Goal: Task Accomplishment & Management: Manage account settings

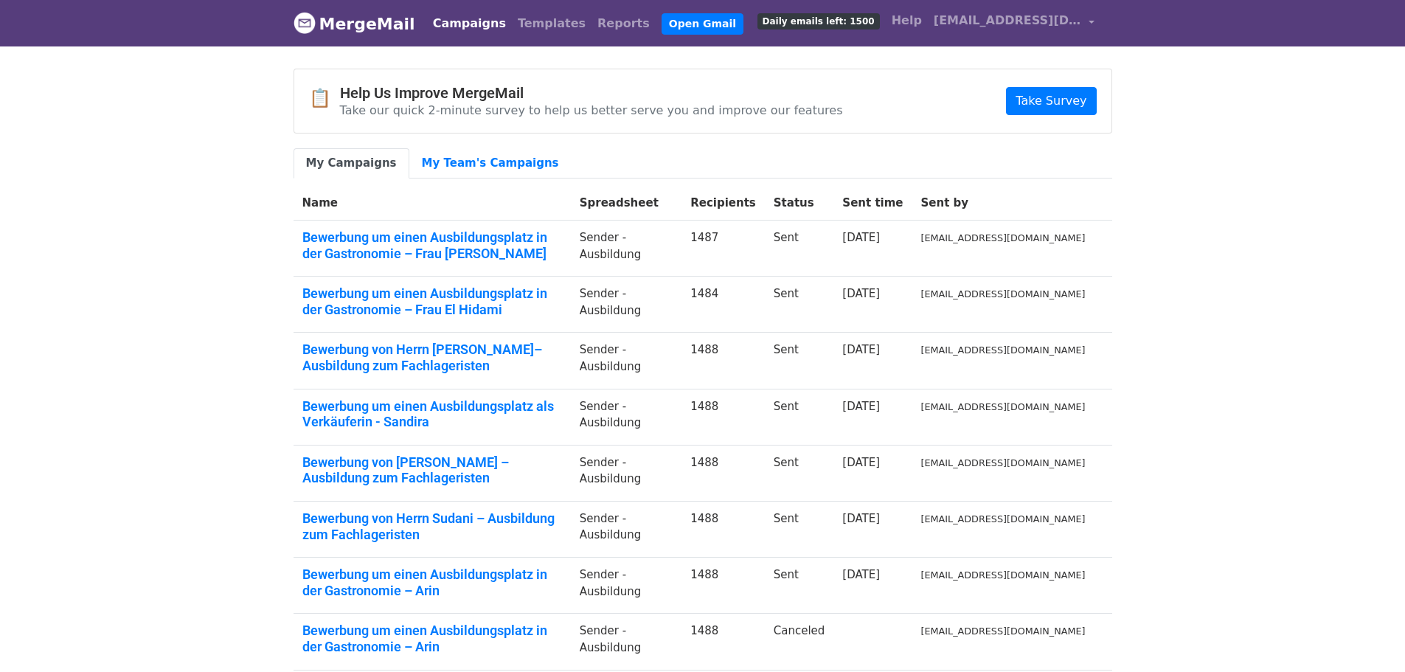
drag, startPoint x: 1224, startPoint y: 350, endPoint x: 1217, endPoint y: 357, distance: 9.9
click at [1227, 351] on body "MergeMail Campaigns Templates Reports Open Gmail Daily emails left: 1500 Help i…" at bounding box center [702, 440] width 1405 height 880
click at [523, 32] on link "Templates" at bounding box center [552, 23] width 80 height 29
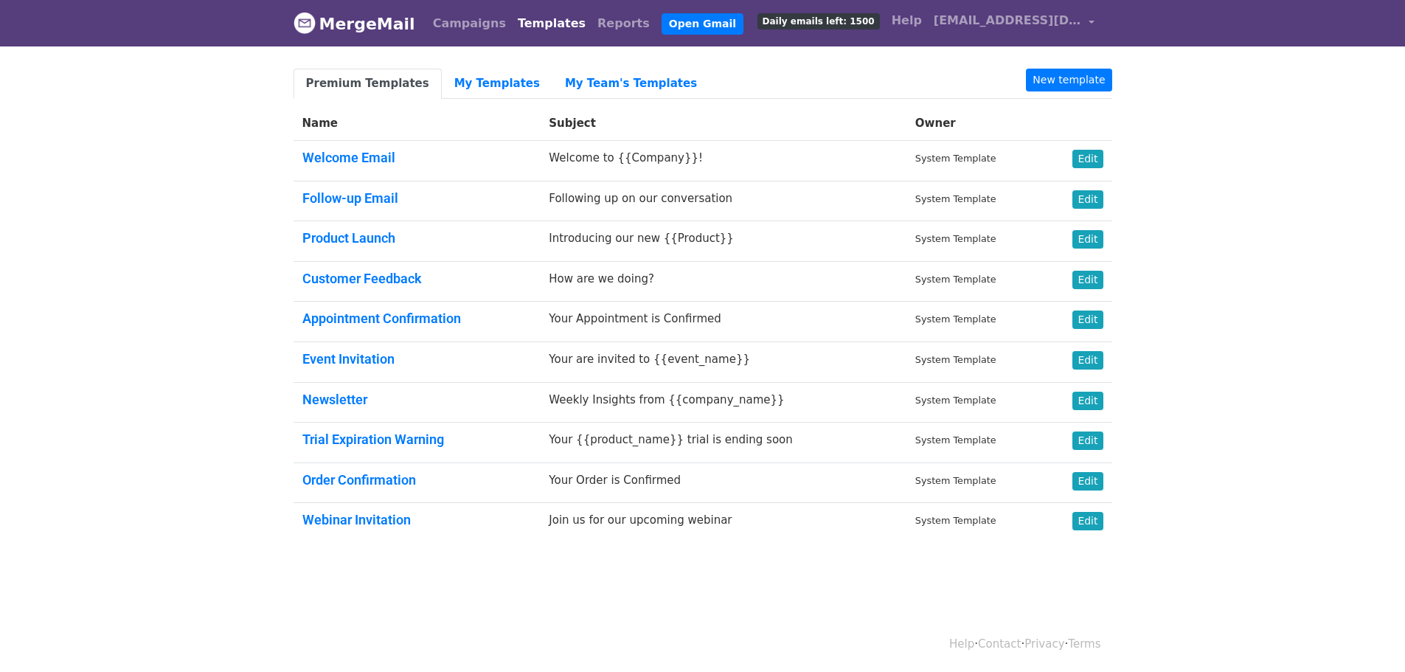
click at [1268, 242] on body "MergeMail Campaigns Templates Reports Open Gmail Daily emails left: 1500 Help i…" at bounding box center [702, 307] width 1405 height 614
click at [472, 82] on link "My Templates" at bounding box center [497, 84] width 111 height 30
click at [490, 79] on link "My Templates" at bounding box center [497, 84] width 111 height 30
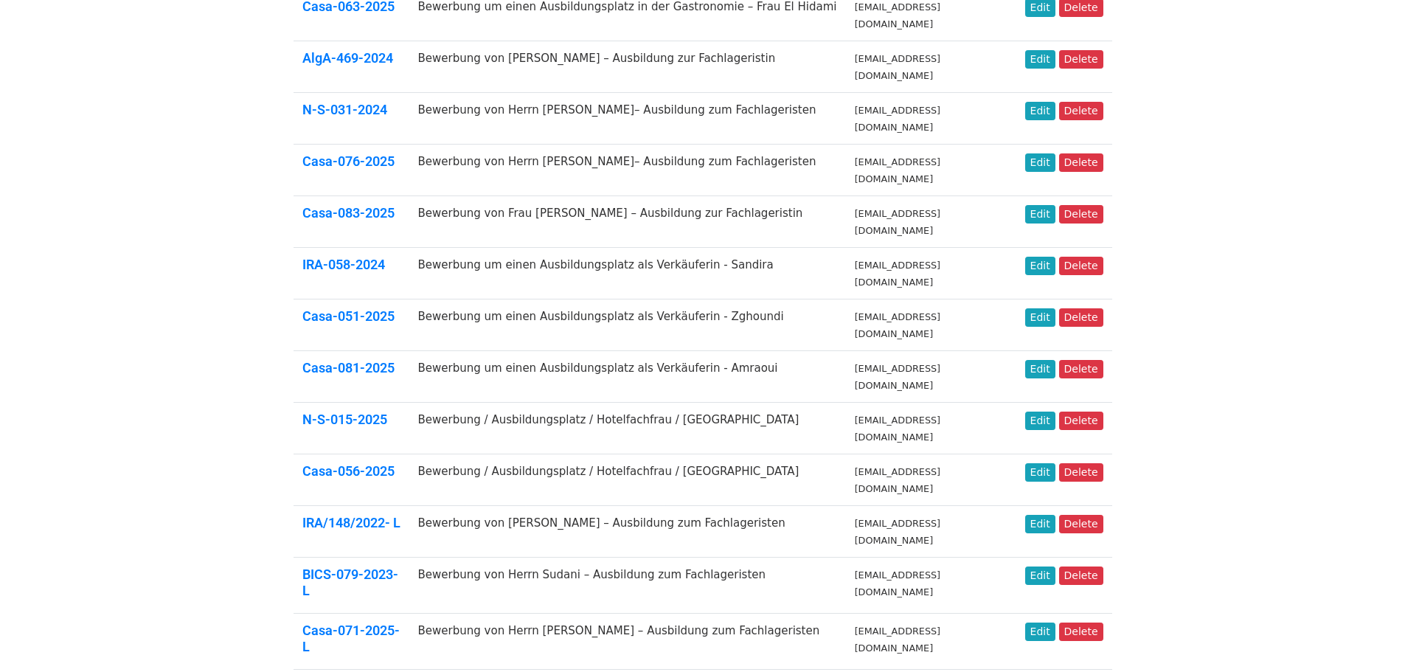
scroll to position [431, 0]
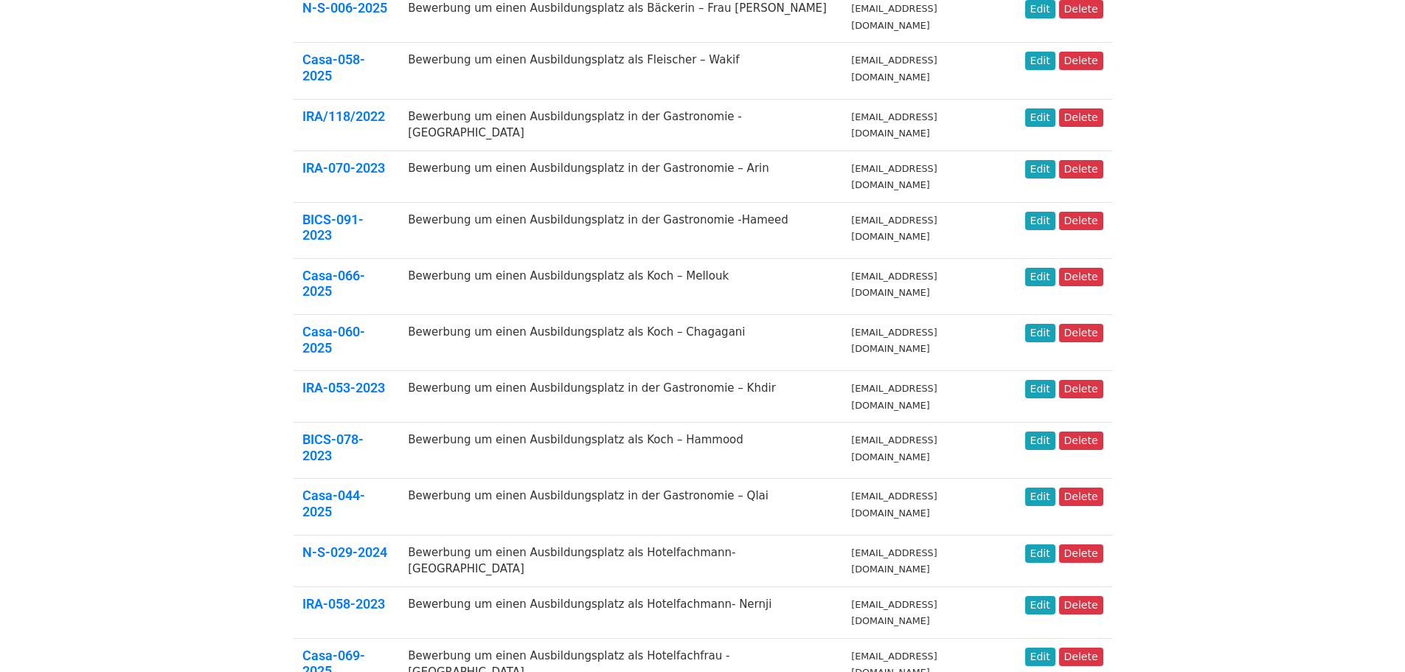
scroll to position [431, 0]
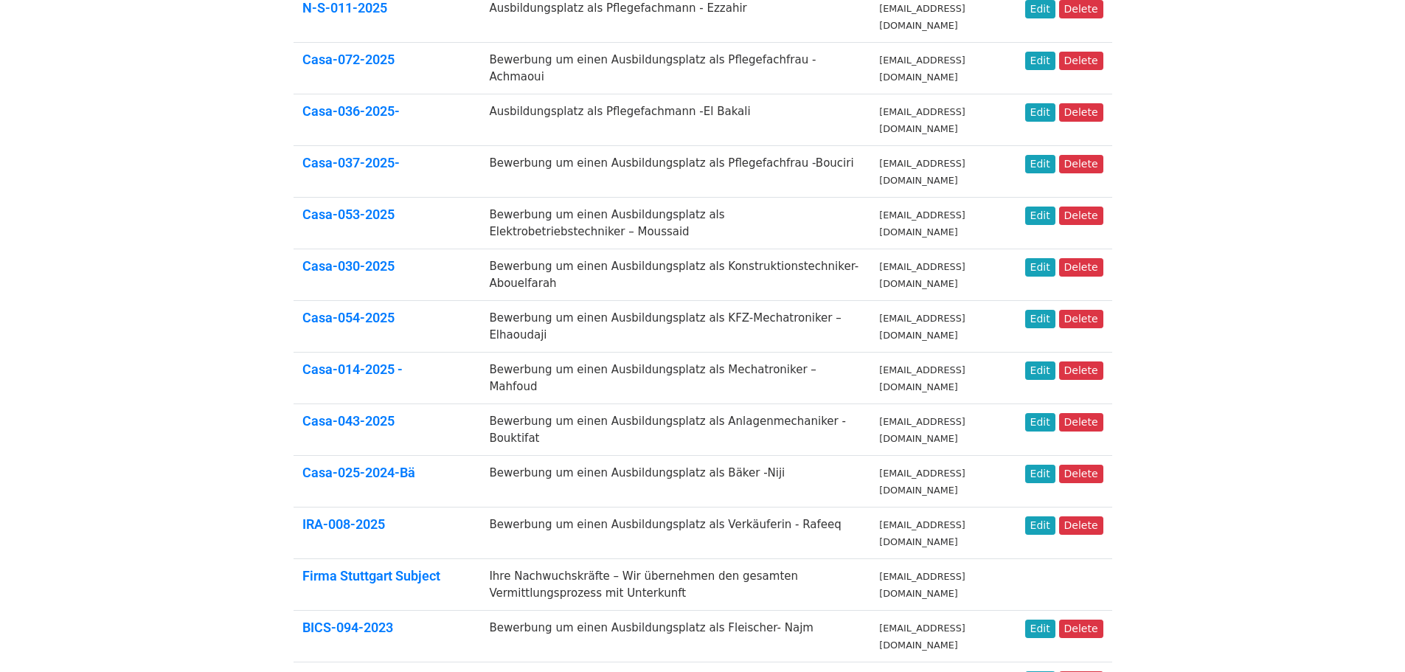
scroll to position [459, 0]
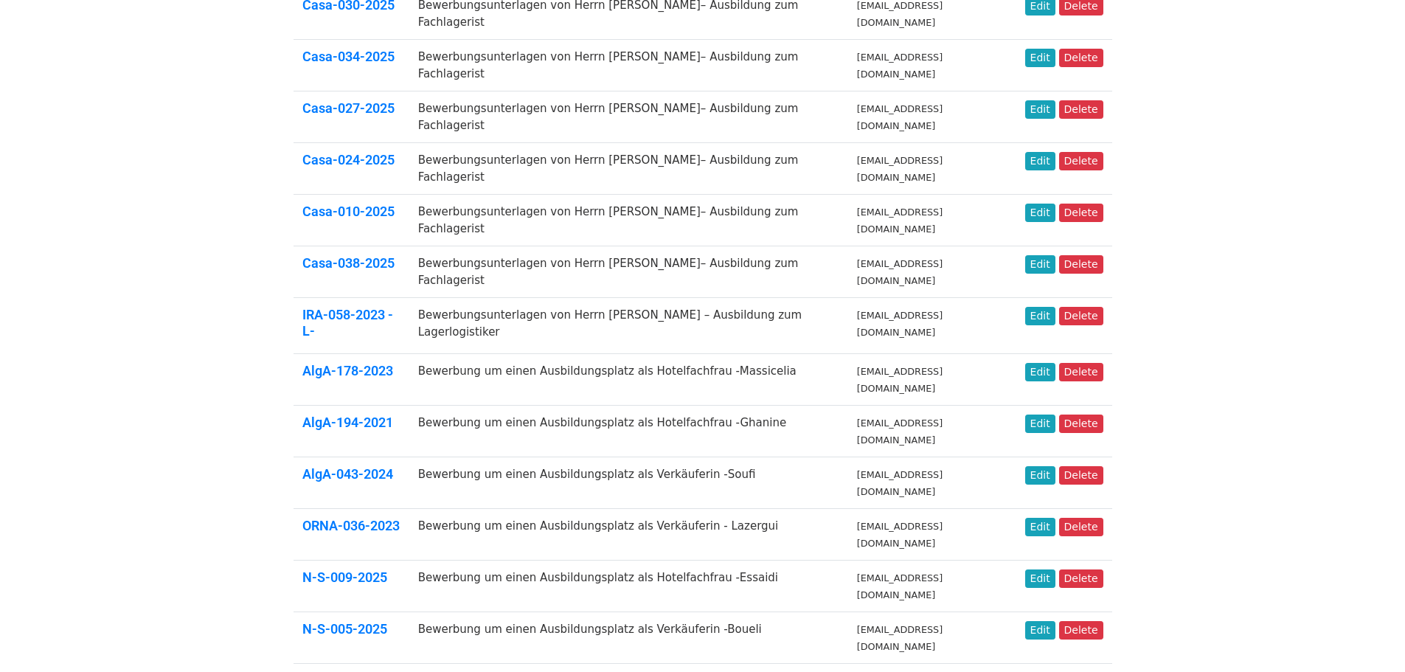
scroll to position [431, 0]
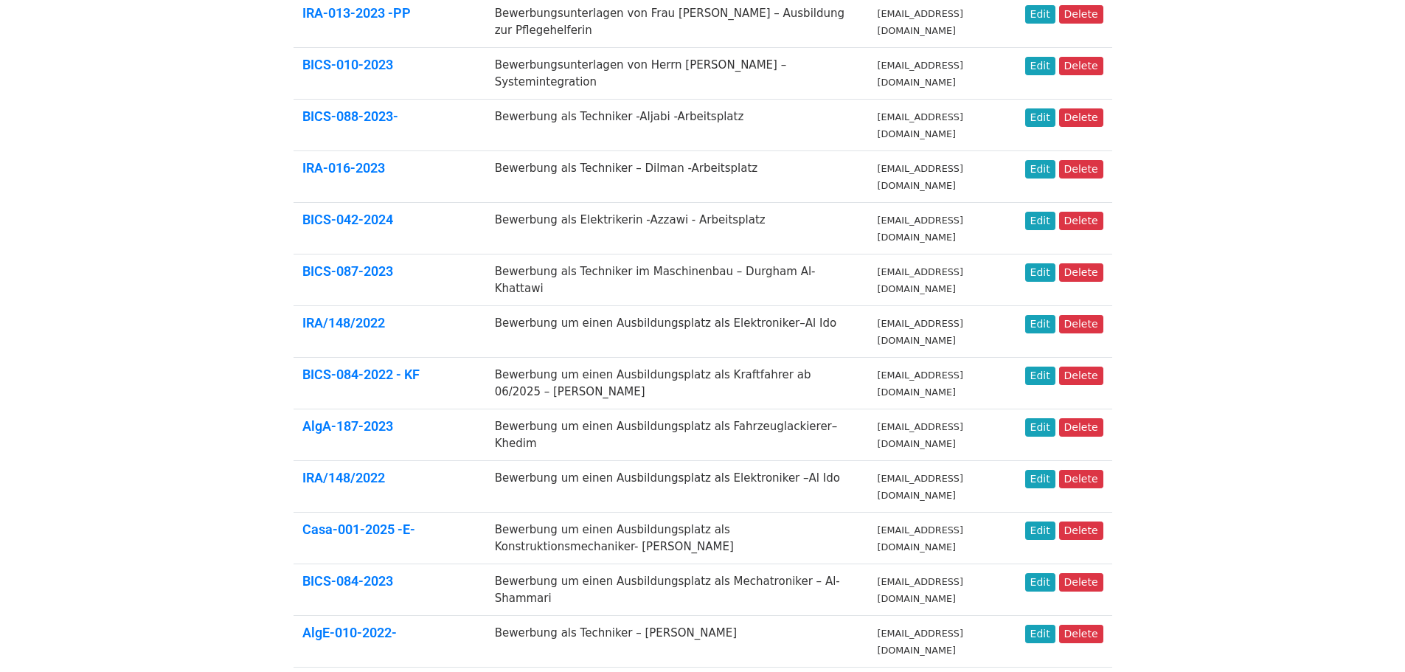
scroll to position [590, 0]
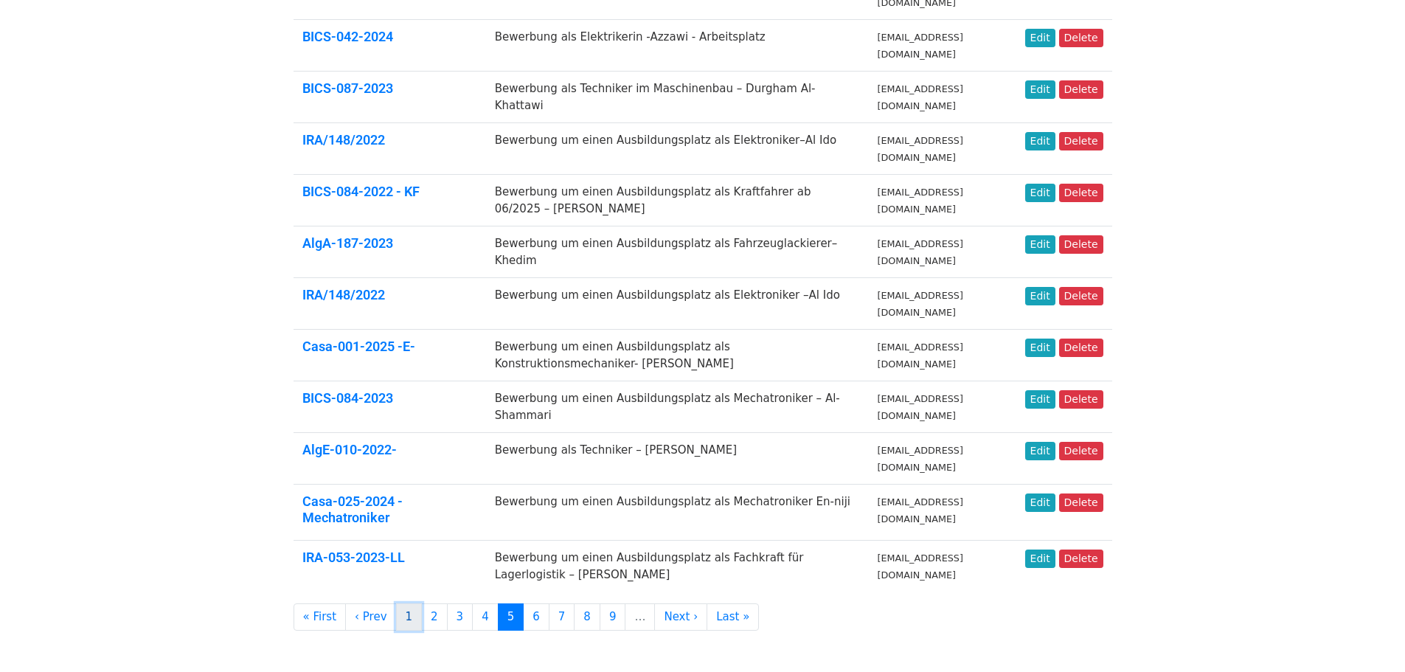
click at [397, 615] on link "1" at bounding box center [409, 616] width 27 height 27
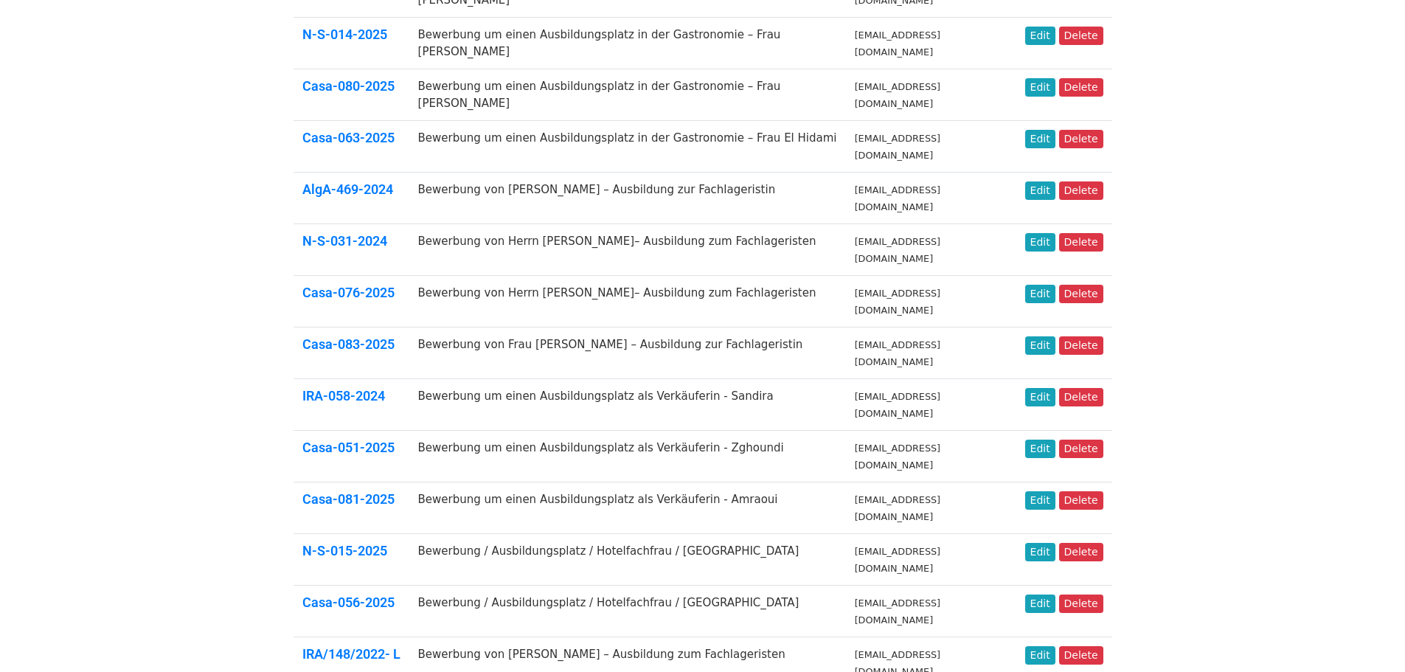
scroll to position [431, 0]
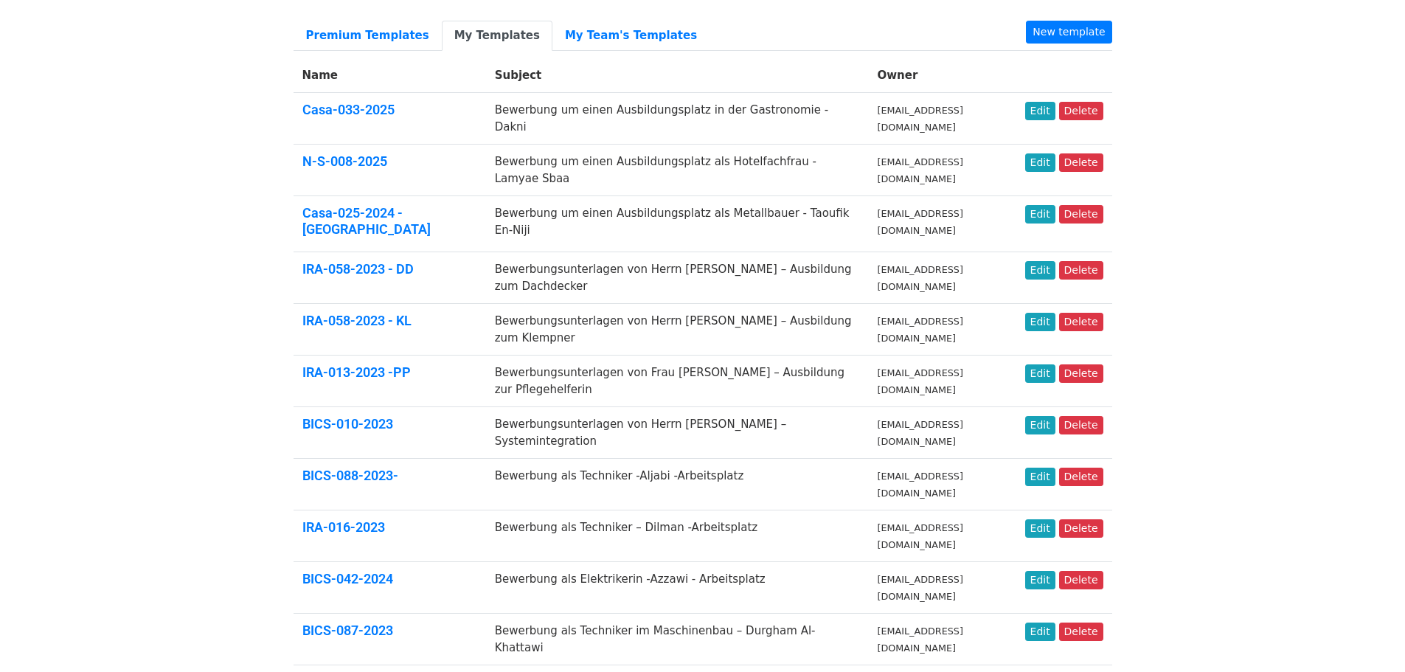
scroll to position [74, 0]
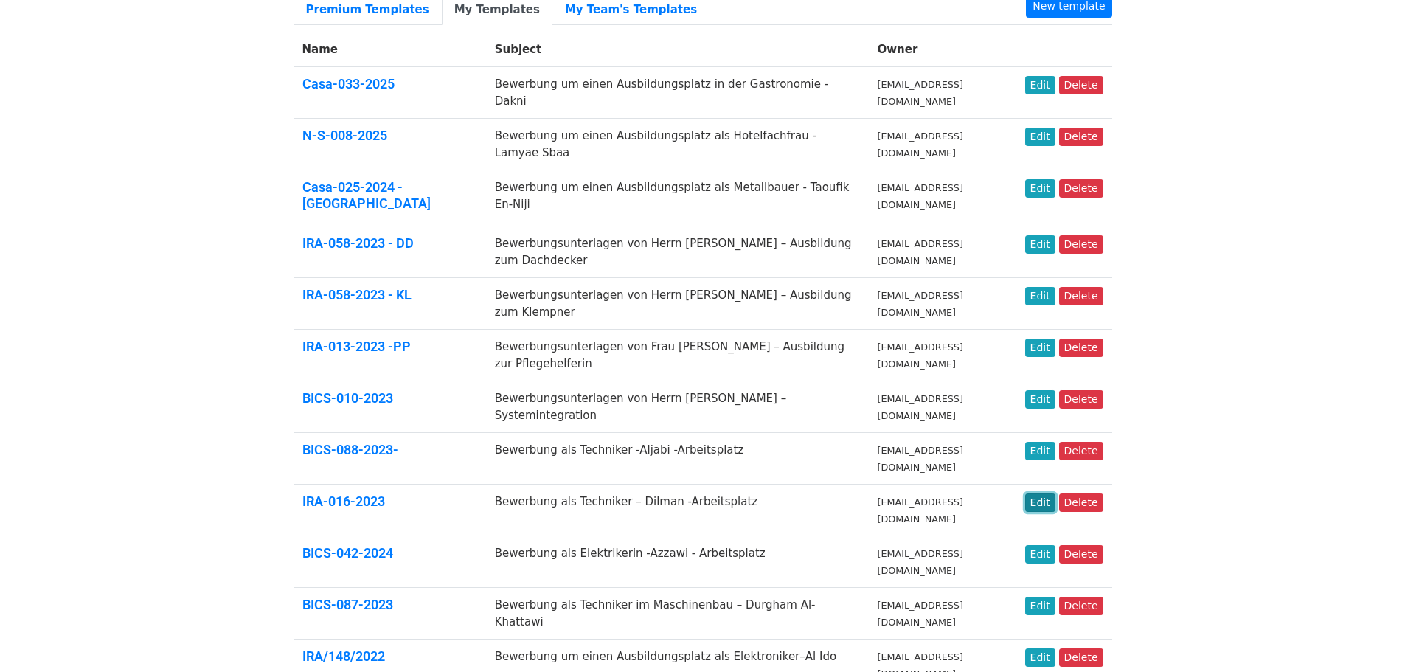
click at [1041, 510] on link "Edit" at bounding box center [1040, 502] width 30 height 18
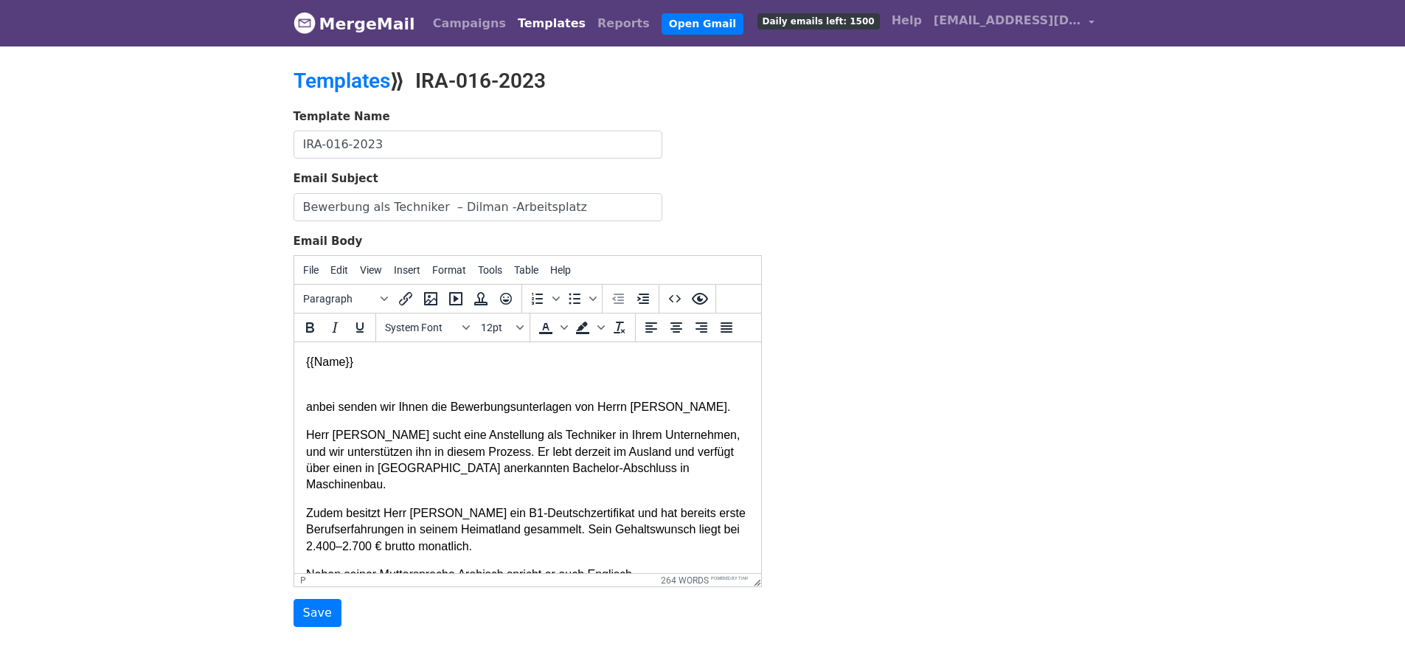
click at [576, 384] on p "{{Name}}" at bounding box center [526, 370] width 443 height 33
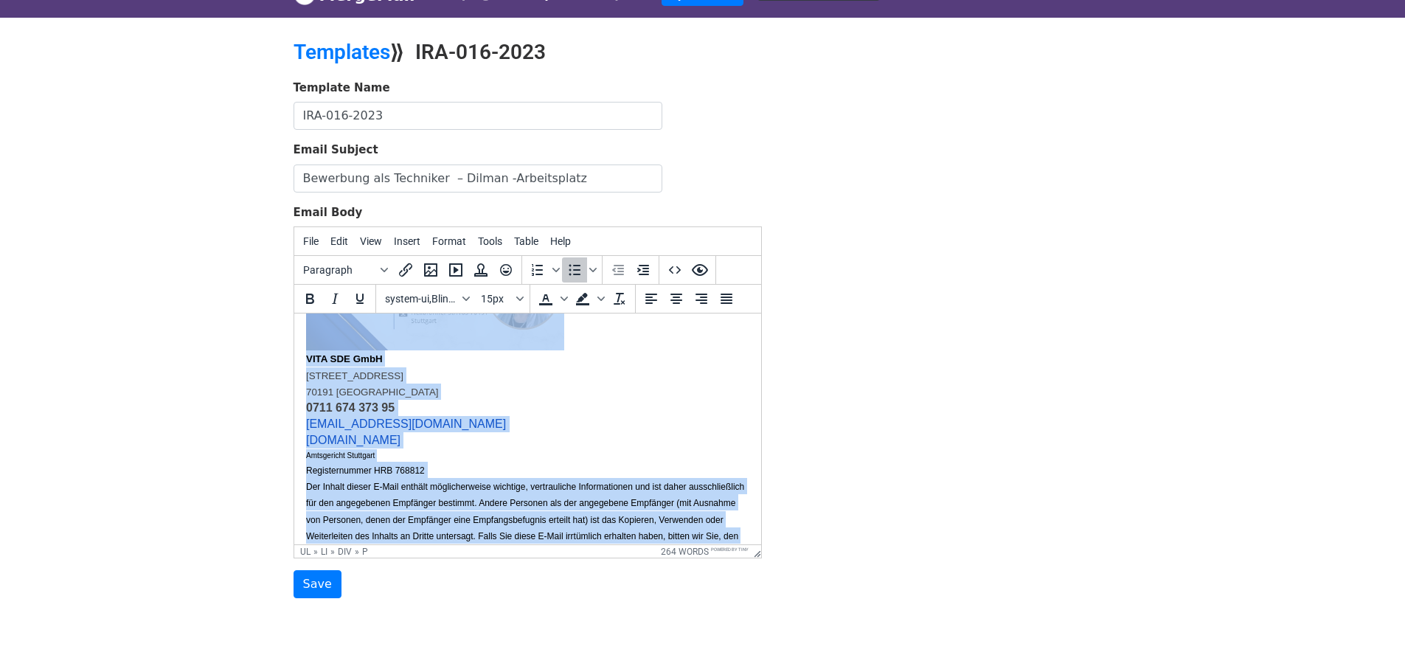
scroll to position [695, 0]
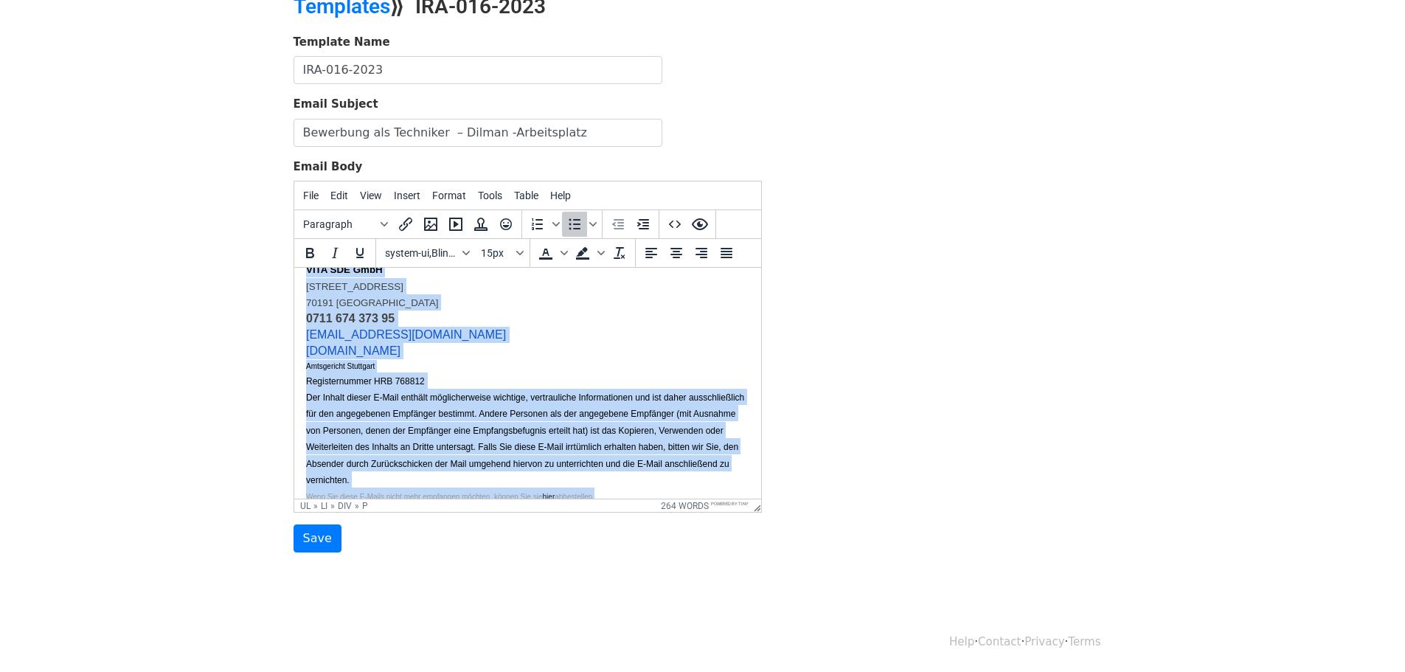
drag, startPoint x: 307, startPoint y: 361, endPoint x: 853, endPoint y: 688, distance: 636.4
click at [760, 516] on html "{{Name}} anbei senden wir Ihnen die Bewerbungsunterlagen von Herrn Dilman. Herr…" at bounding box center [527, 44] width 467 height 944
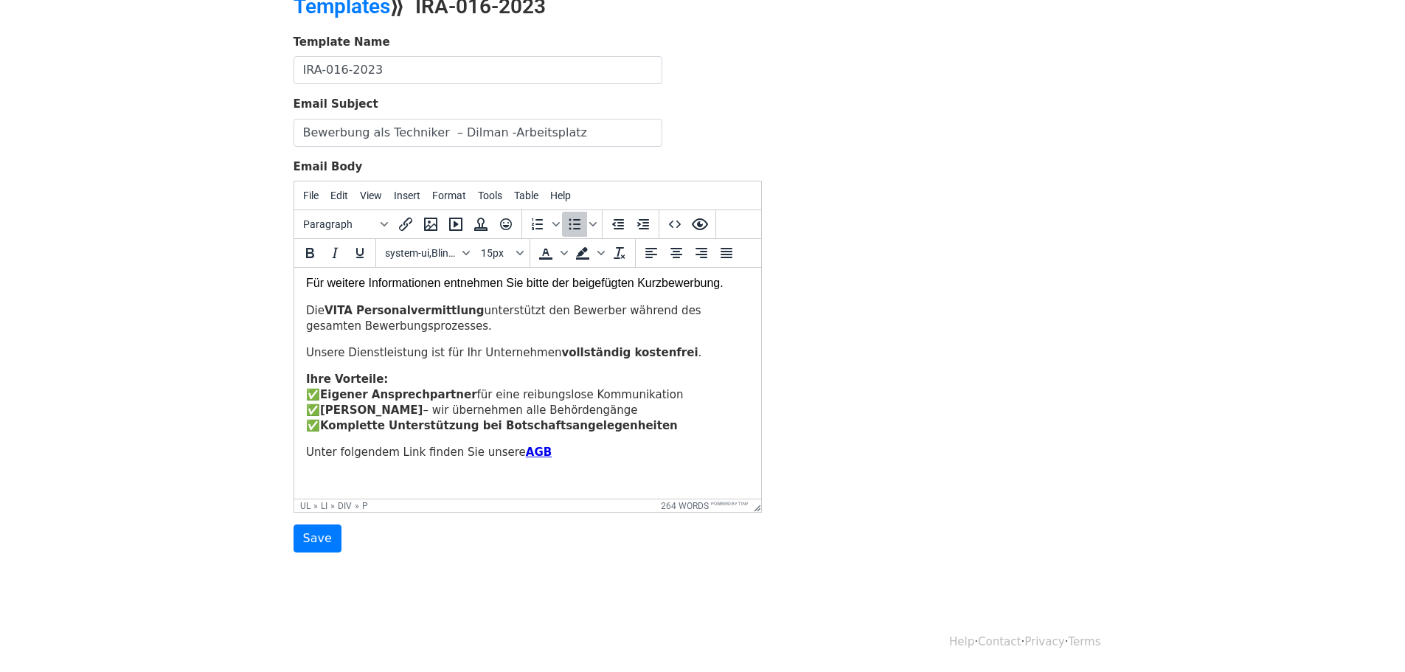
scroll to position [257, 0]
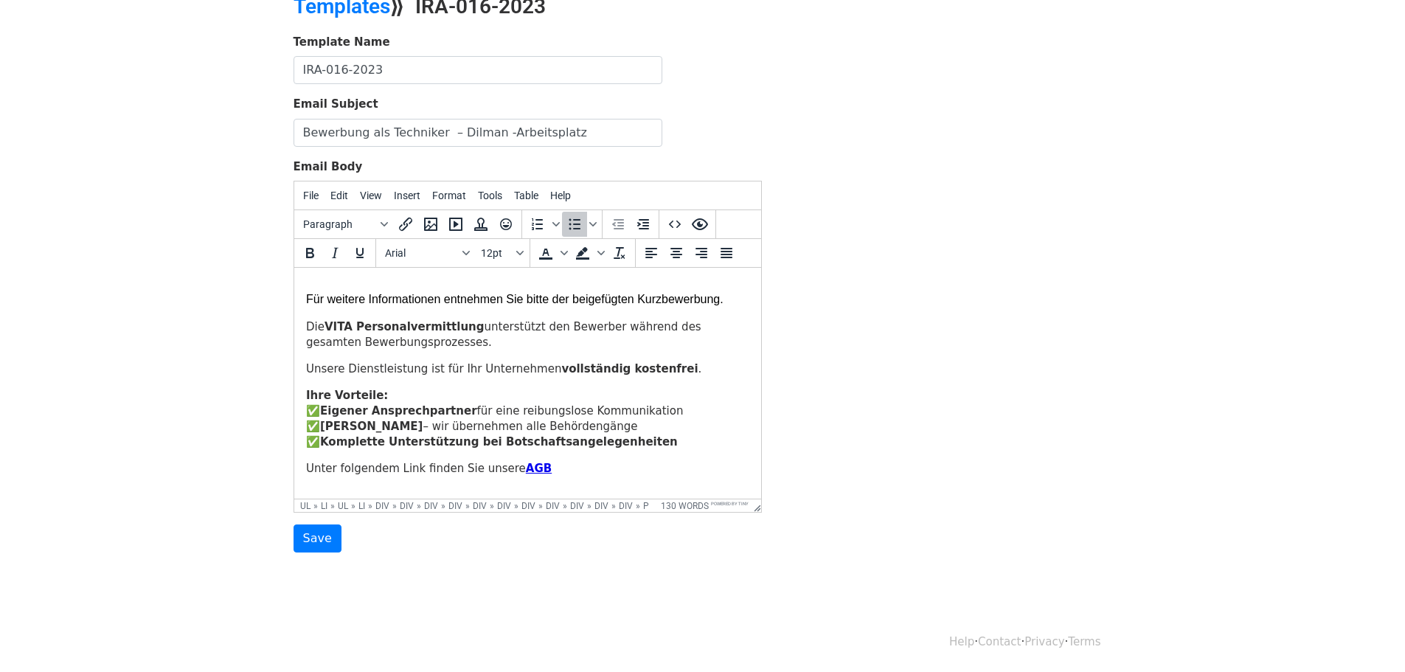
paste body
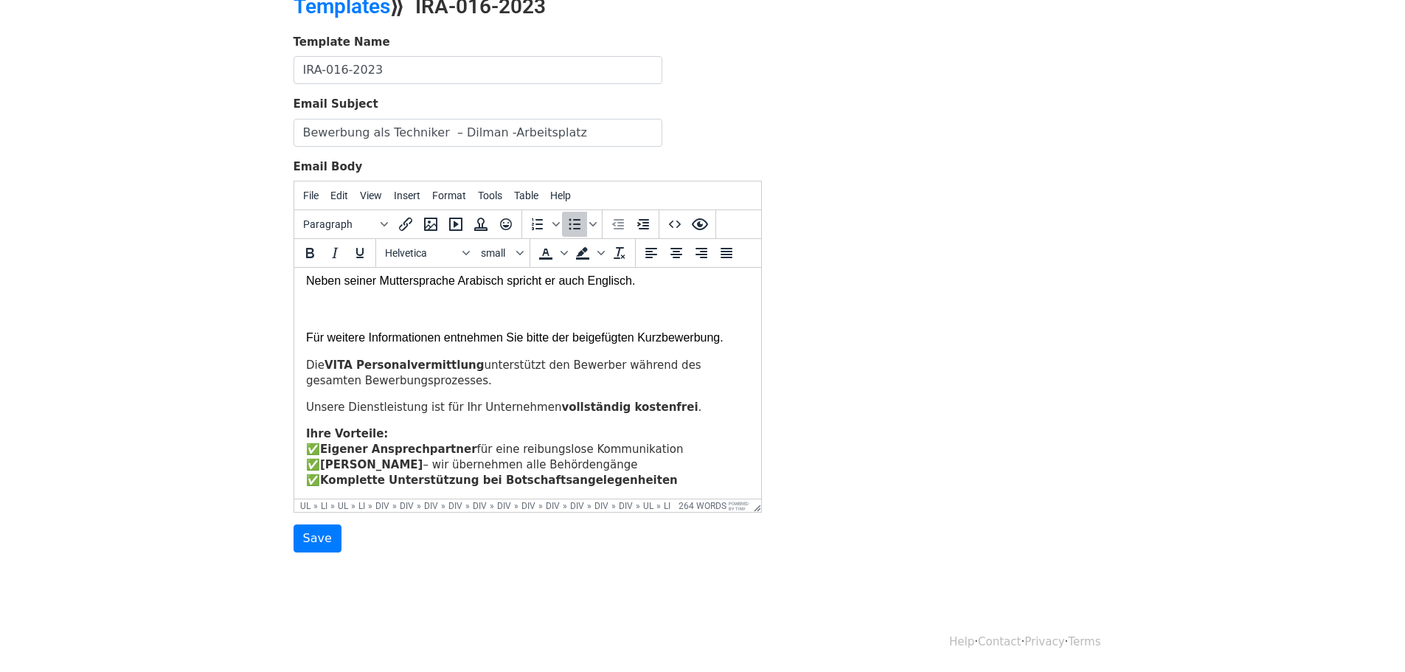
scroll to position [174, 0]
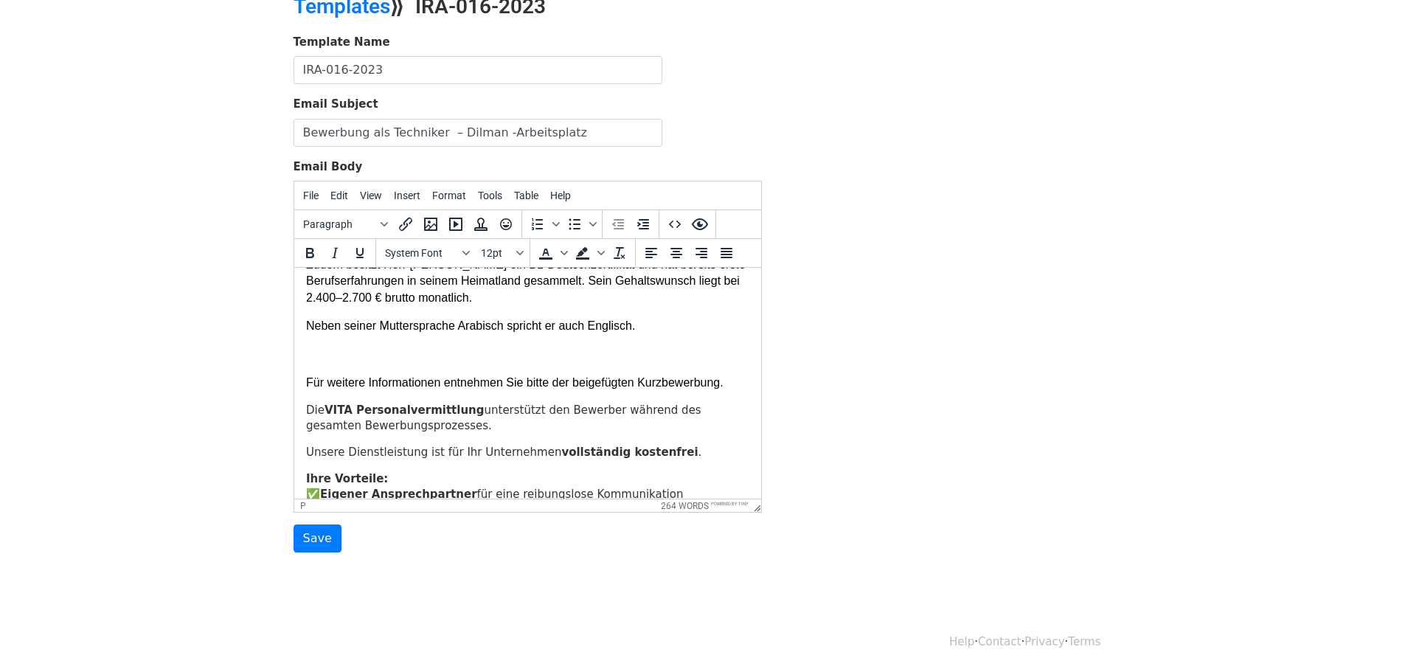
click at [358, 350] on body "{{Name}} anbei senden wir Ihnen die Bewerbungsunterlagen von Herrn Dilman. Herr…" at bounding box center [526, 530] width 443 height 851
click at [344, 346] on p at bounding box center [526, 354] width 443 height 16
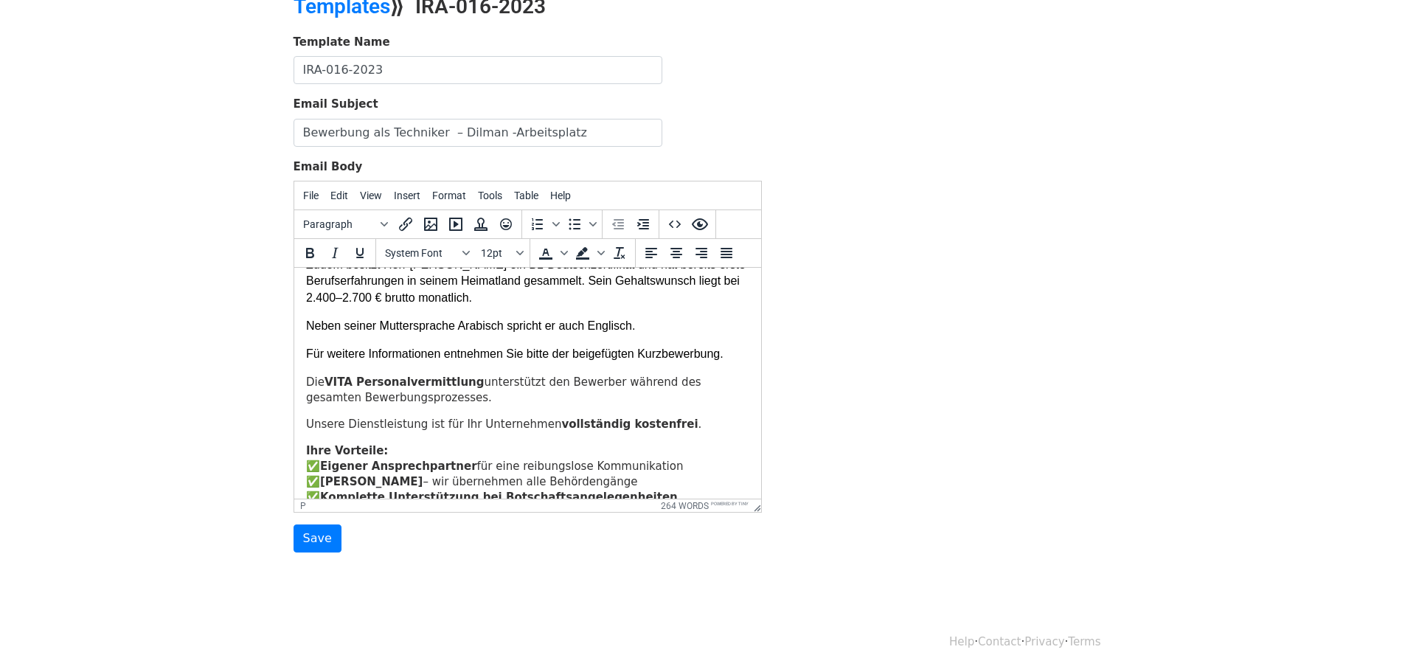
scroll to position [27, 0]
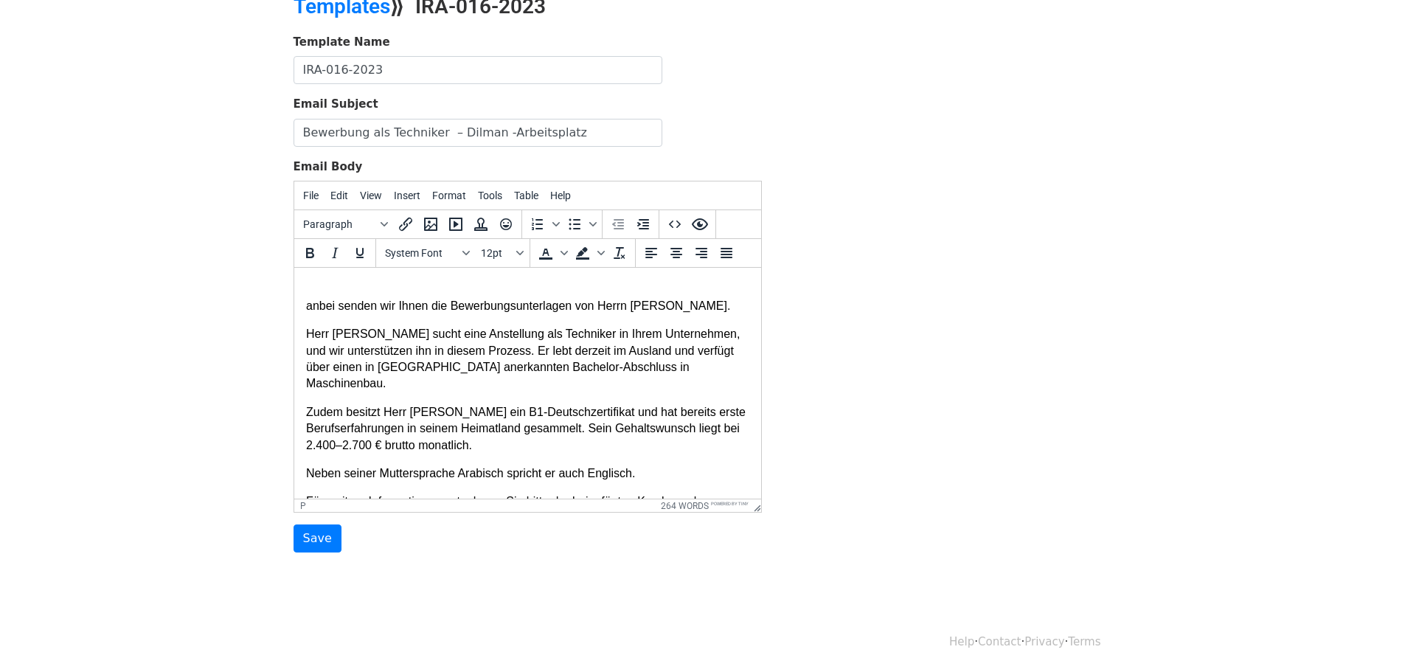
click at [642, 372] on p "Herr Dilman sucht eine Anstellung als Techniker in Ihrem Unternehmen, und wir u…" at bounding box center [526, 359] width 443 height 66
click at [313, 252] on icon "Bold" at bounding box center [310, 253] width 18 height 18
click at [552, 340] on p "Herr Dilman sucht eine Anstellung als Techniker in Ihrem Unternehmen, und wir u…" at bounding box center [526, 359] width 443 height 66
click at [530, 404] on p "Zudem besitzt Herr Dilman ein B1-Deutschzertifikat und hat bereits erste Berufs…" at bounding box center [526, 428] width 443 height 49
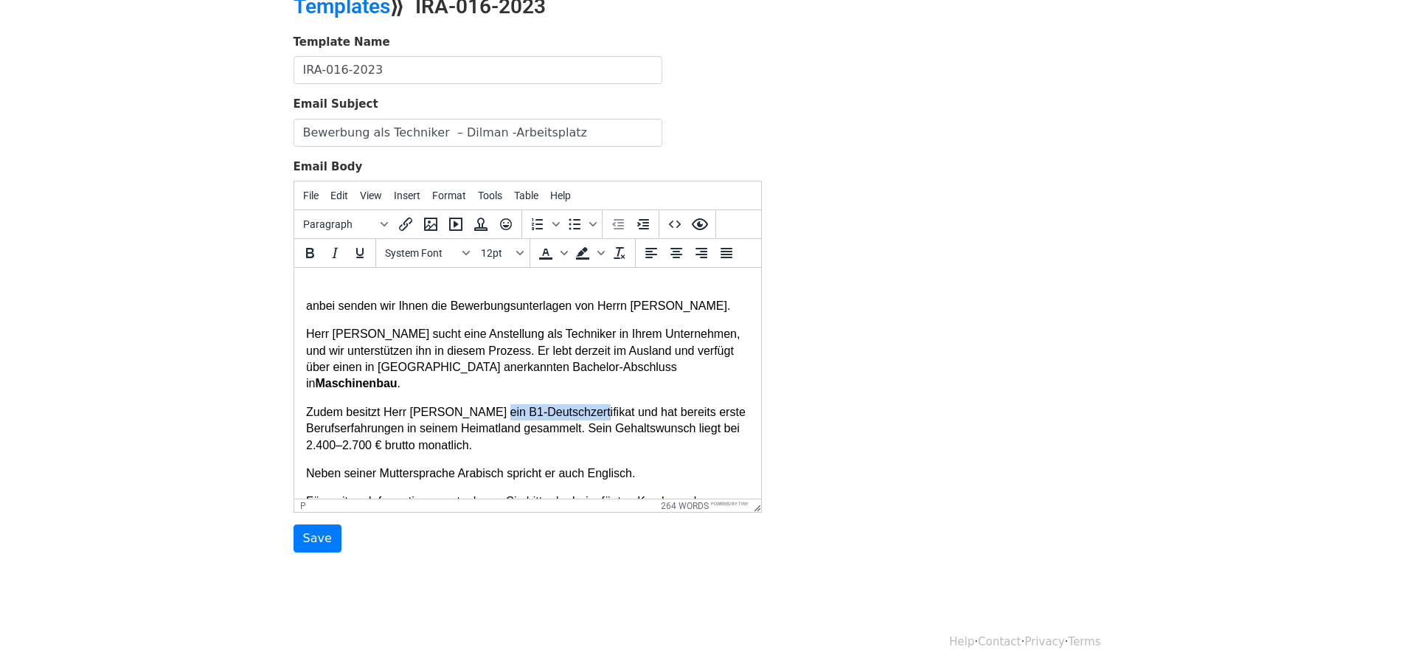
click at [530, 404] on p "Zudem besitzt Herr Dilman ein B1-Deutschzertifikat und hat bereits erste Berufs…" at bounding box center [526, 428] width 443 height 49
click at [443, 404] on p "Zudem besitzt Herr Dilman ein B1-Deutschzertifikat und hat bereits erste Berufs…" at bounding box center [526, 428] width 443 height 49
click at [327, 410] on p "Zudem besitzt Herr Dilman ein B1-Deutschzertifikat und hat bereits erste Berufs…" at bounding box center [526, 428] width 443 height 49
click at [309, 257] on icon "Bold" at bounding box center [310, 253] width 8 height 10
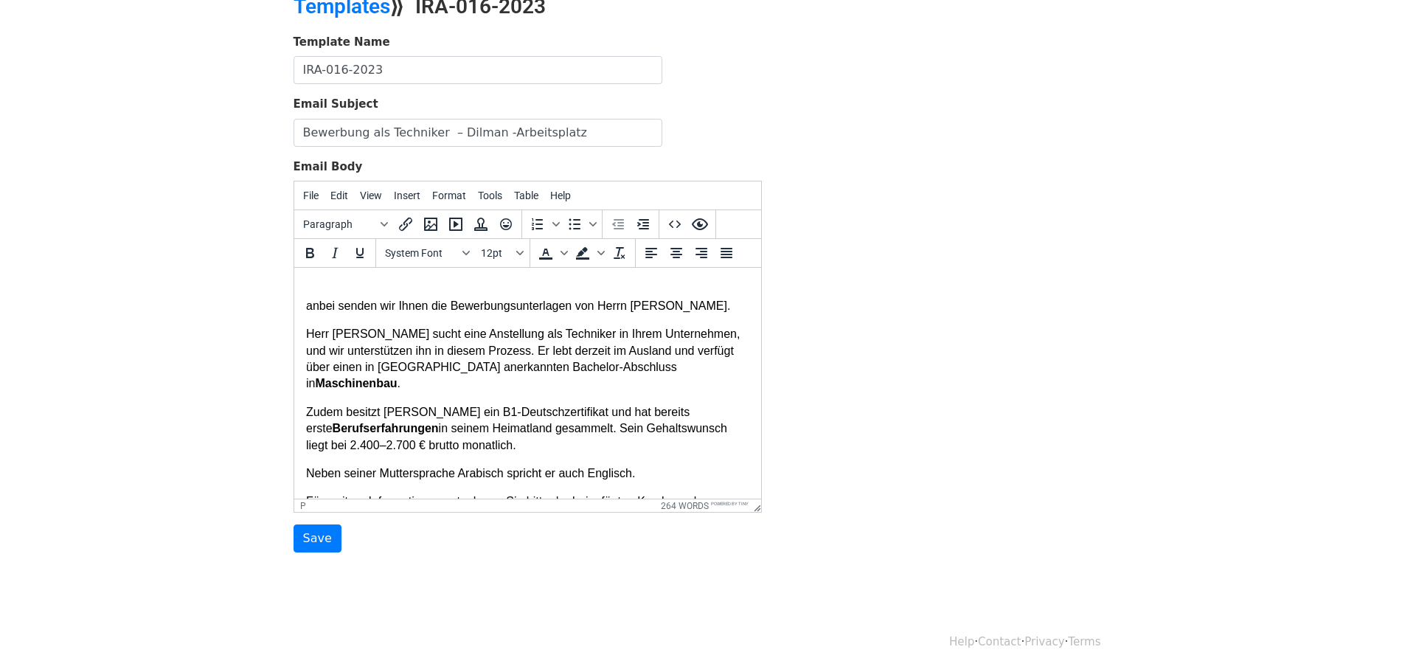
drag, startPoint x: 366, startPoint y: 440, endPoint x: 378, endPoint y: 430, distance: 15.2
click at [364, 438] on body "{{Name}} anbei senden wir Ihnen die Bewerbungsunterlagen von Herrn Dilman. Herr…" at bounding box center [526, 664] width 443 height 823
drag, startPoint x: 386, startPoint y: 428, endPoint x: 326, endPoint y: 426, distance: 59.8
click at [326, 426] on p "Zudem besitzt Herr Dilman ein B1-Deutschzertifikat und hat bereits erste Berufs…" at bounding box center [526, 428] width 443 height 49
drag, startPoint x: 305, startPoint y: 251, endPoint x: 324, endPoint y: 267, distance: 24.6
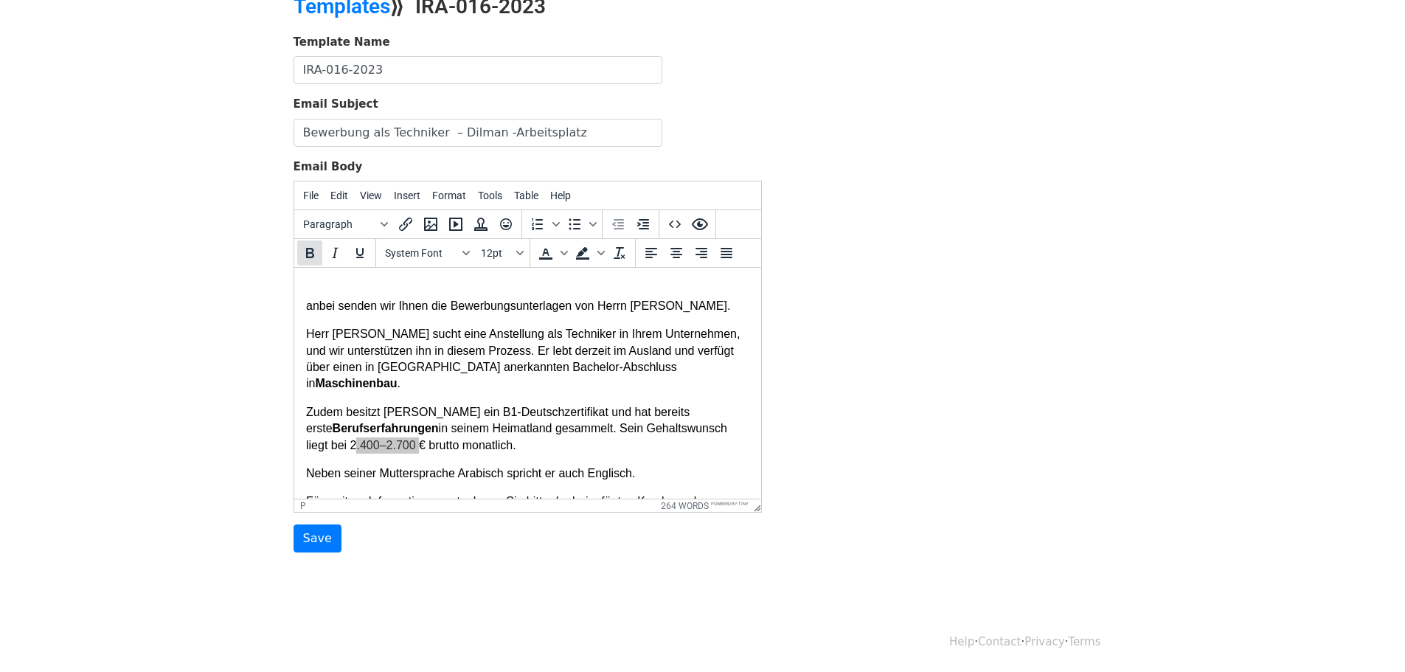
click at [306, 252] on icon "Bold" at bounding box center [310, 253] width 18 height 18
click at [460, 385] on body "{{Name}} anbei senden wir Ihnen die Bewerbungsunterlagen von Herrn Dilman. Herr…" at bounding box center [526, 664] width 443 height 823
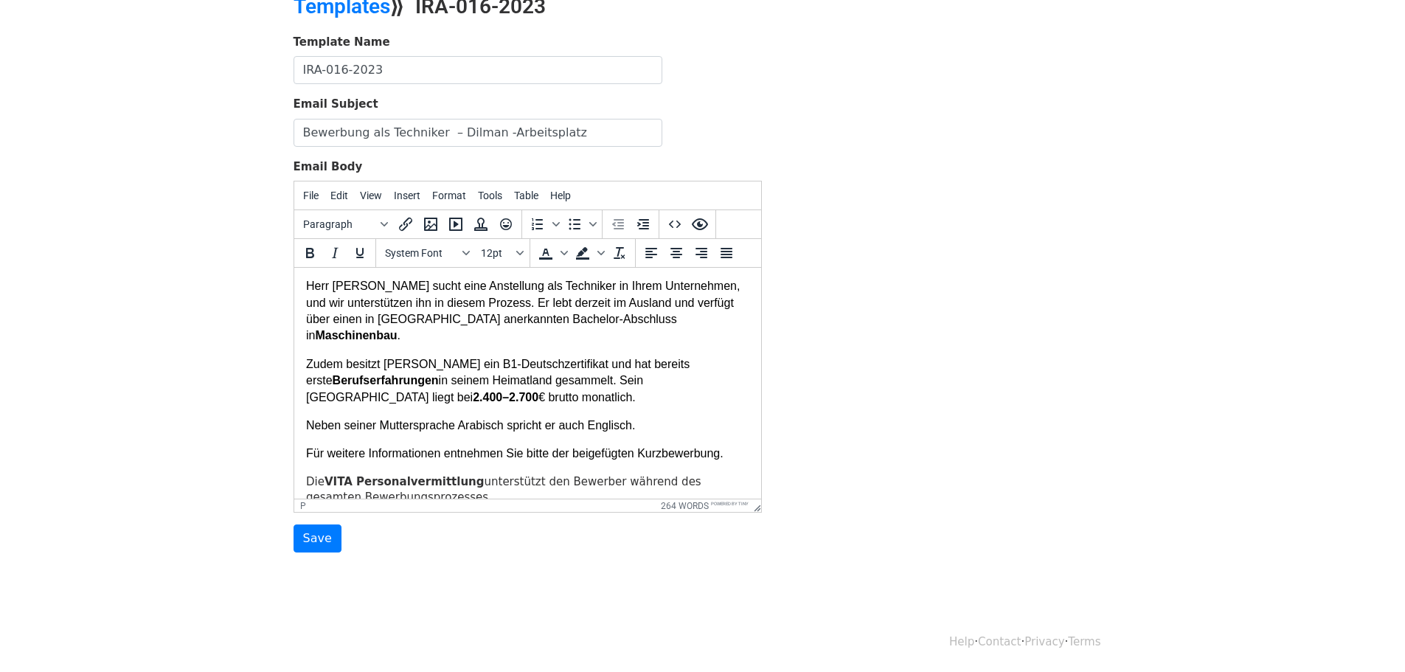
scroll to position [100, 0]
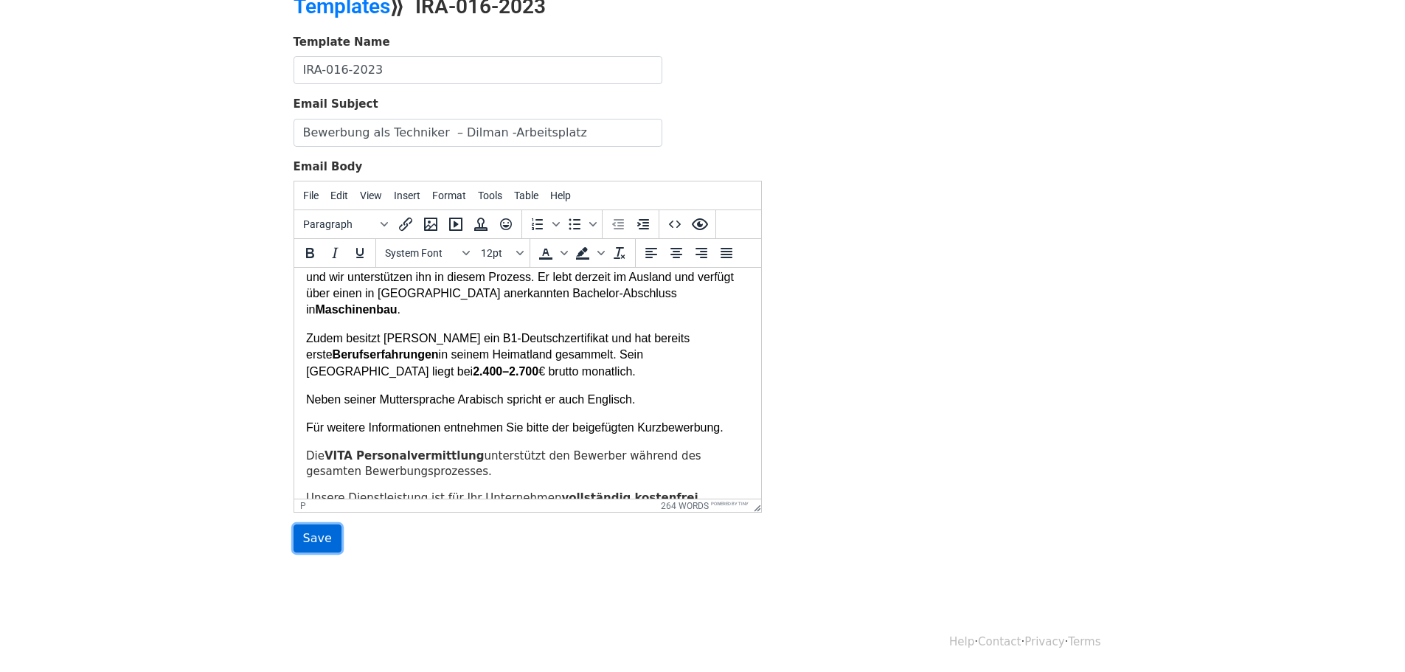
click at [313, 540] on input "Save" at bounding box center [318, 538] width 48 height 28
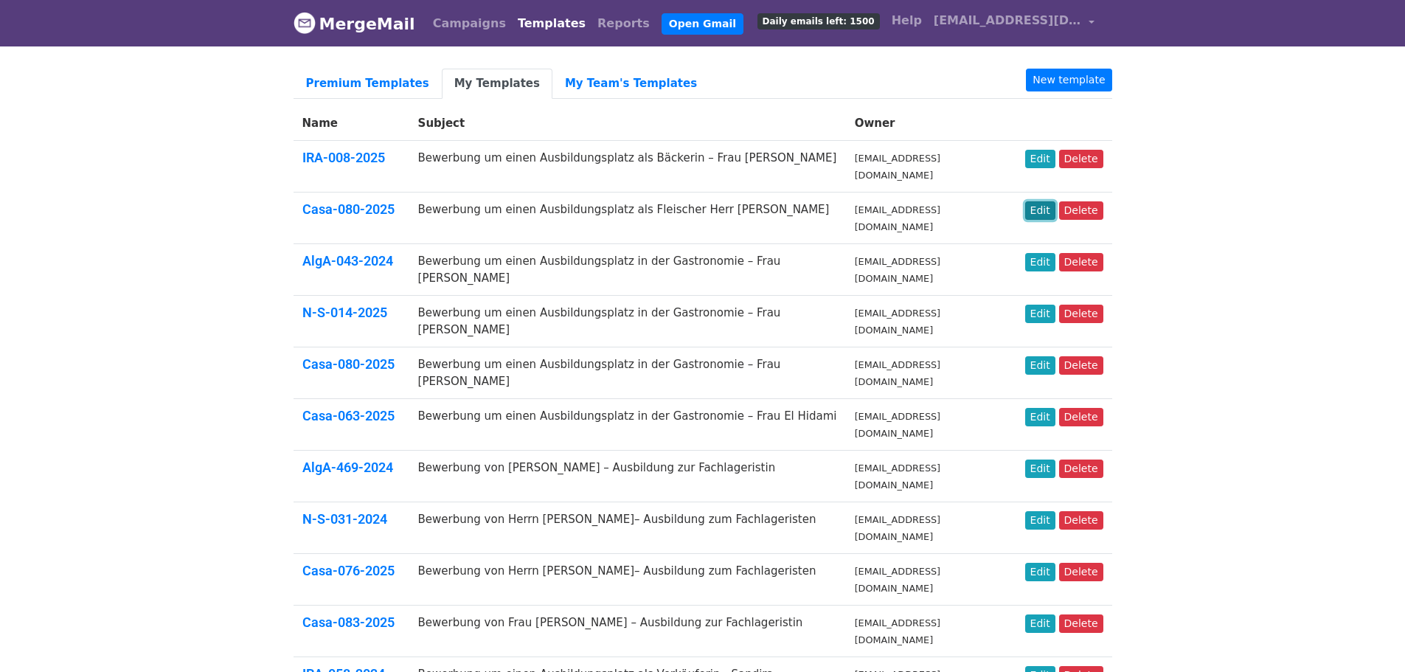
click at [1038, 201] on link "Edit" at bounding box center [1040, 210] width 30 height 18
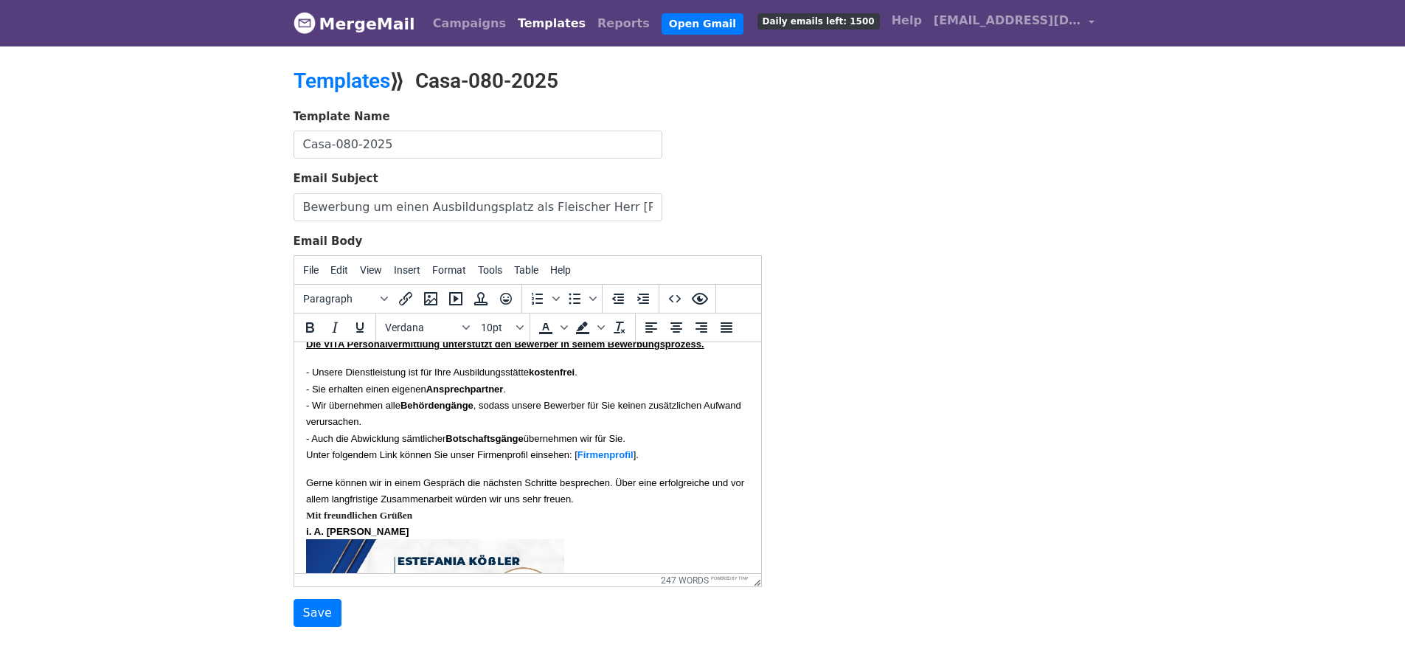
scroll to position [442, 0]
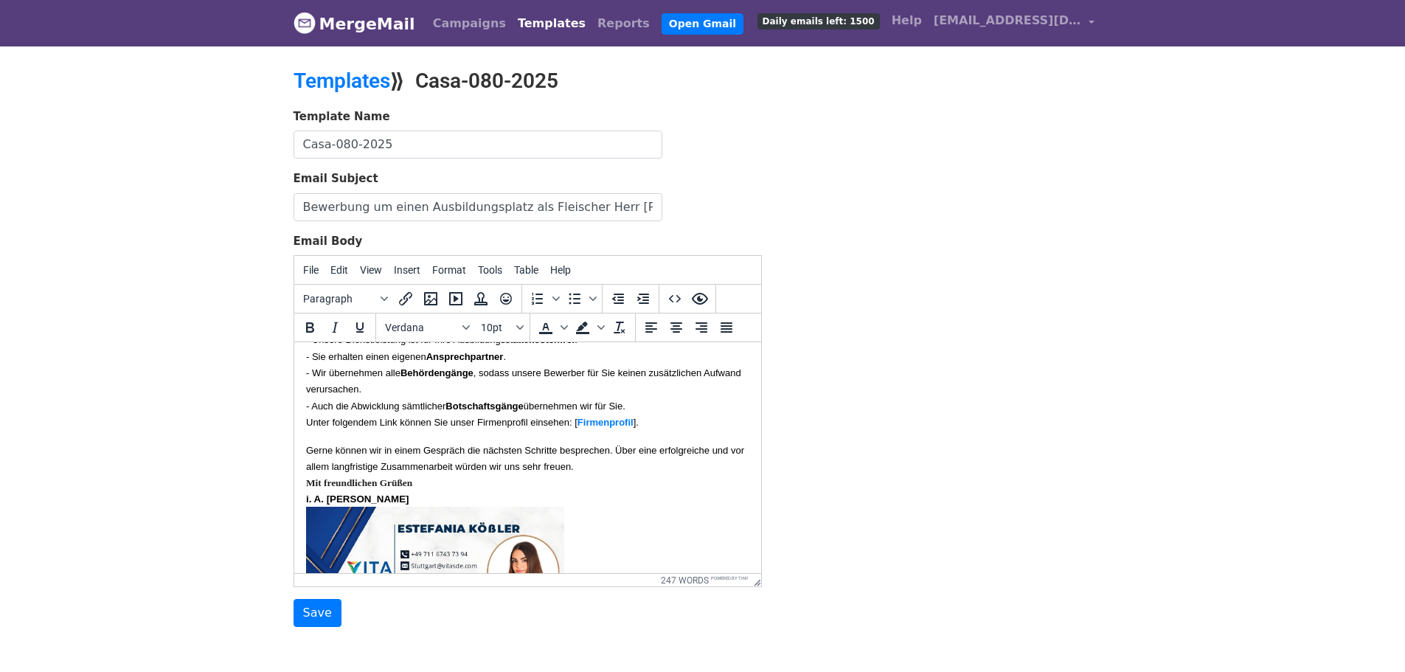
click at [567, 474] on p "Gerne können wir in einem Gespräch die nächsten Schritte besprechen. Über eine …" at bounding box center [526, 458] width 443 height 32
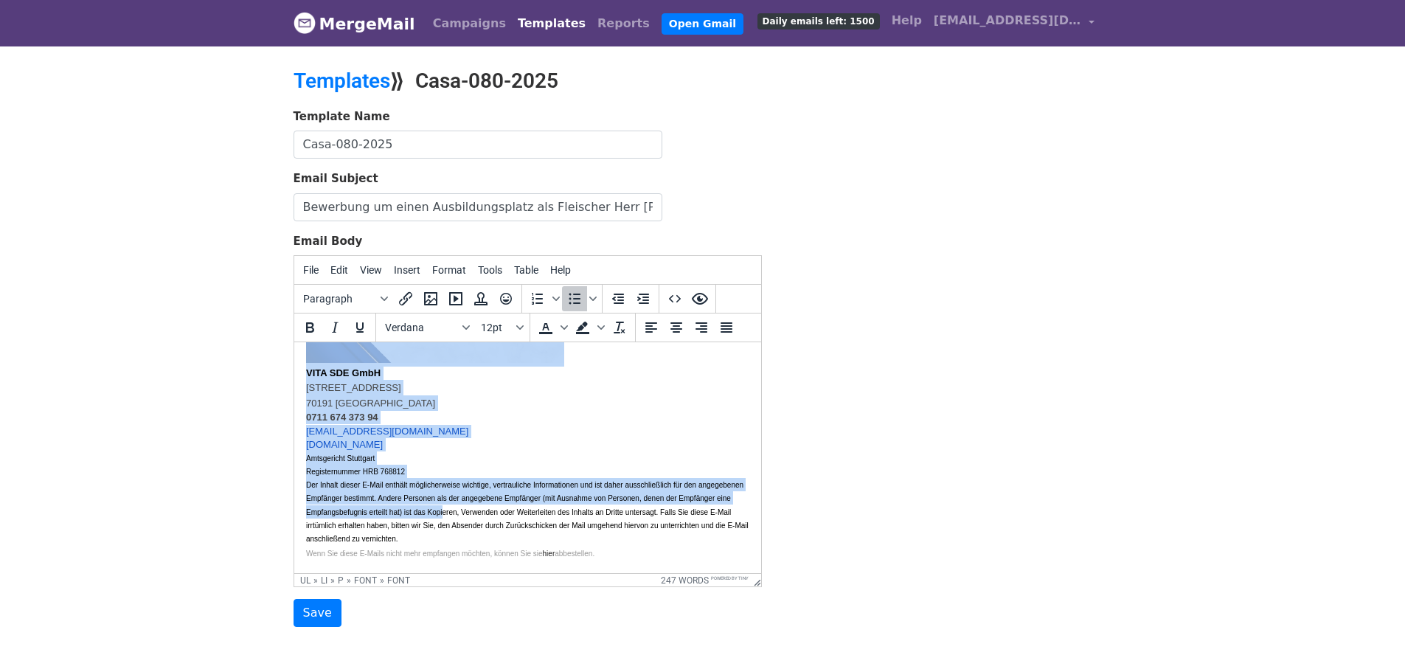
scroll to position [731, 0]
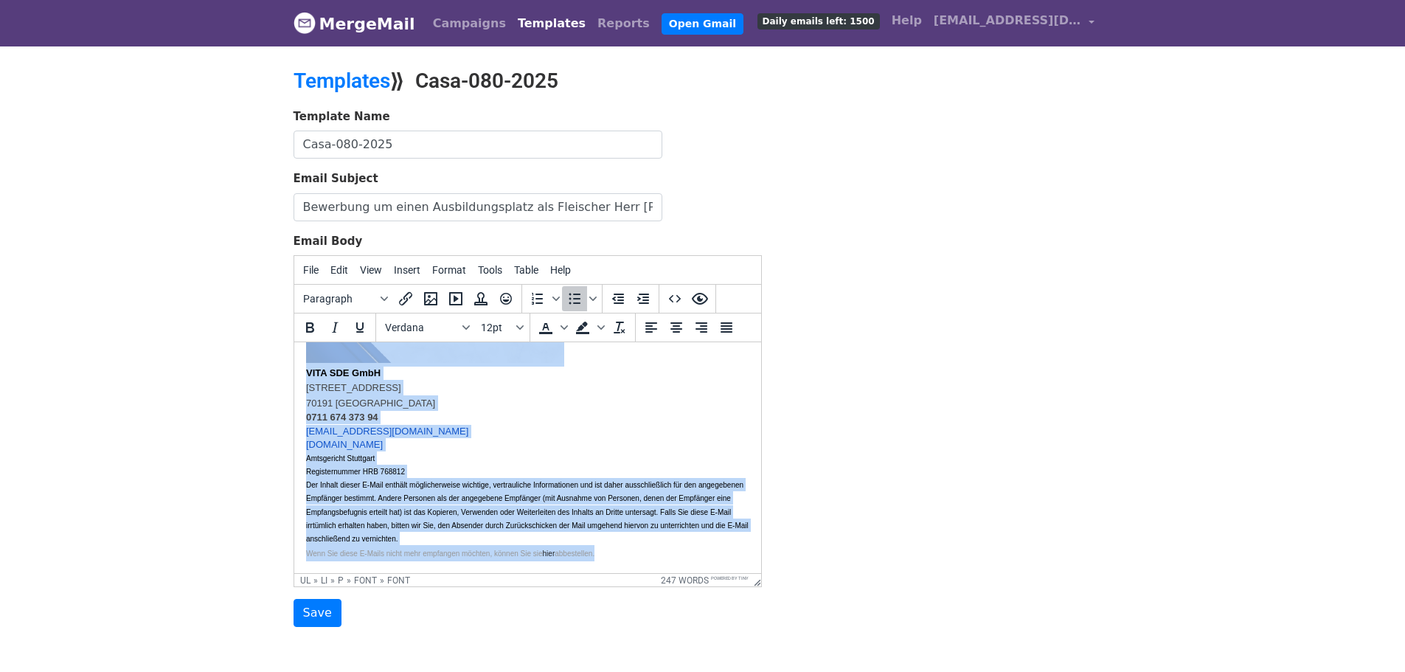
drag, startPoint x: 305, startPoint y: 469, endPoint x: 652, endPoint y: 562, distance: 358.9
click at [652, 562] on html "{{Name}} hiermit übersenden wir Ihnen die Bewerbungsunterlagen von Herrn Mujtab…" at bounding box center [527, 103] width 467 height 940
copy li "Gerne können wir in einem Gespräch die nächsten Schritte besprechen. Über eine …"
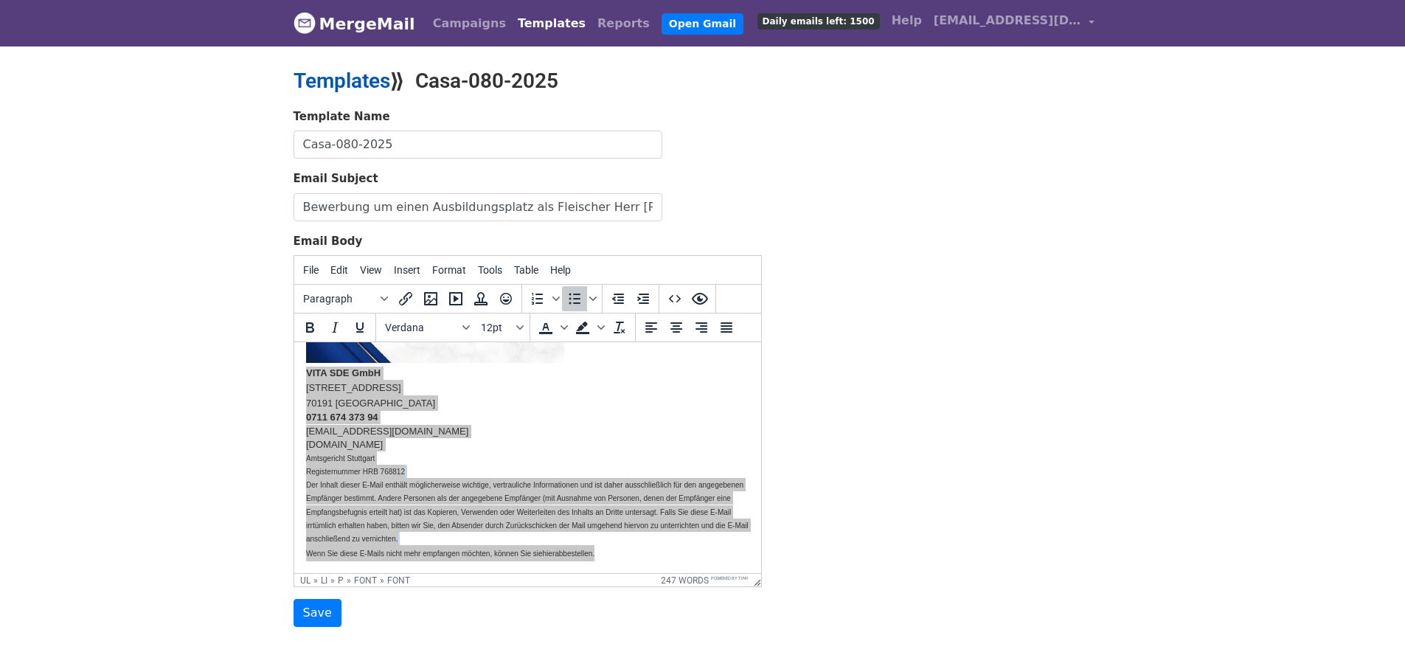
click at [357, 82] on link "Templates" at bounding box center [342, 81] width 97 height 24
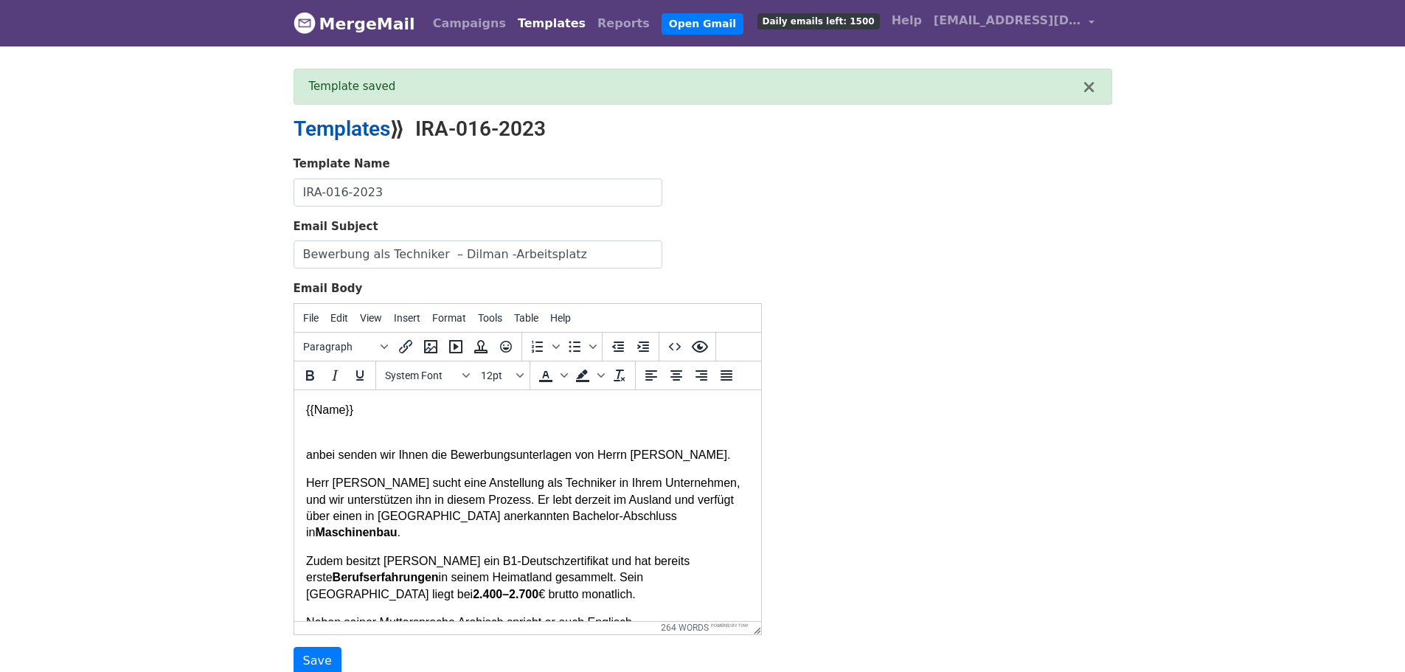
click at [343, 131] on link "Templates" at bounding box center [342, 129] width 97 height 24
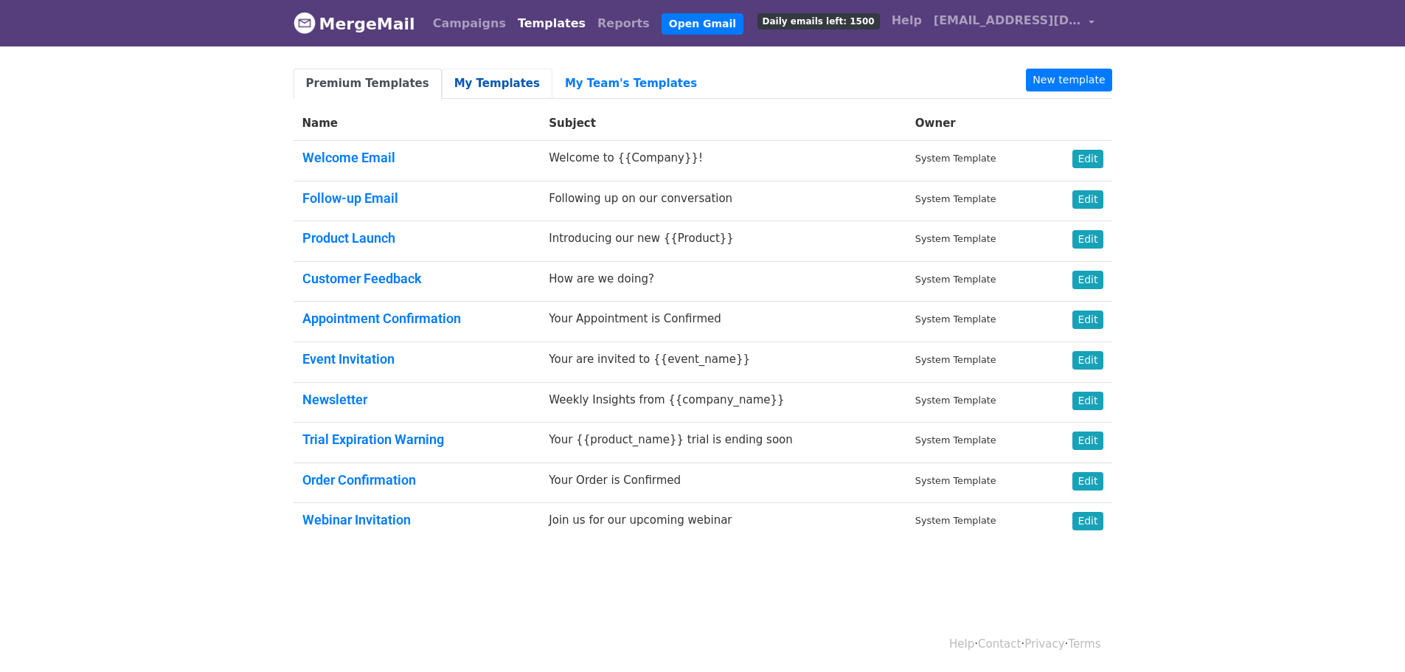
click at [479, 77] on link "My Templates" at bounding box center [497, 84] width 111 height 30
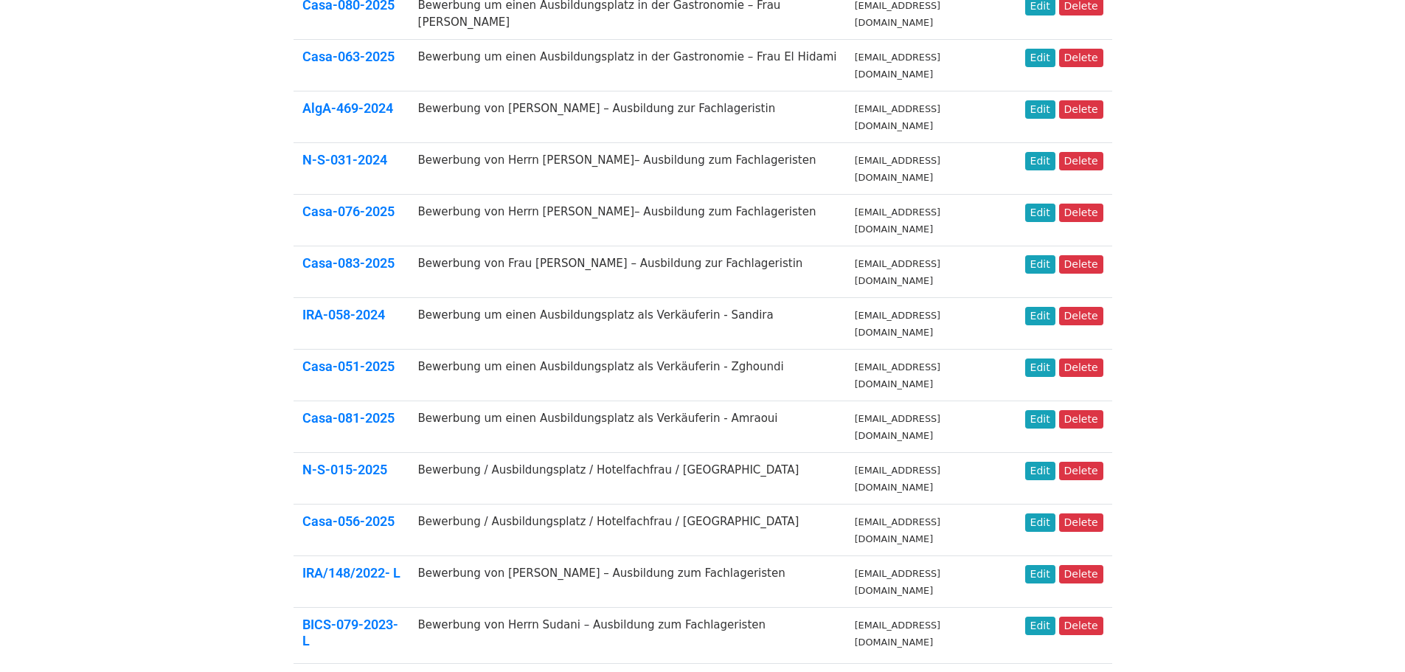
scroll to position [431, 0]
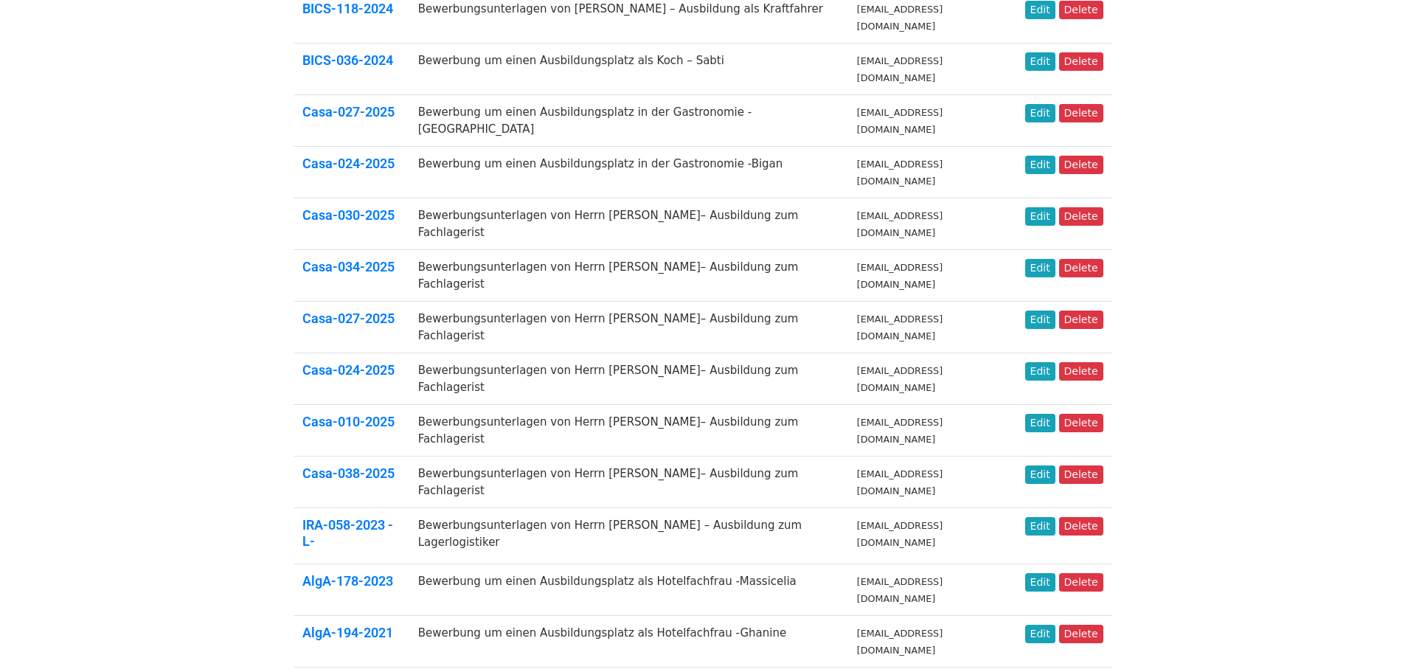
scroll to position [431, 0]
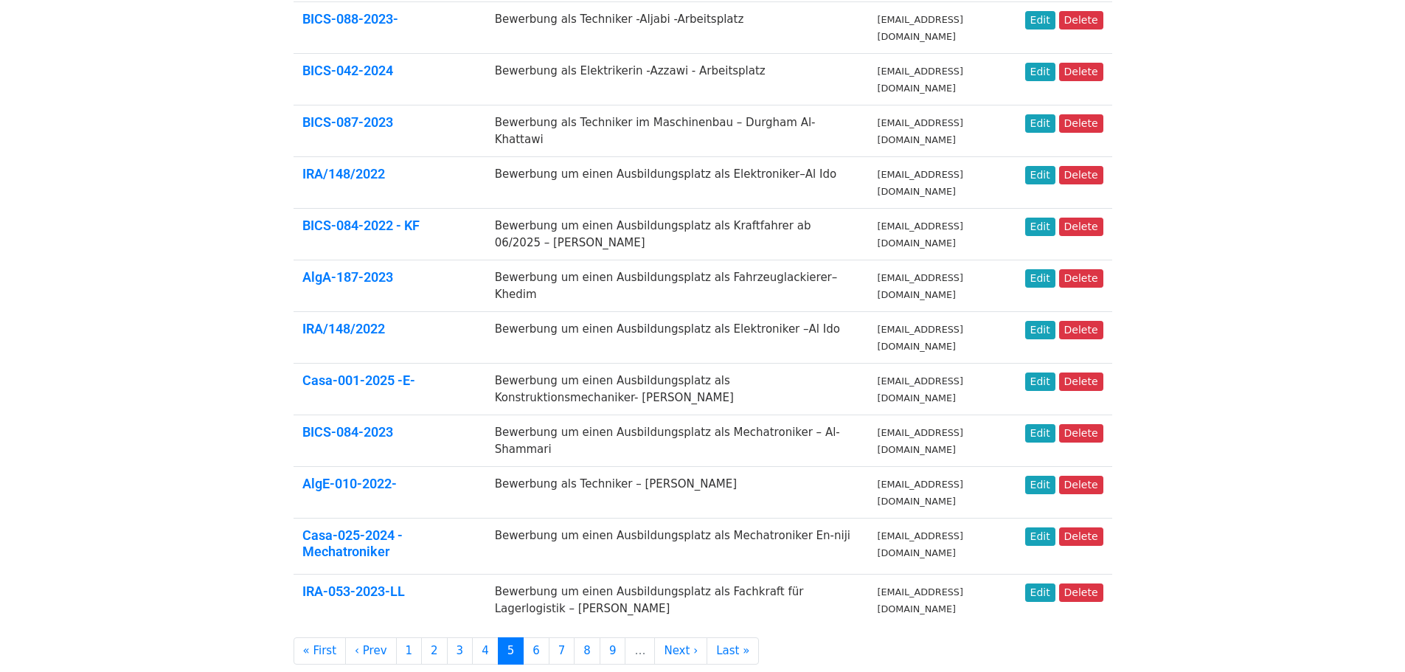
scroll to position [590, 0]
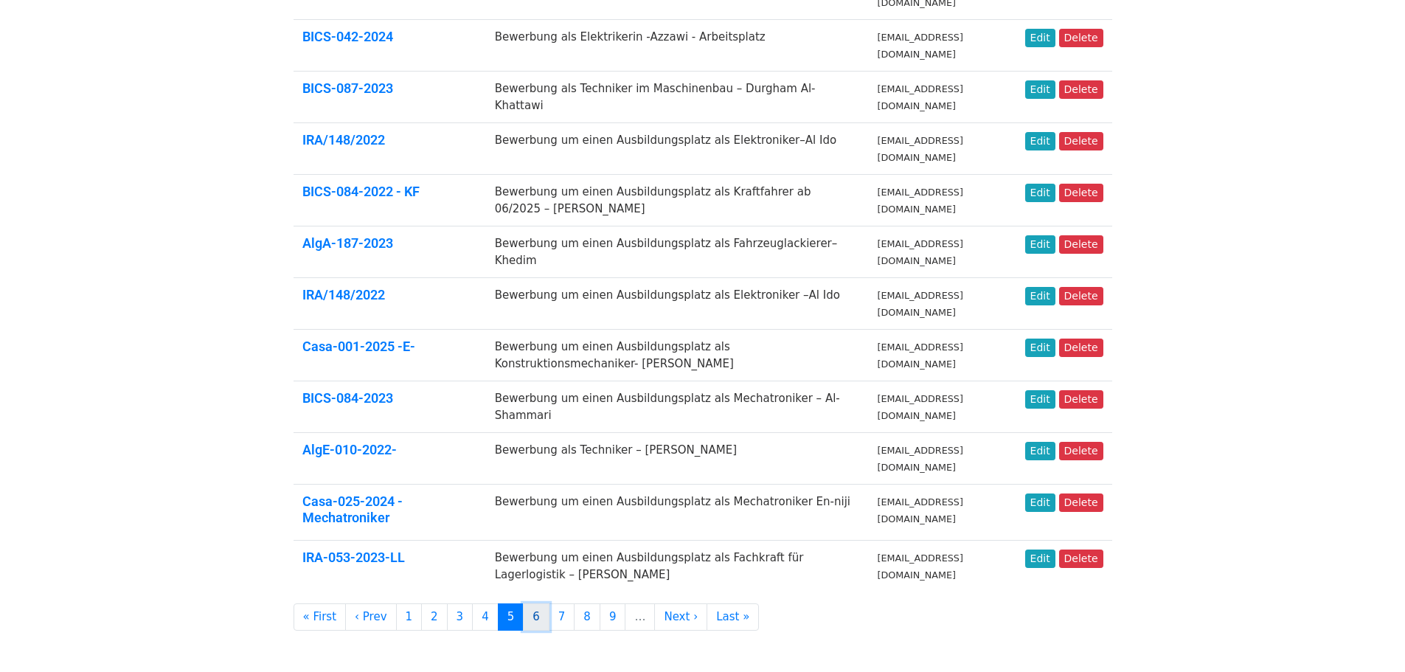
click at [523, 613] on link "6" at bounding box center [536, 616] width 27 height 27
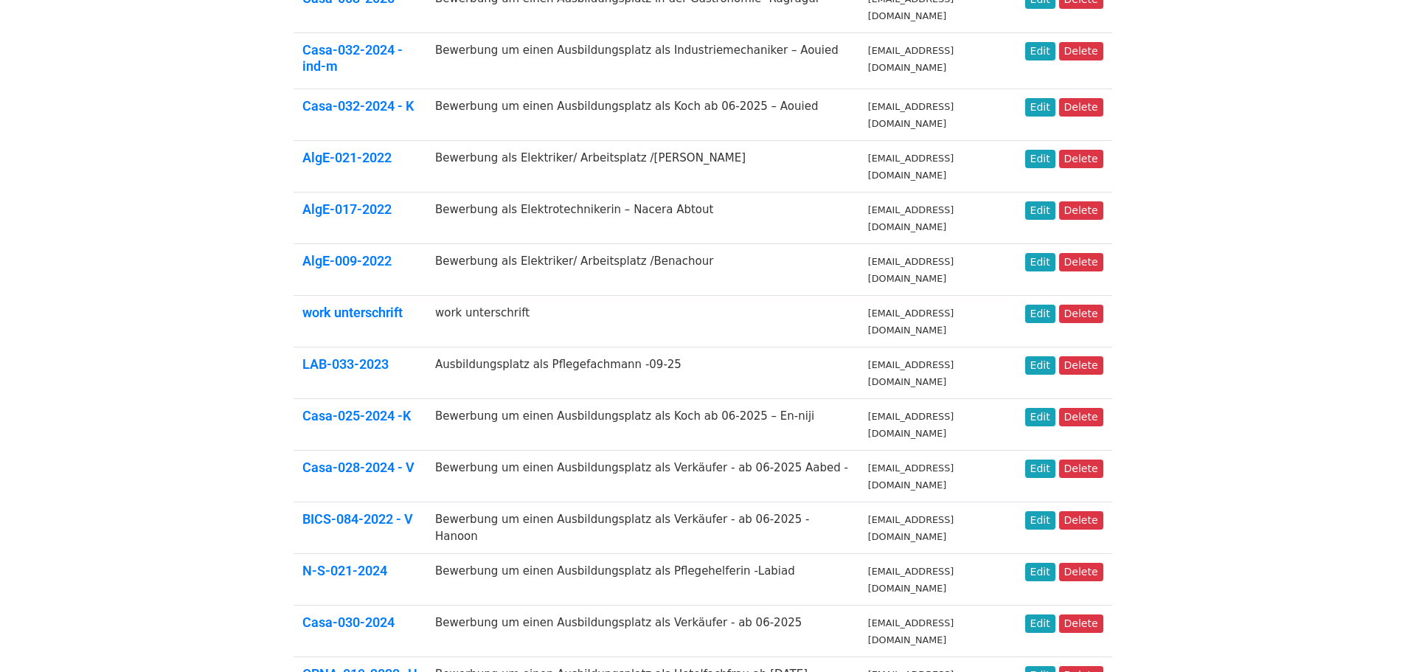
scroll to position [369, 0]
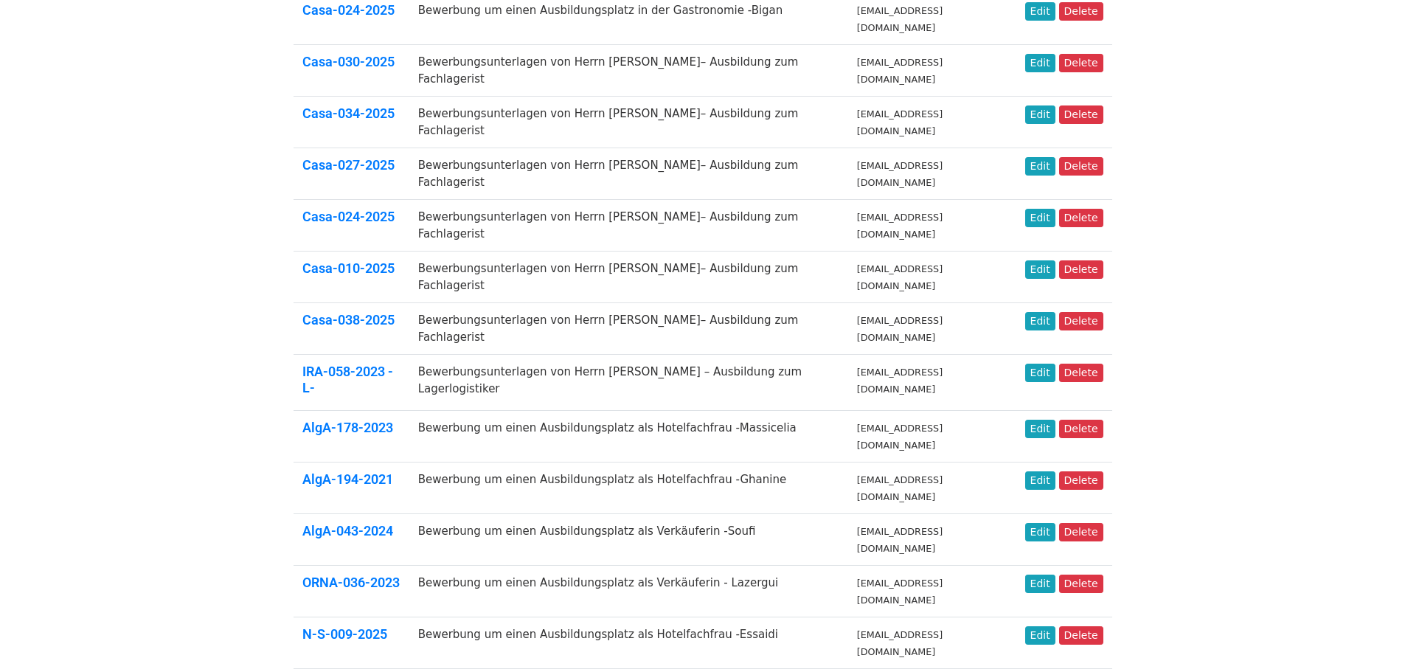
scroll to position [431, 0]
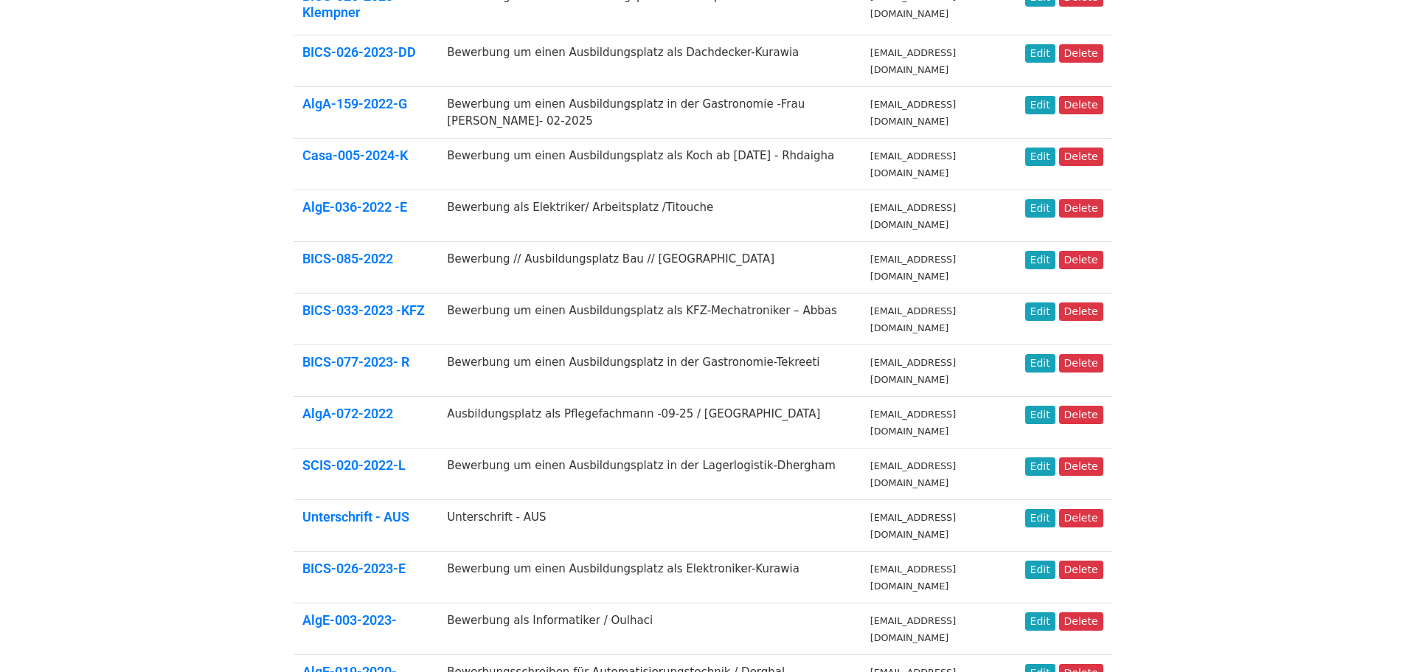
scroll to position [369, 0]
click at [1046, 663] on link "Edit" at bounding box center [1040, 672] width 30 height 18
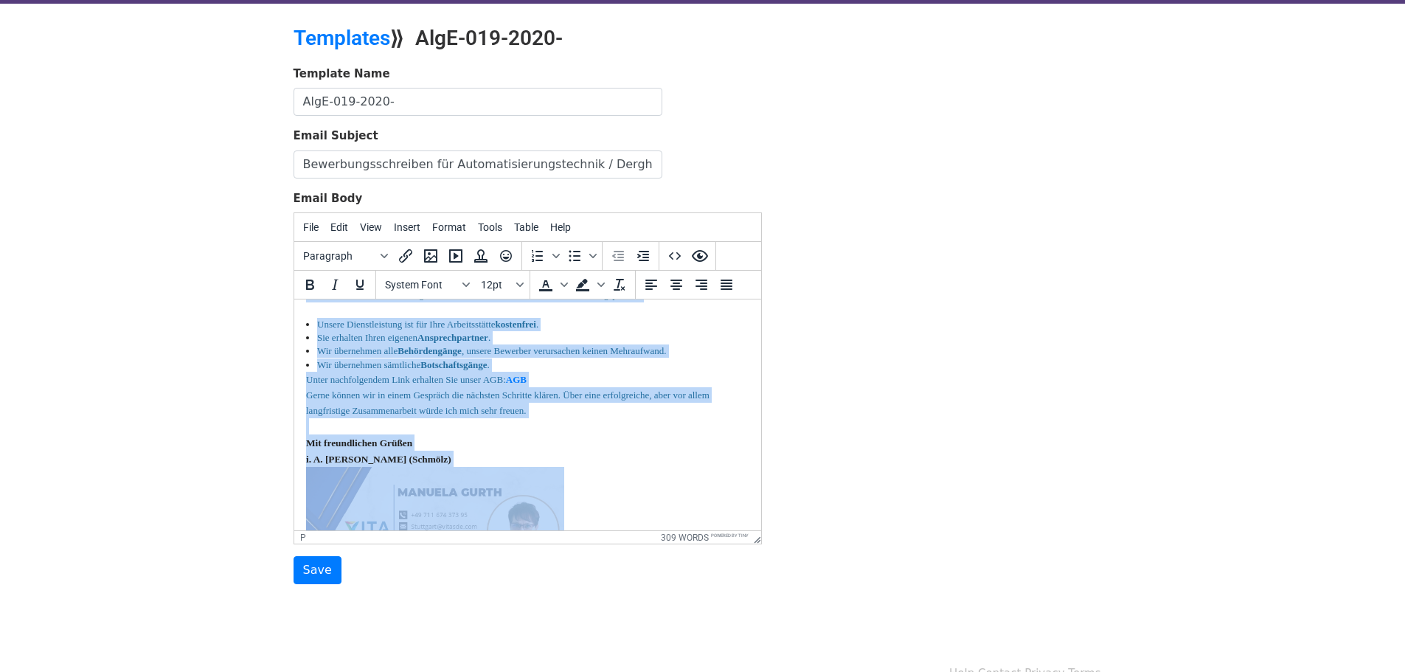
scroll to position [729, 0]
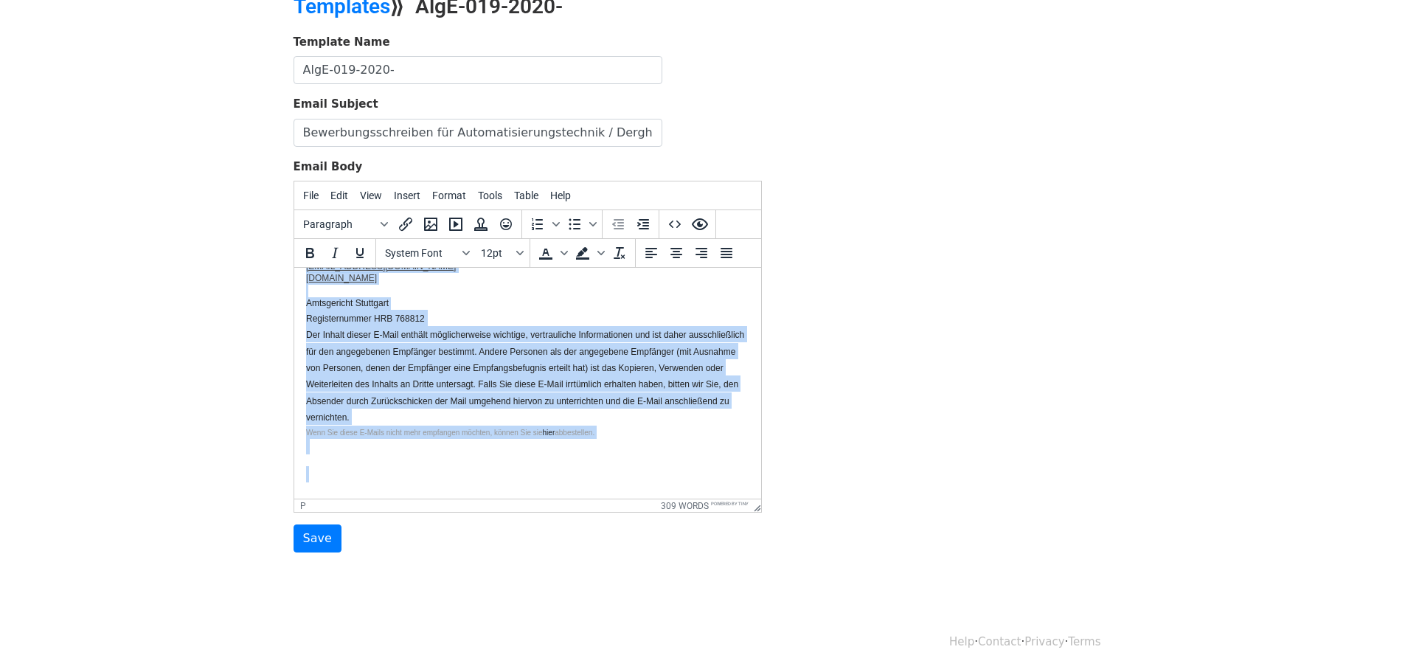
drag, startPoint x: 304, startPoint y: 390, endPoint x: 662, endPoint y: 684, distance: 463.7
click at [662, 510] on html "{{Name}} anbei übersenden wir Ihnen die Bewerbungsunterlagen von [PERSON_NAME],…" at bounding box center [527, 24] width 467 height 972
click at [506, 439] on div at bounding box center [526, 446] width 443 height 15
drag, startPoint x: 313, startPoint y: 304, endPoint x: 1031, endPoint y: 706, distance: 823.5
click at [760, 510] on html "{{Name}} anbei übersenden wir Ihnen die Bewerbungsunterlagen von [PERSON_NAME],…" at bounding box center [527, 24] width 467 height 972
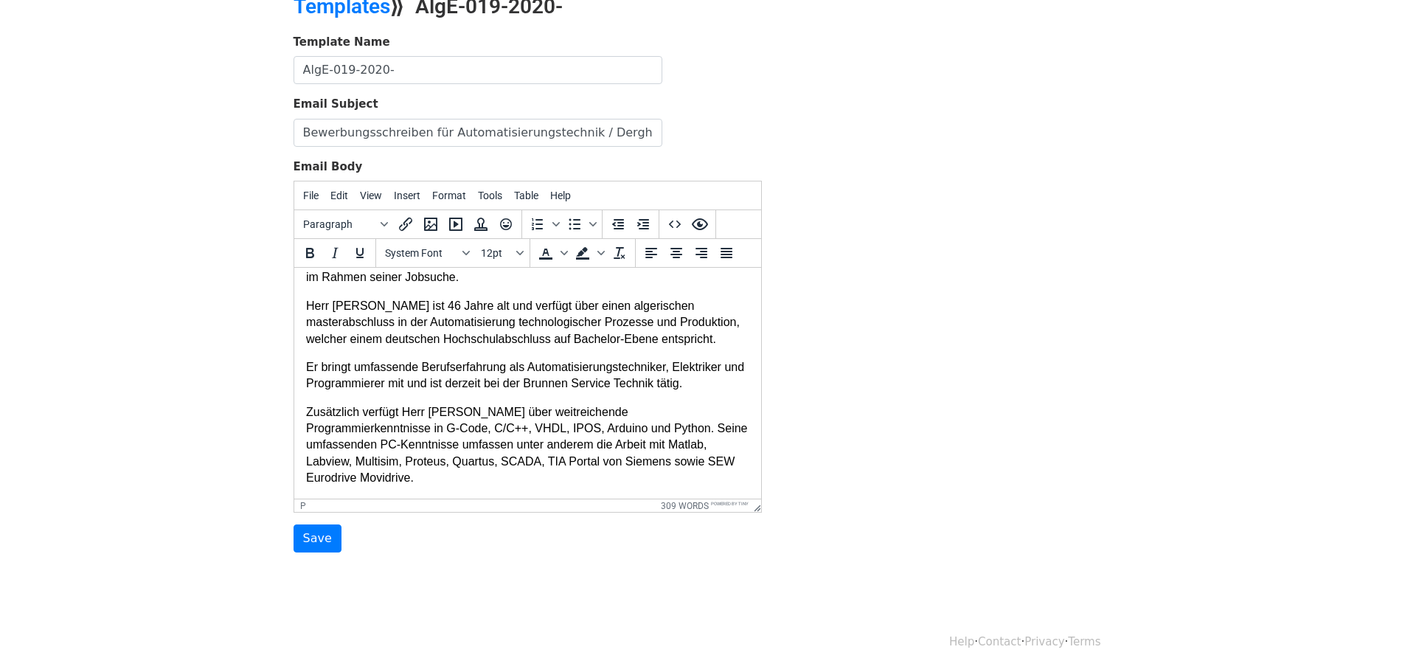
scroll to position [92, 0]
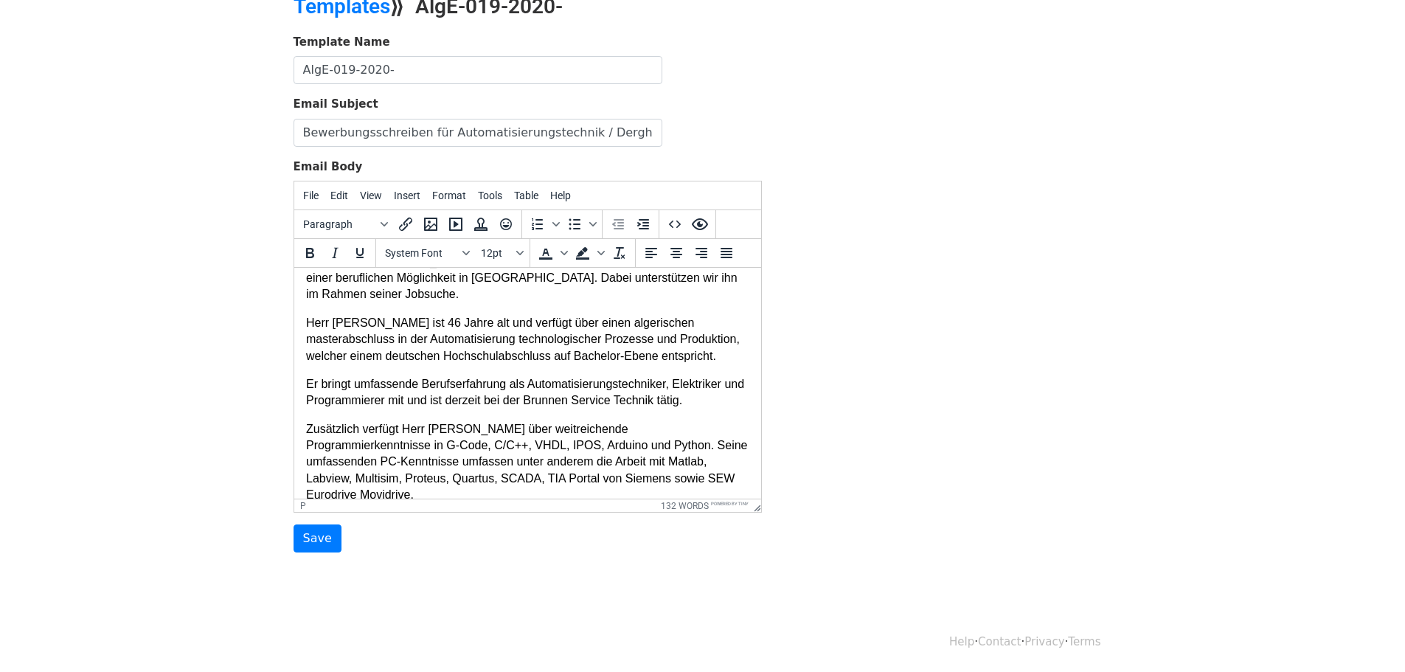
click at [698, 474] on p "Zusätzlich verfügt Herr [PERSON_NAME] über weitreichende Programmierkenntnisse …" at bounding box center [526, 462] width 443 height 83
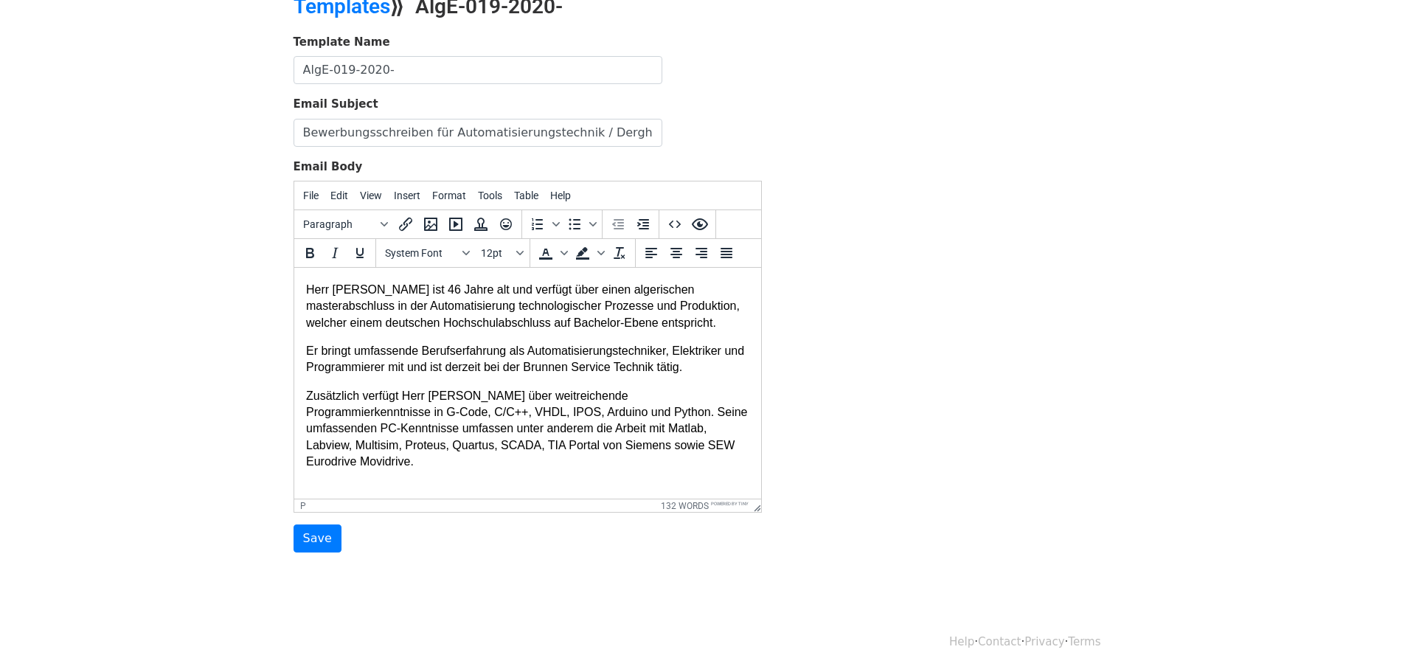
paste body
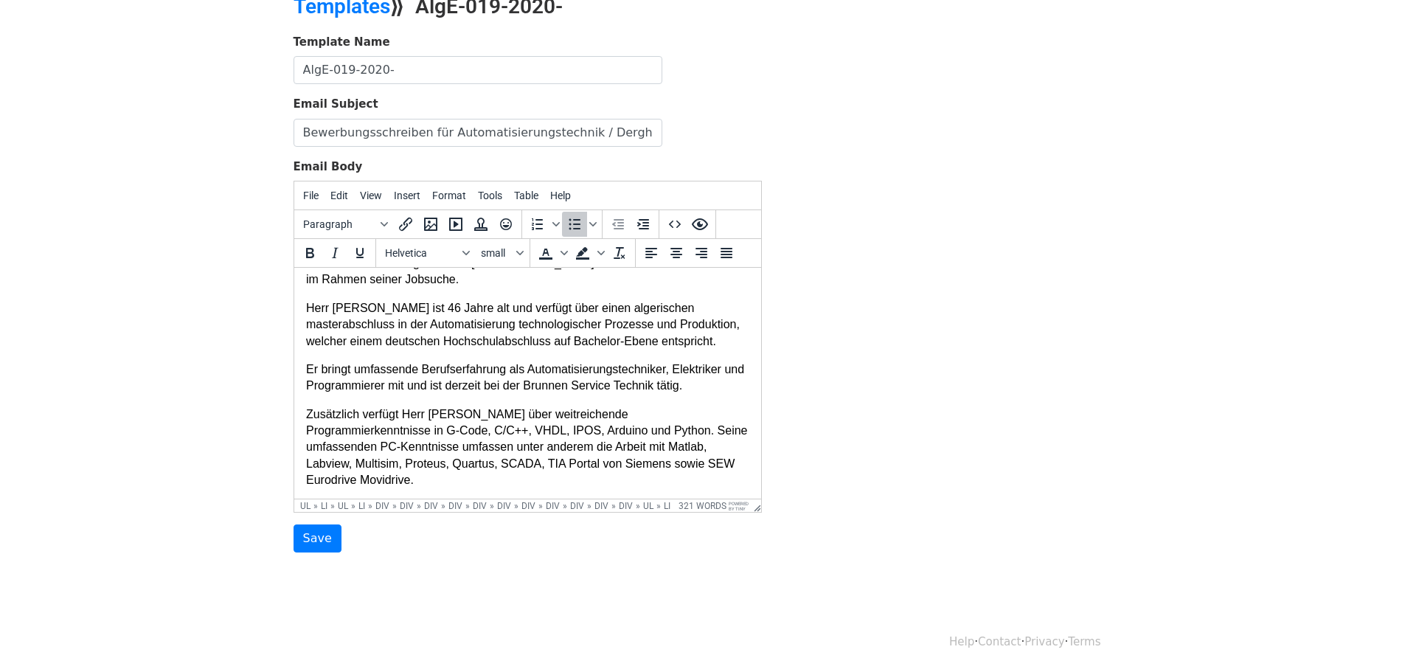
scroll to position [33, 0]
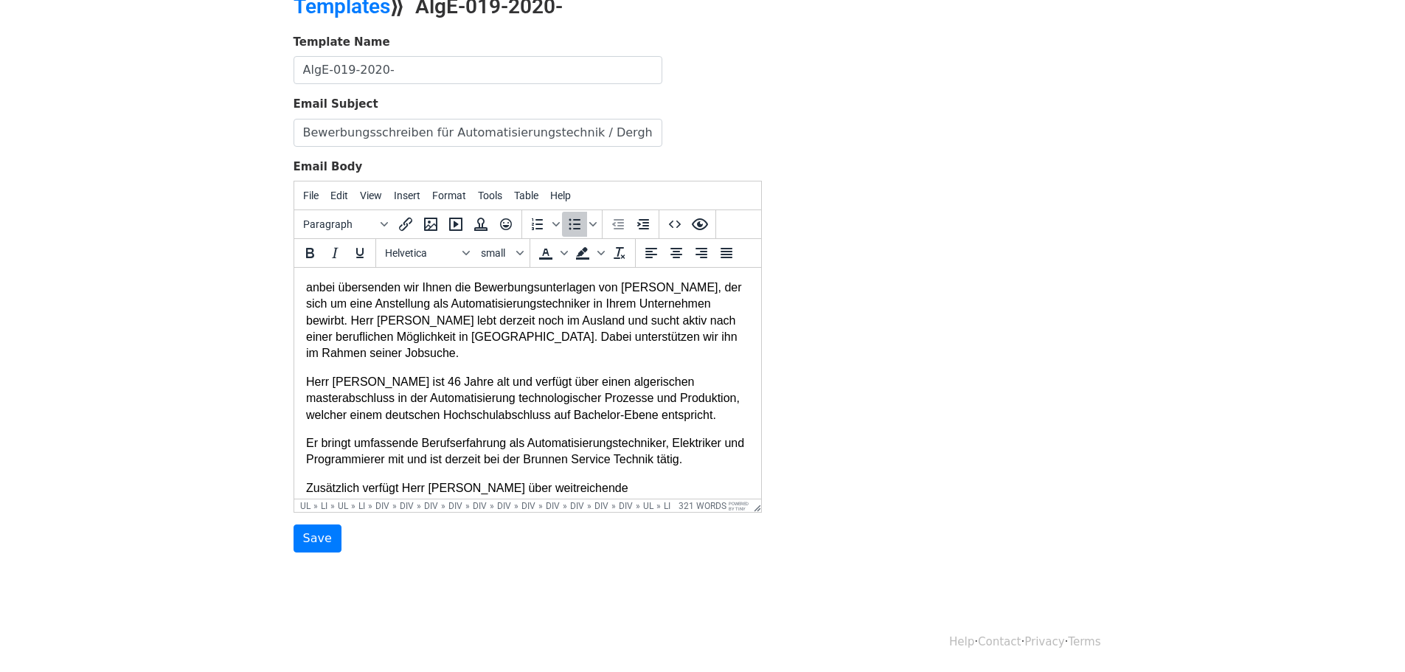
click at [569, 304] on p "{{Name}} anbei übersenden wir Ihnen die Bewerbungsunterlagen von [PERSON_NAME],…" at bounding box center [526, 304] width 443 height 116
click at [310, 251] on icon "Bold" at bounding box center [310, 253] width 18 height 18
click at [399, 417] on p "Herr [PERSON_NAME] ist 46 Jahre alt und verfügt über einen algerischen masterab…" at bounding box center [526, 398] width 443 height 49
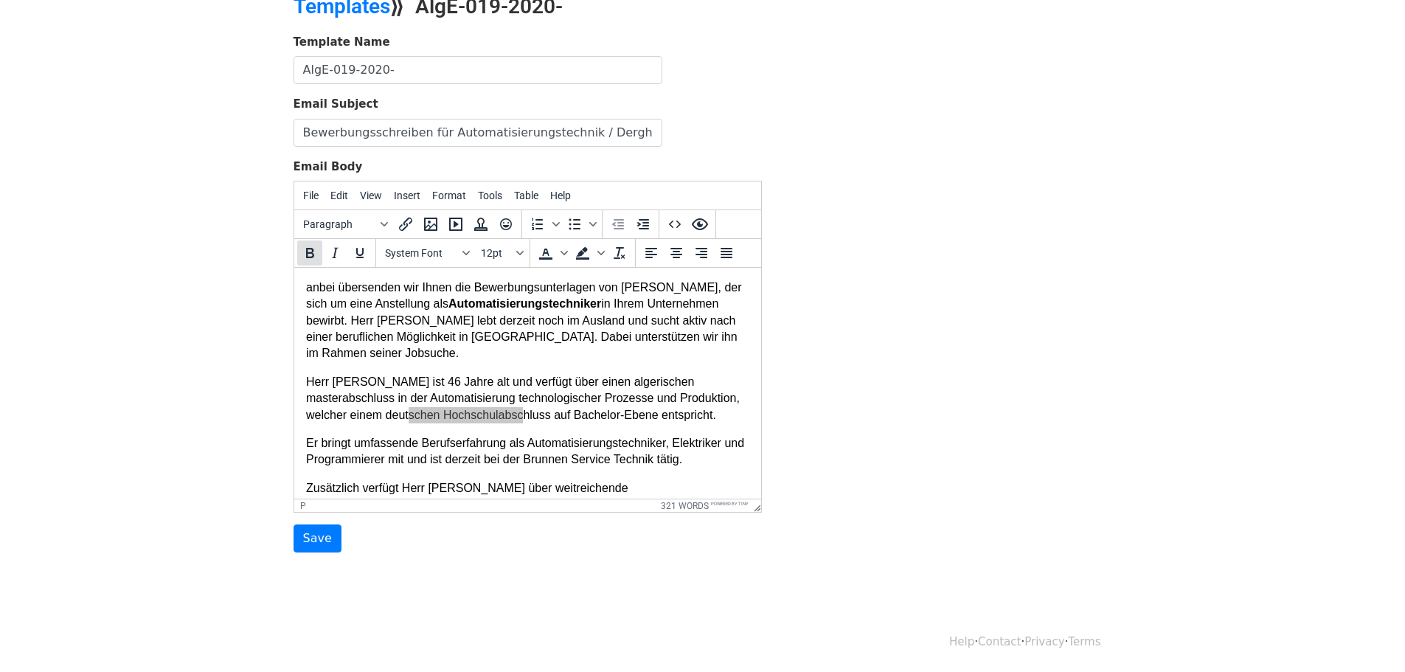
click at [318, 249] on icon "Bold" at bounding box center [310, 253] width 18 height 18
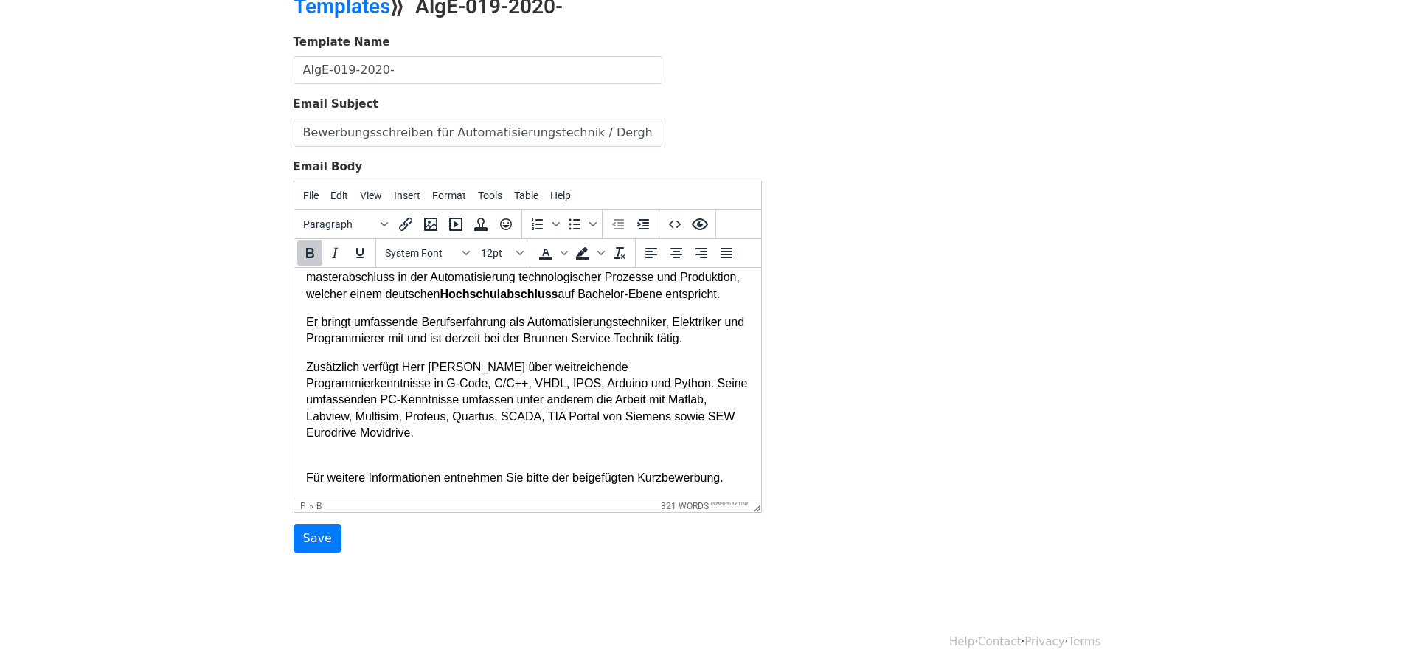
scroll to position [181, 0]
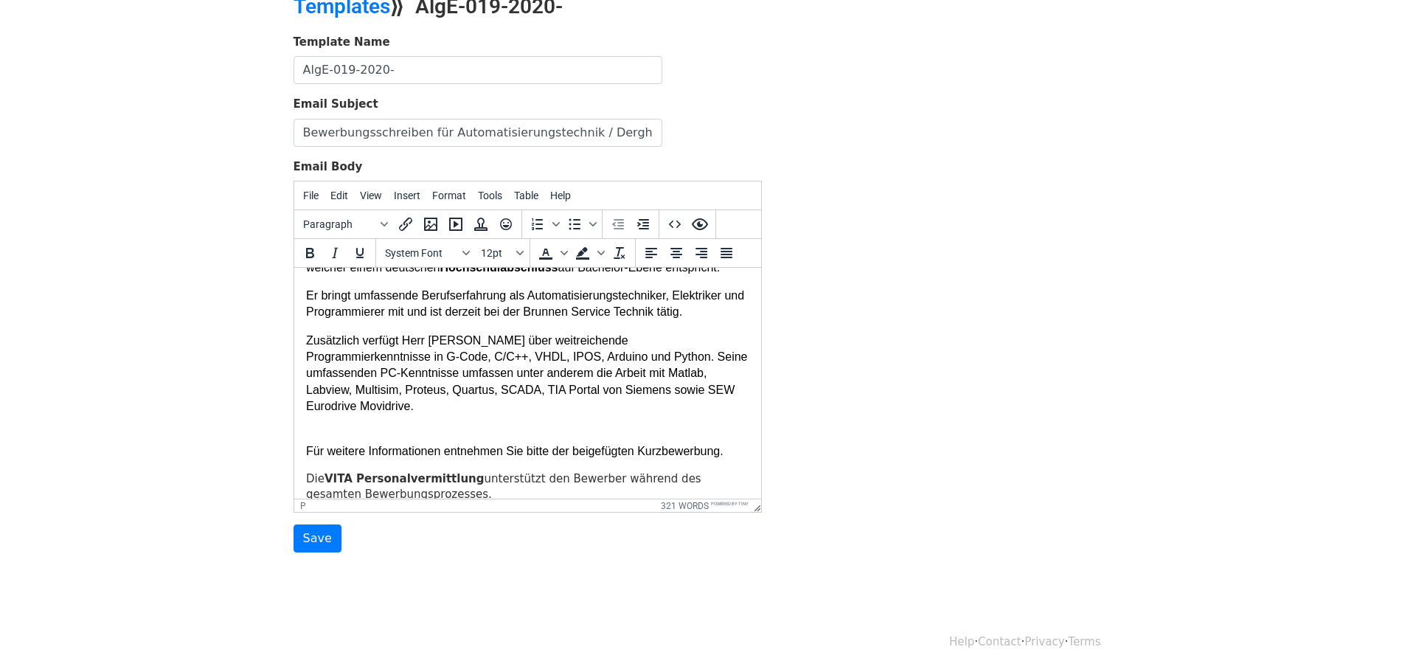
click at [372, 413] on p "Zusätzlich verfügt Herr [PERSON_NAME] über weitreichende Programmierkenntnisse …" at bounding box center [526, 382] width 443 height 99
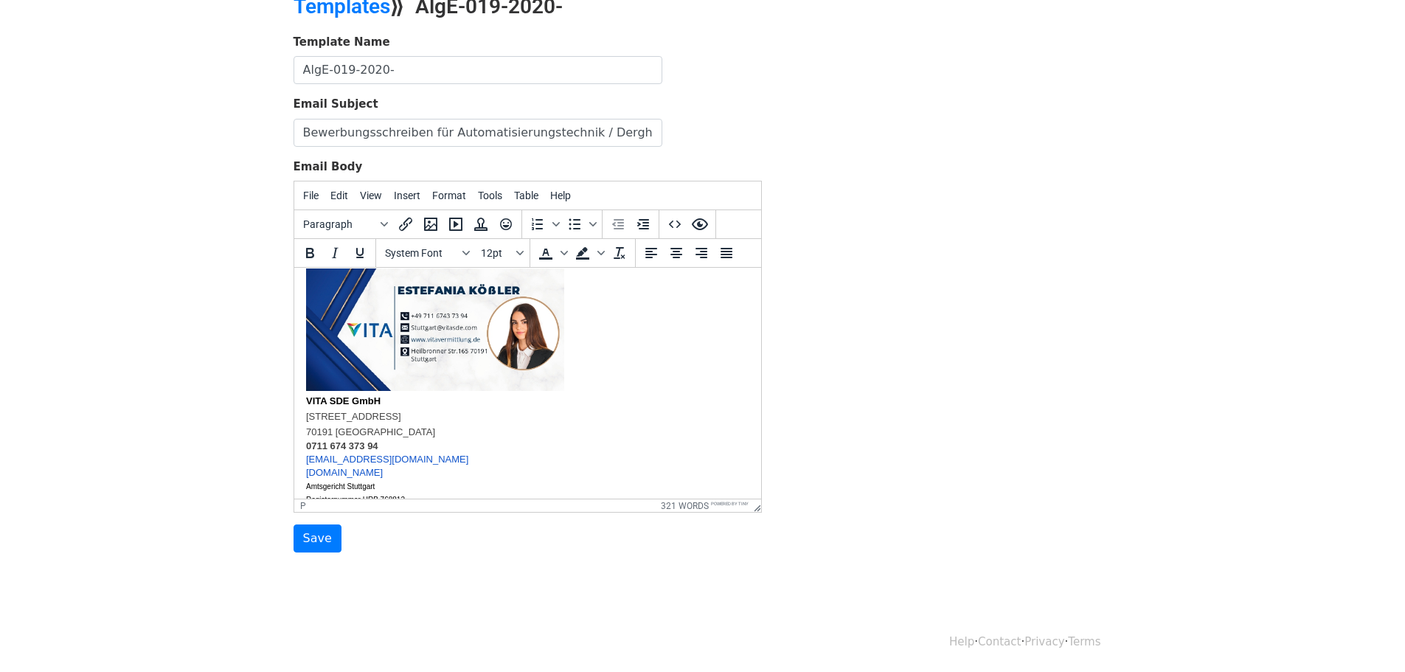
scroll to position [623, 0]
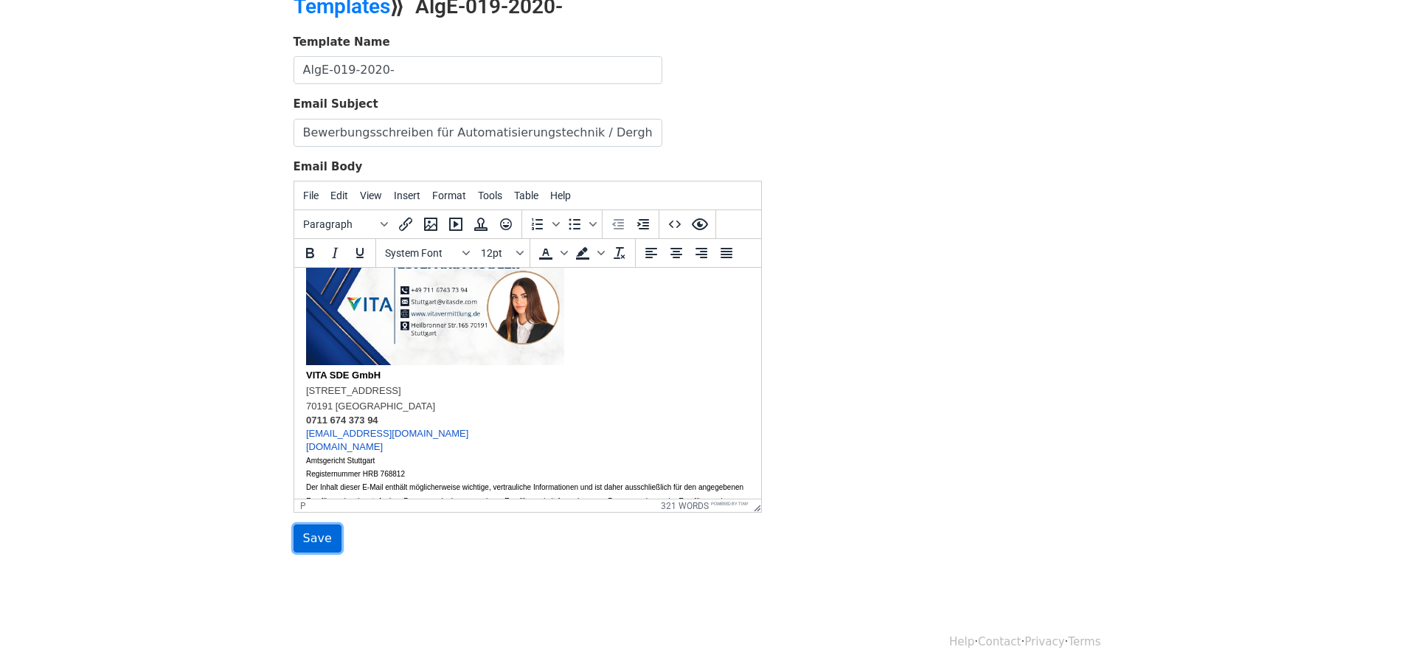
click at [310, 534] on input "Save" at bounding box center [318, 538] width 48 height 28
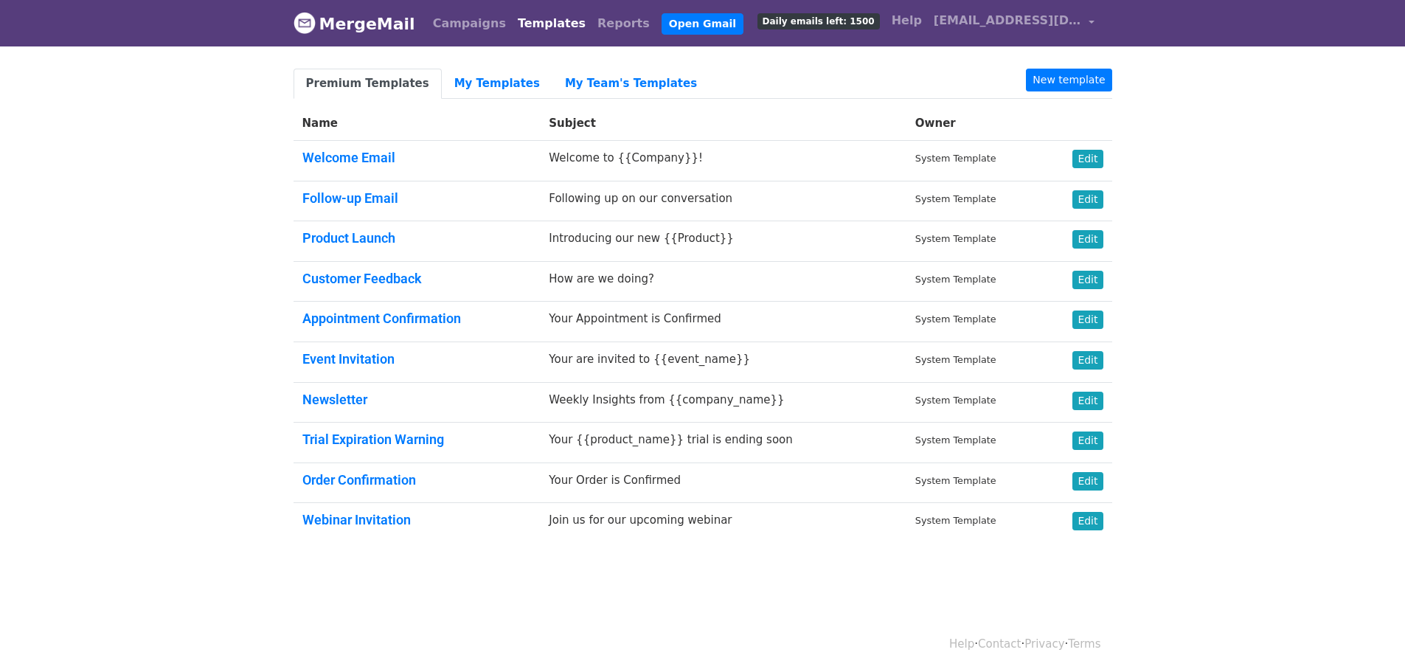
click at [392, 82] on link "Premium Templates" at bounding box center [368, 84] width 148 height 30
click at [478, 75] on link "My Templates" at bounding box center [497, 84] width 111 height 30
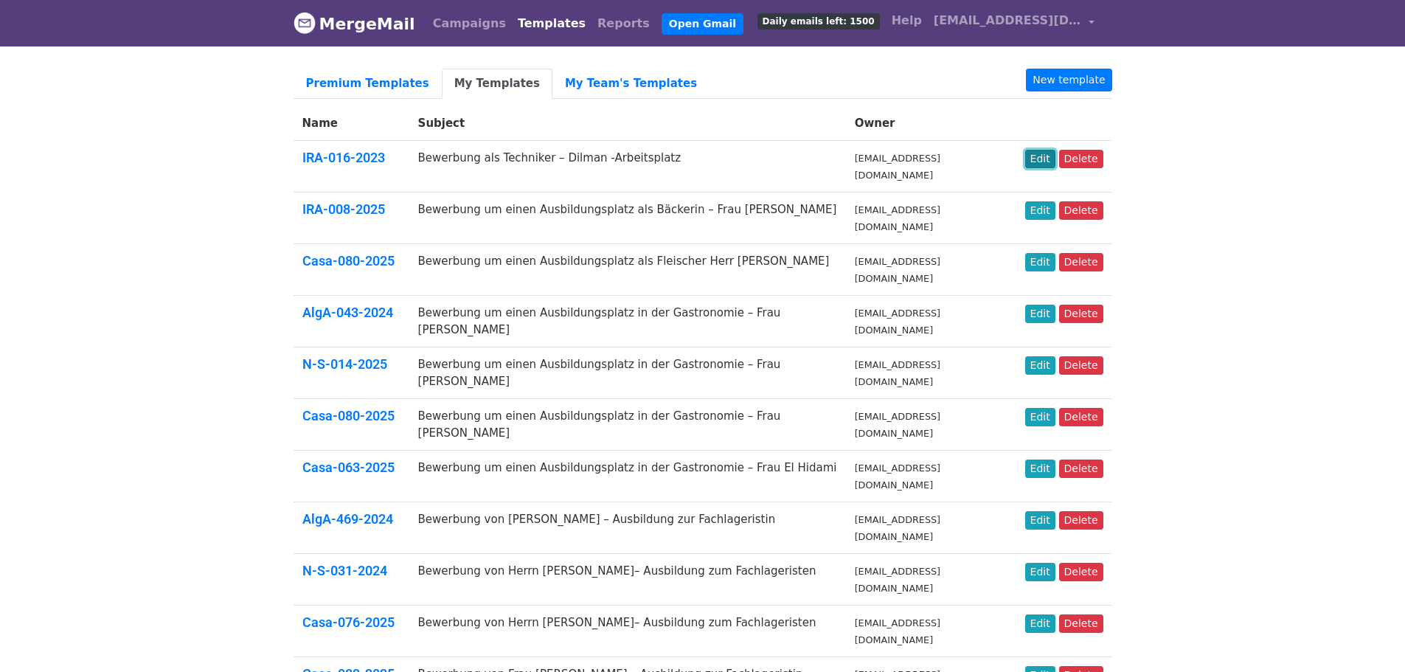
click at [1042, 157] on link "Edit" at bounding box center [1040, 159] width 30 height 18
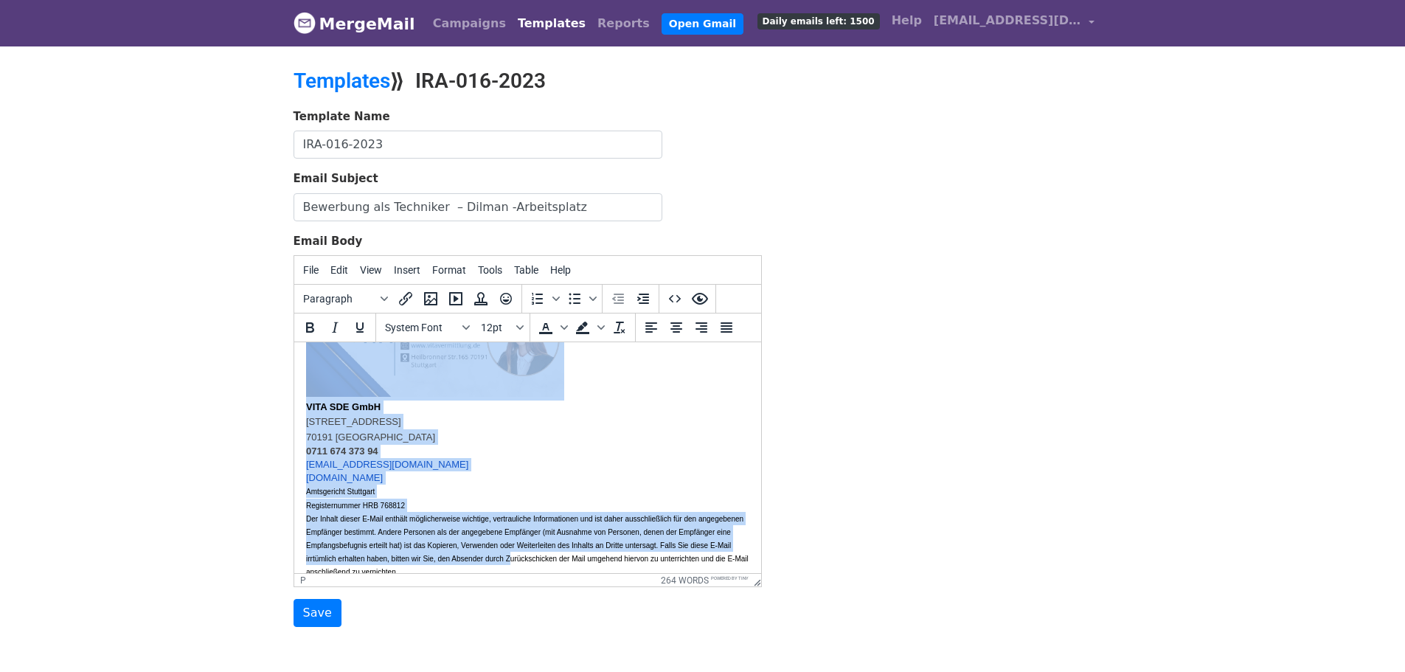
scroll to position [600, 0]
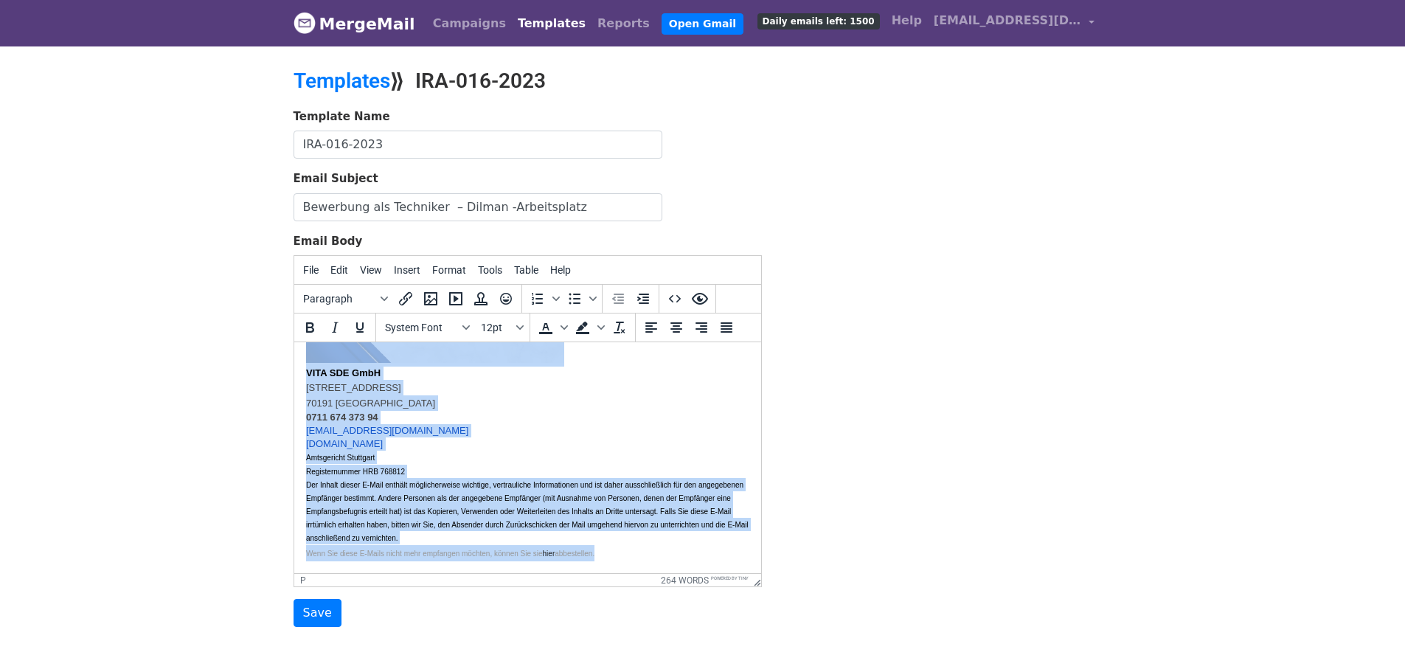
drag, startPoint x: 306, startPoint y: 437, endPoint x: 794, endPoint y: 585, distance: 510.2
click at [760, 573] on html "{{Name}} anbei senden wir Ihnen die Bewerbungsunterlagen von Herrn Dilman. Herr…" at bounding box center [527, 159] width 467 height 827
copy body "Für weitere Informationen entnehmen Sie bitte der beigefügten Kurzbewerbung. Di…"
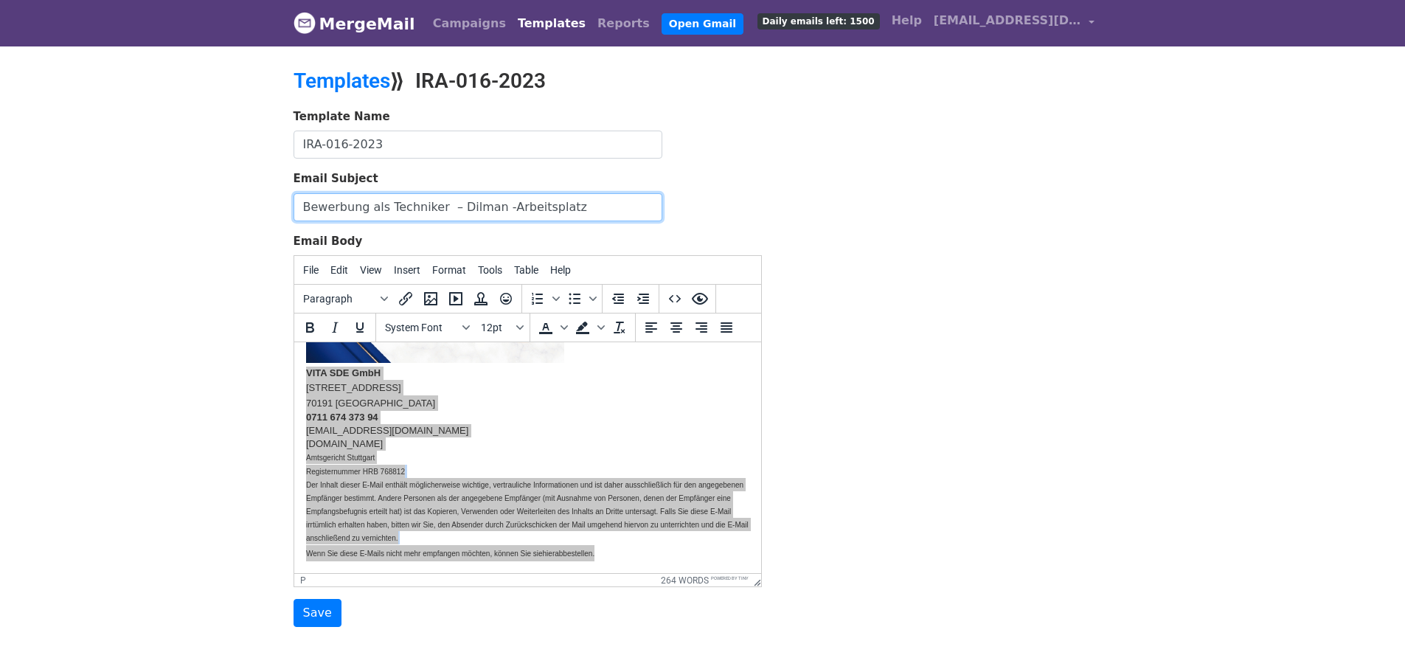
drag, startPoint x: 594, startPoint y: 196, endPoint x: 213, endPoint y: 201, distance: 381.3
click at [212, 194] on body "MergeMail Campaigns Templates Reports Open Gmail Daily emails left: 1500 Help i…" at bounding box center [702, 343] width 1405 height 686
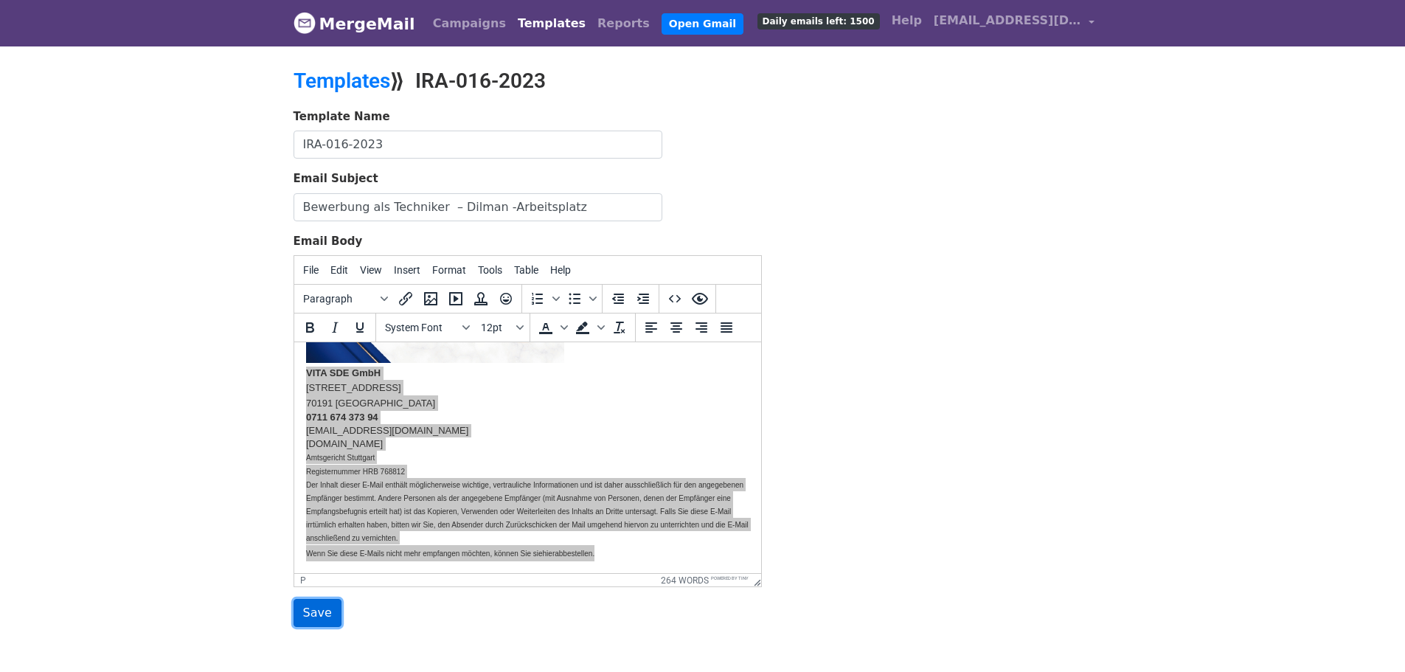
drag, startPoint x: 319, startPoint y: 613, endPoint x: 850, endPoint y: 221, distance: 660.4
click at [319, 612] on input "Save" at bounding box center [318, 613] width 48 height 28
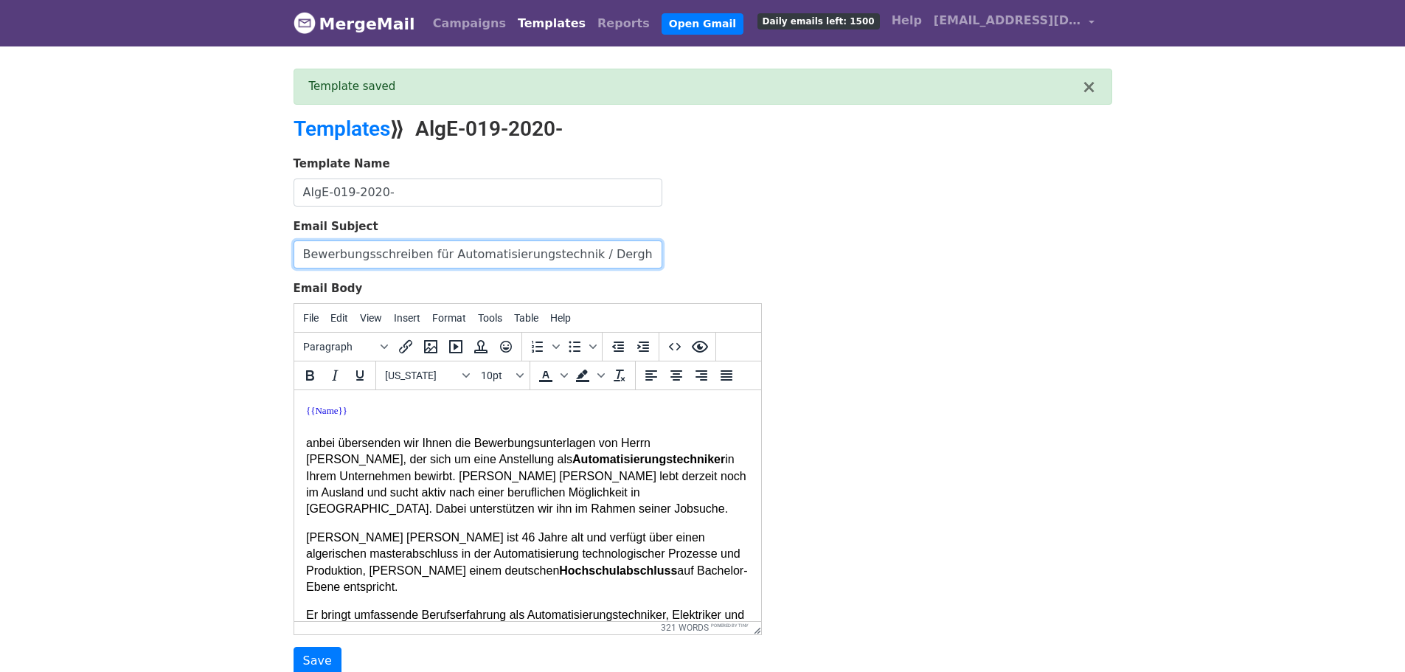
click at [608, 254] on input "Bewerbungsschreiben für Automatisierungstechnik / Derghal" at bounding box center [478, 254] width 369 height 28
click at [625, 251] on input "Bewerbungsschreiben für Automatisierungstechnik / Derghal" at bounding box center [478, 254] width 369 height 28
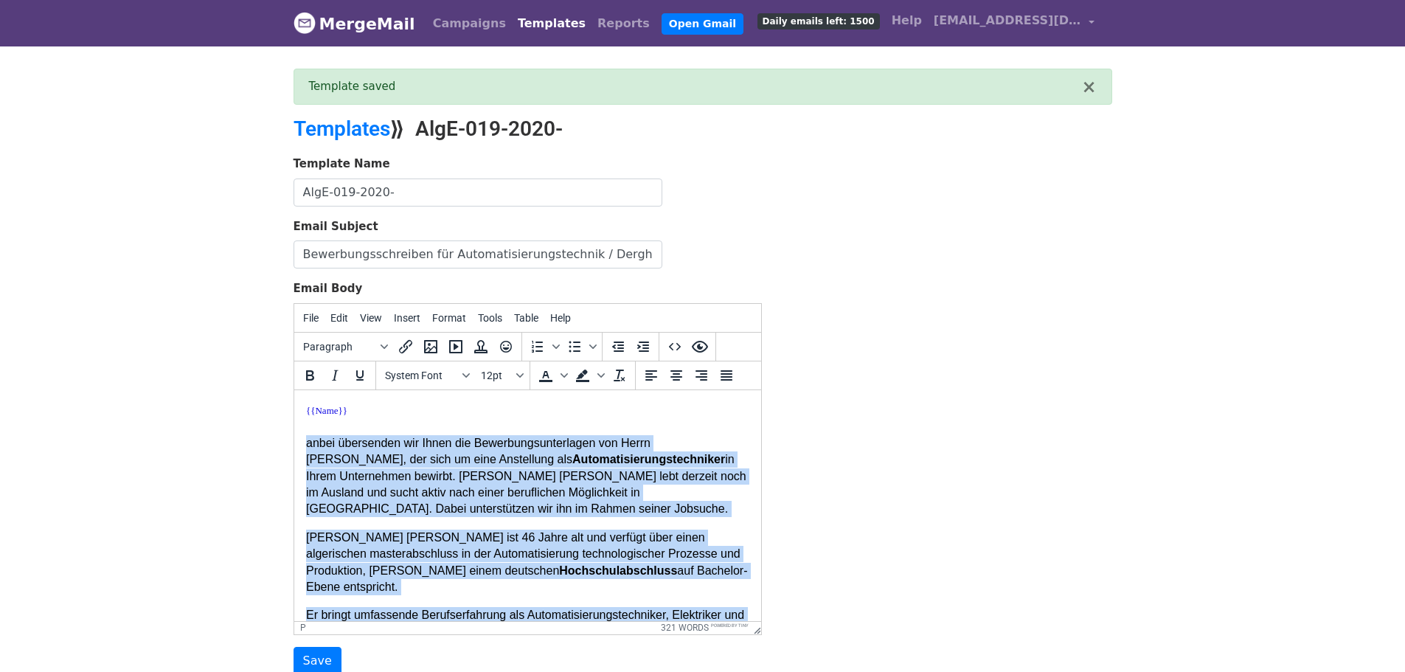
drag, startPoint x: 730, startPoint y: 572, endPoint x: 402, endPoint y: 408, distance: 366.7
copy body "anbei übersenden wir Ihnen die Bewerbungsunterlagen von Herrn Abdellah Derghal,…"
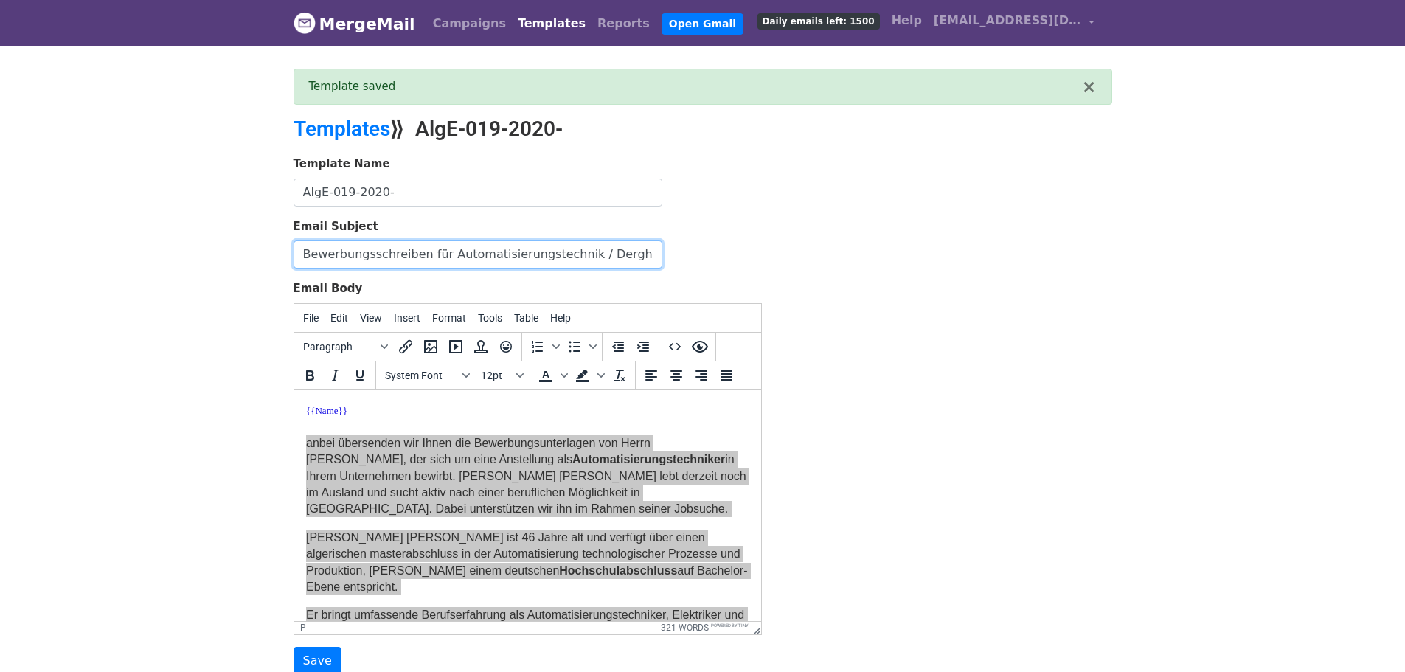
drag, startPoint x: 336, startPoint y: 244, endPoint x: 84, endPoint y: 238, distance: 252.3
click at [87, 238] on body "MergeMail Campaigns Templates Reports Open Gmail Daily emails left: 1500 Help i…" at bounding box center [702, 367] width 1405 height 734
paste input "als Automatisierungstechniker – Abdellah"
click at [559, 255] on input "Bewerbung als Automatisierungstechniker – Abdellah Derghal" at bounding box center [478, 254] width 369 height 28
click at [560, 255] on input "Bewerbung als Automatisierungstechniker – Abdellah Derghal" at bounding box center [478, 254] width 369 height 28
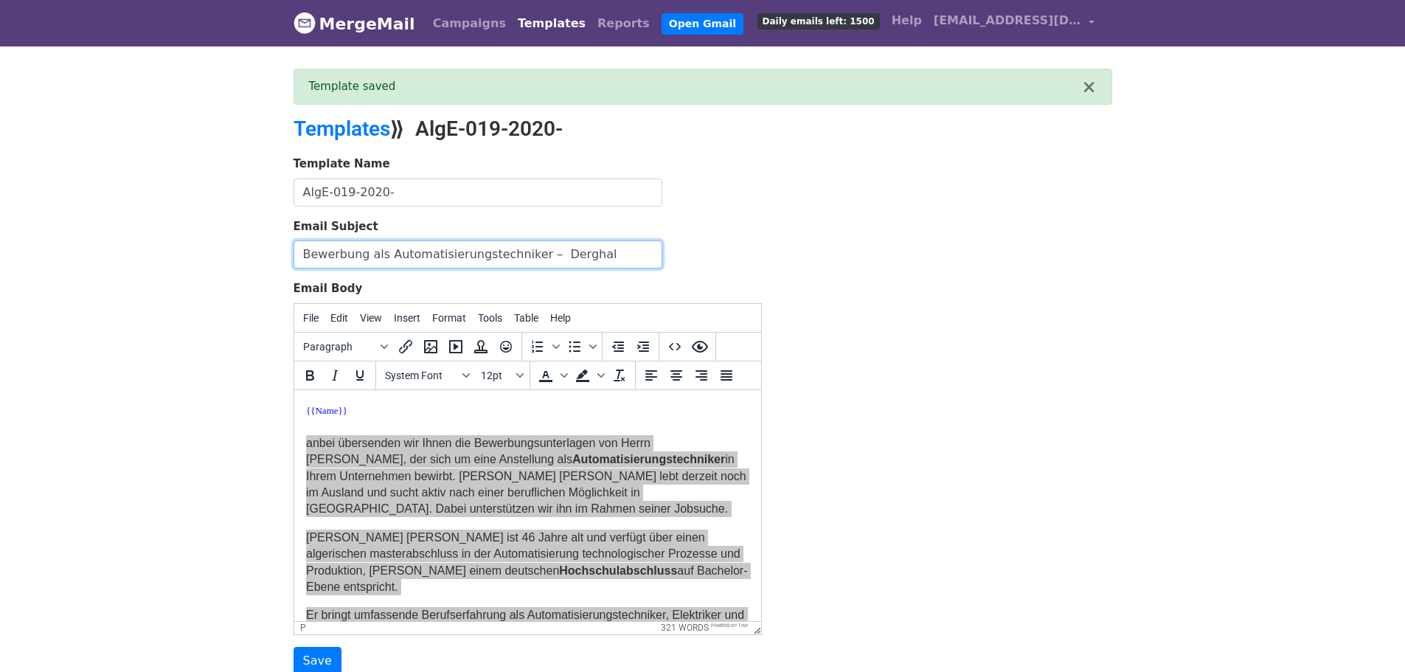
type input "Bewerbung als Automatisierungstechniker – Derghal"
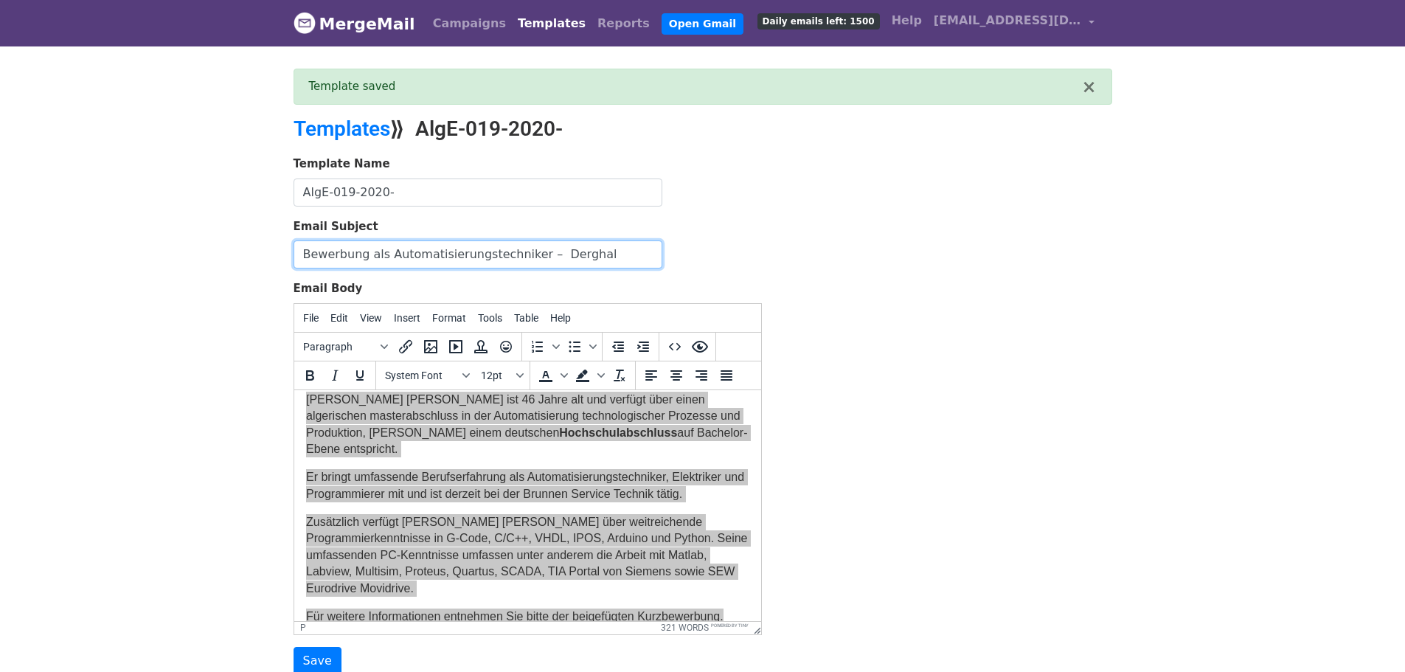
scroll to position [147, 0]
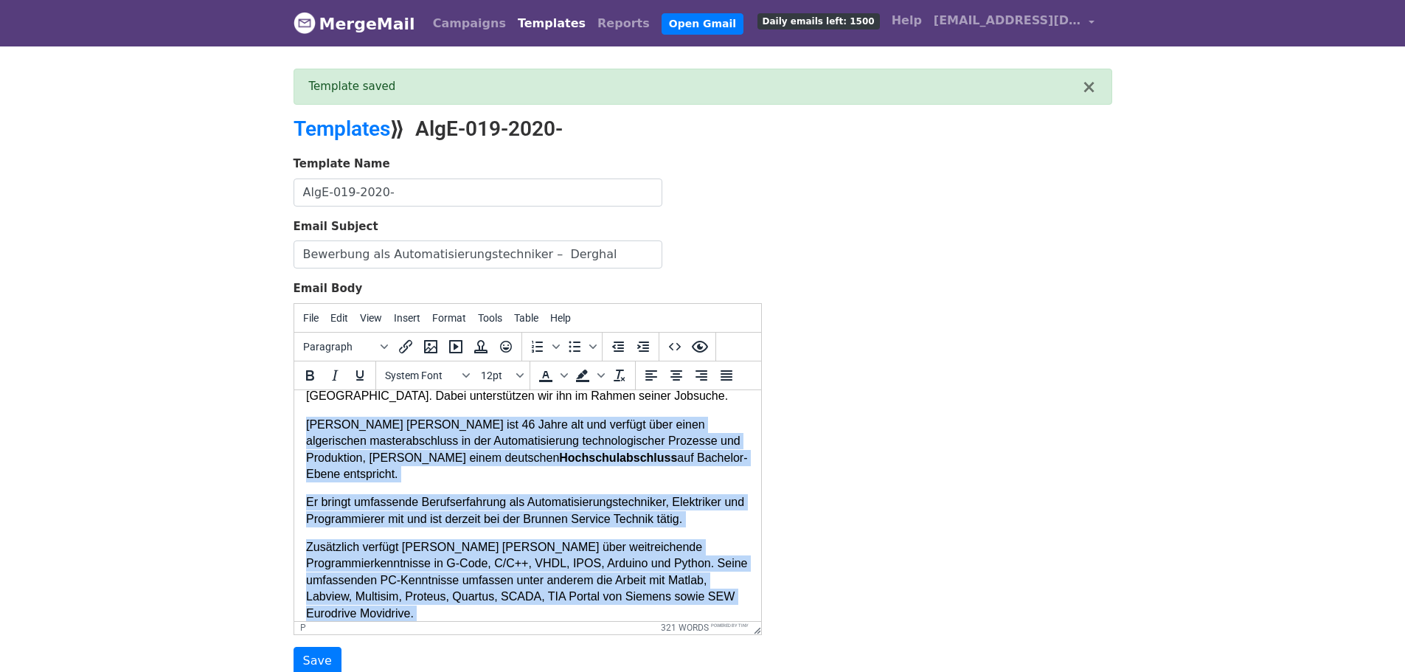
scroll to position [0, 0]
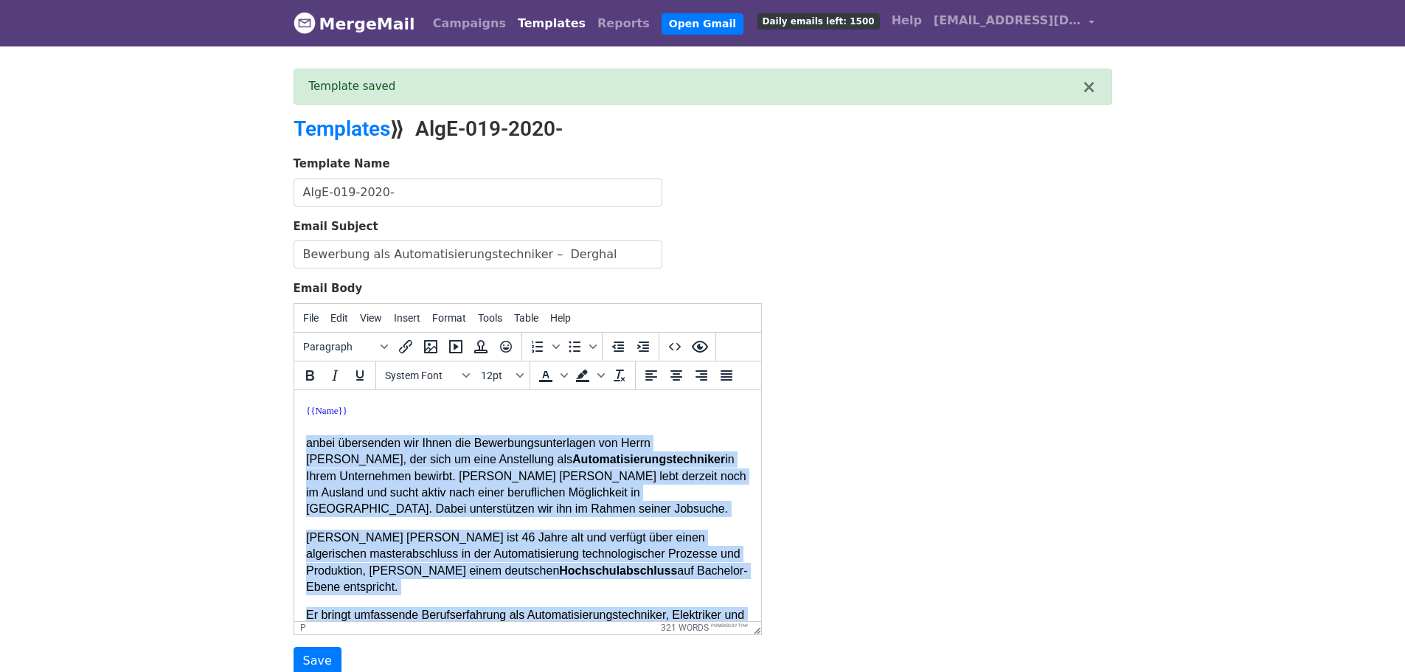
drag, startPoint x: 723, startPoint y: 577, endPoint x: 297, endPoint y: 448, distance: 444.9
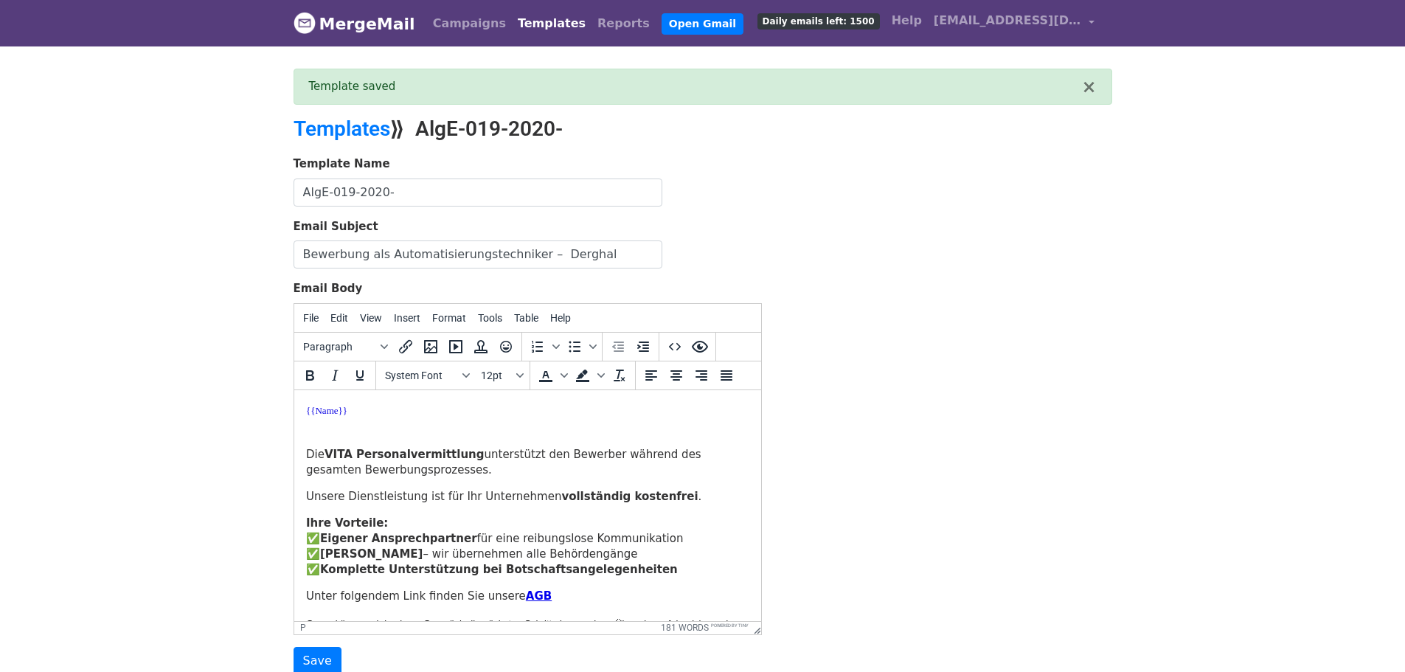
paste body
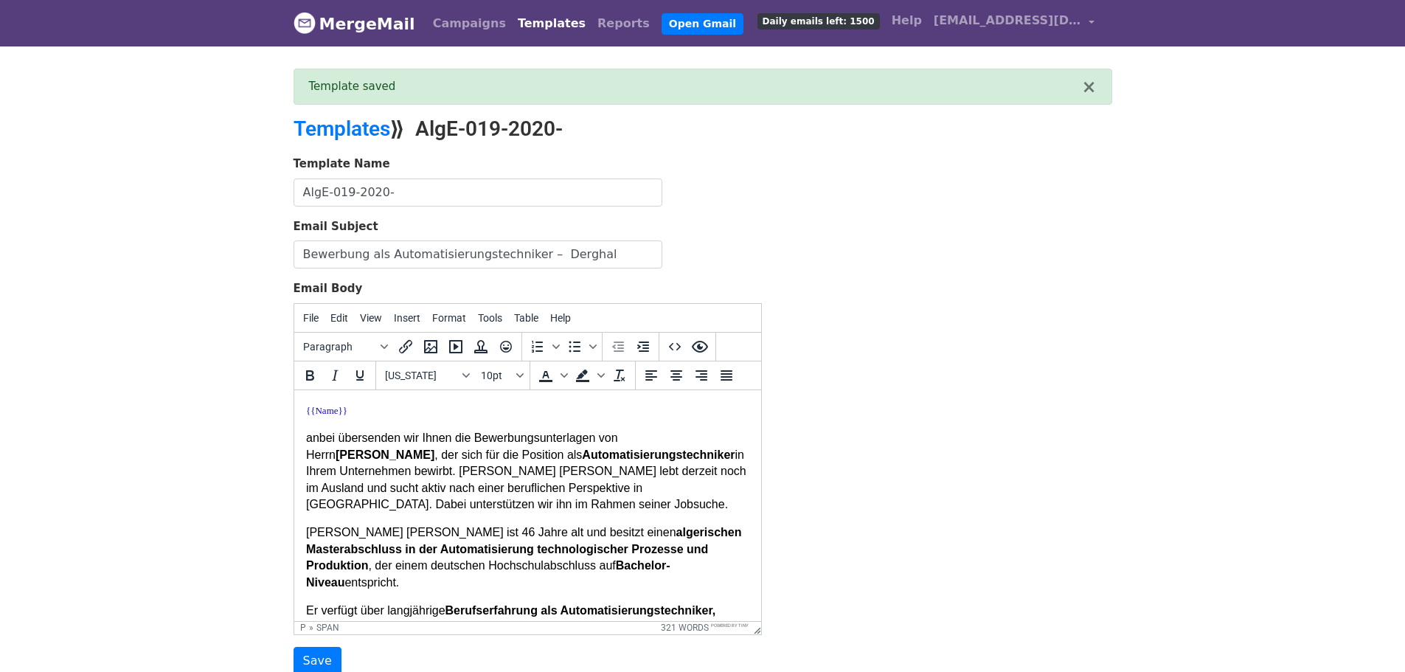
drag, startPoint x: 388, startPoint y: 414, endPoint x: 400, endPoint y: 418, distance: 13.1
click at [393, 416] on p "{{Name}}" at bounding box center [526, 409] width 443 height 16
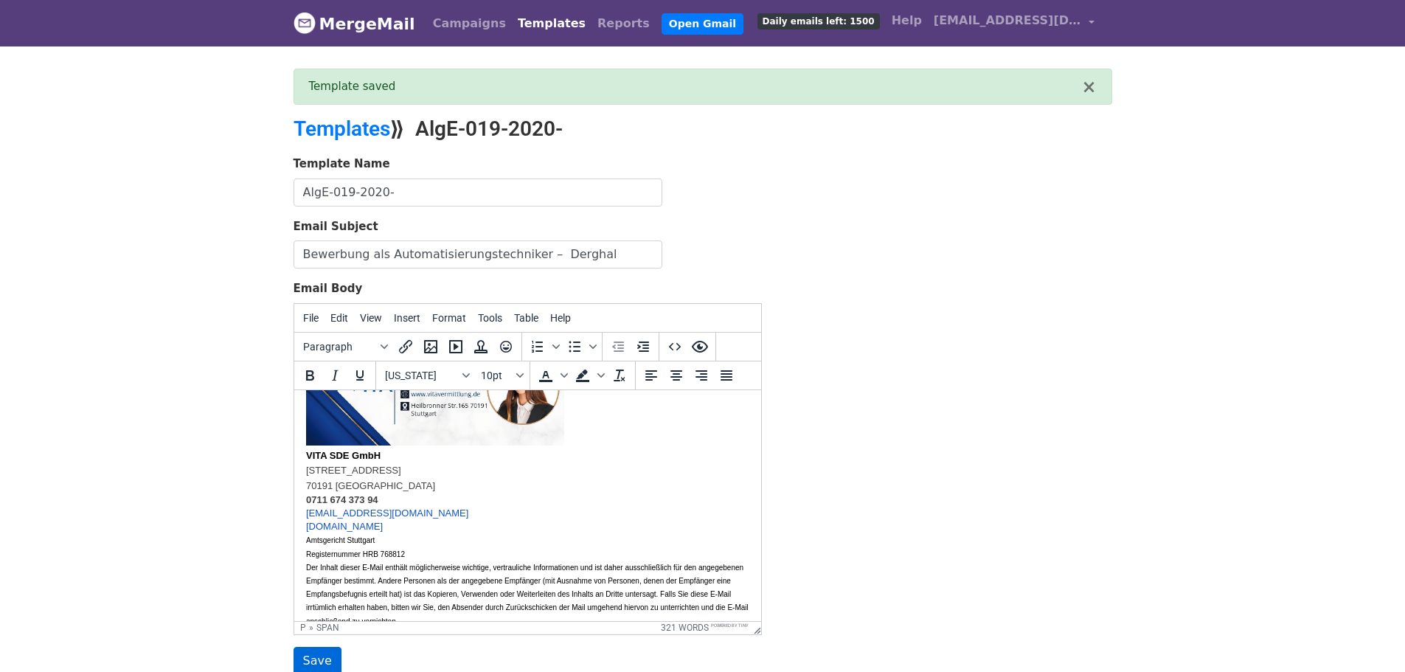
scroll to position [715, 0]
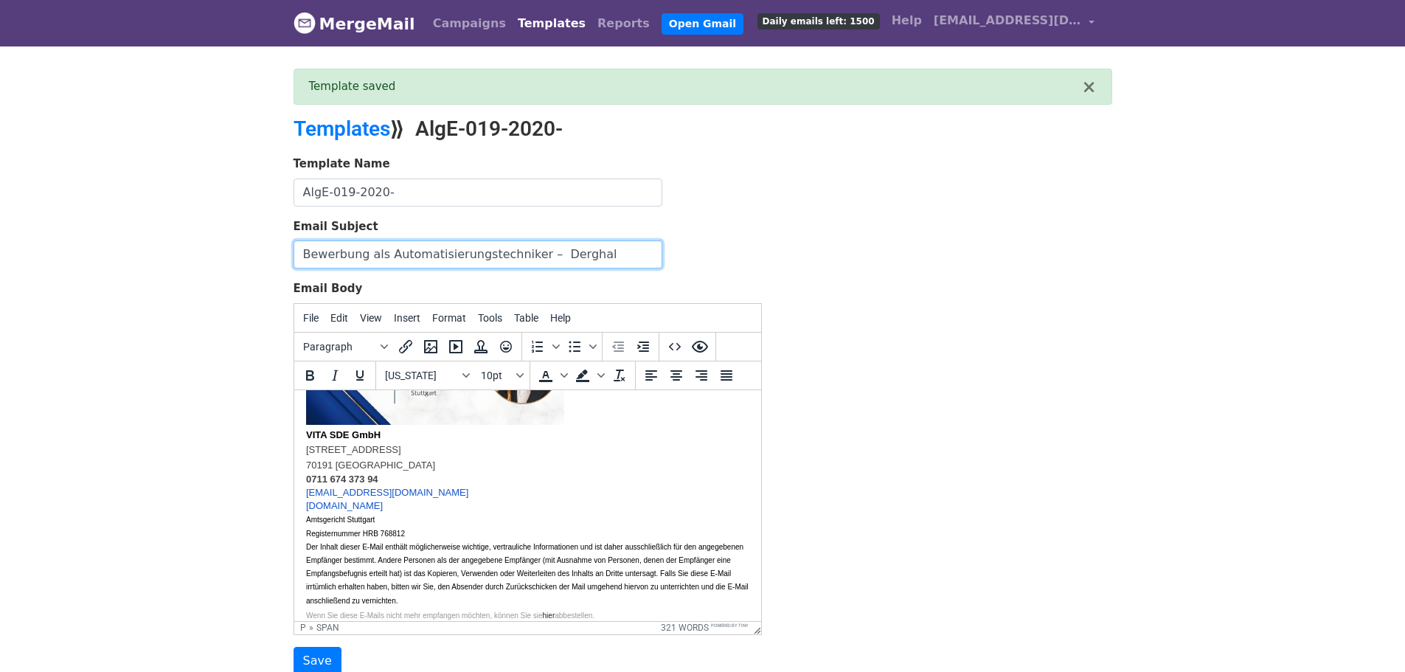
drag, startPoint x: 603, startPoint y: 248, endPoint x: 170, endPoint y: 193, distance: 436.3
click at [202, 201] on body "MergeMail Campaigns Templates Reports Open Gmail Daily emails left: 1500 Help i…" at bounding box center [702, 367] width 1405 height 734
click at [558, 263] on input "Bewerbung als Automatisierungstechniker – Abdellah Derghal" at bounding box center [478, 254] width 369 height 28
drag, startPoint x: 558, startPoint y: 263, endPoint x: 548, endPoint y: 263, distance: 10.3
click at [557, 263] on input "Bewerbung als Automatisierungstechniker – Abdellah Derghal" at bounding box center [478, 254] width 369 height 28
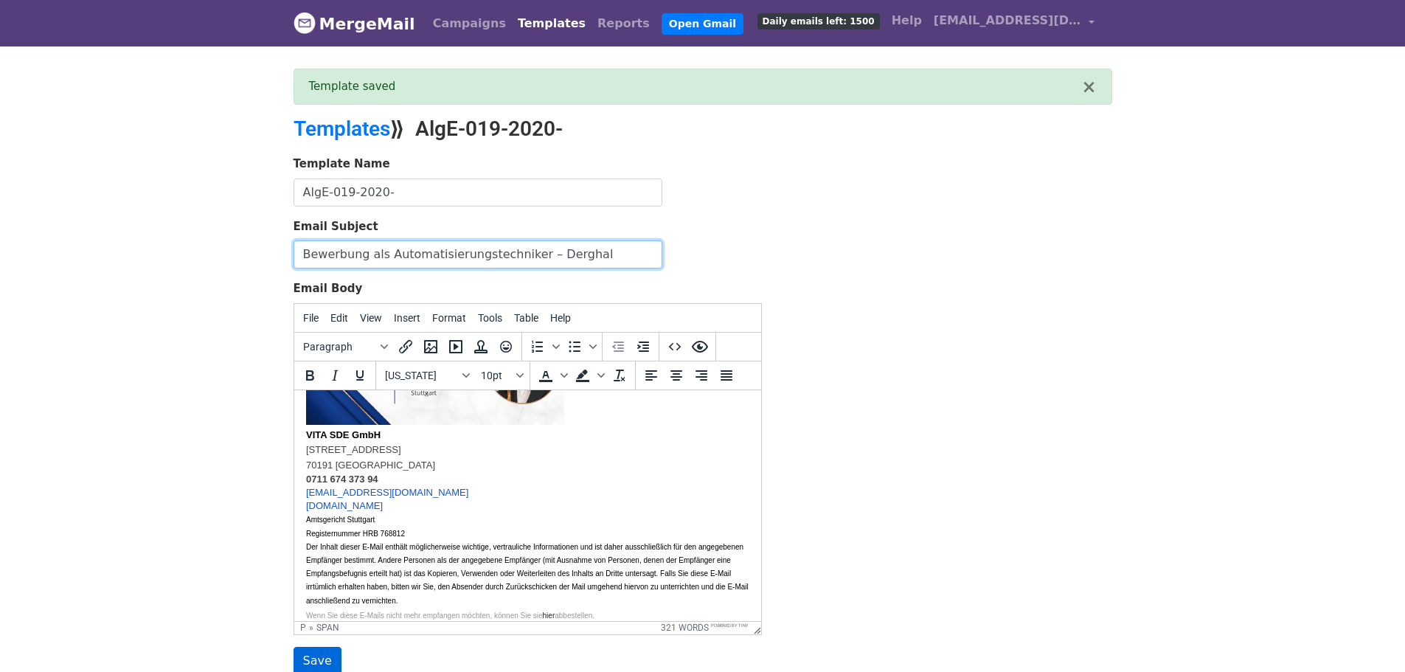
type input "Bewerbung als Automatisierungstechniker – Derghal"
click at [319, 654] on input "Save" at bounding box center [318, 661] width 48 height 28
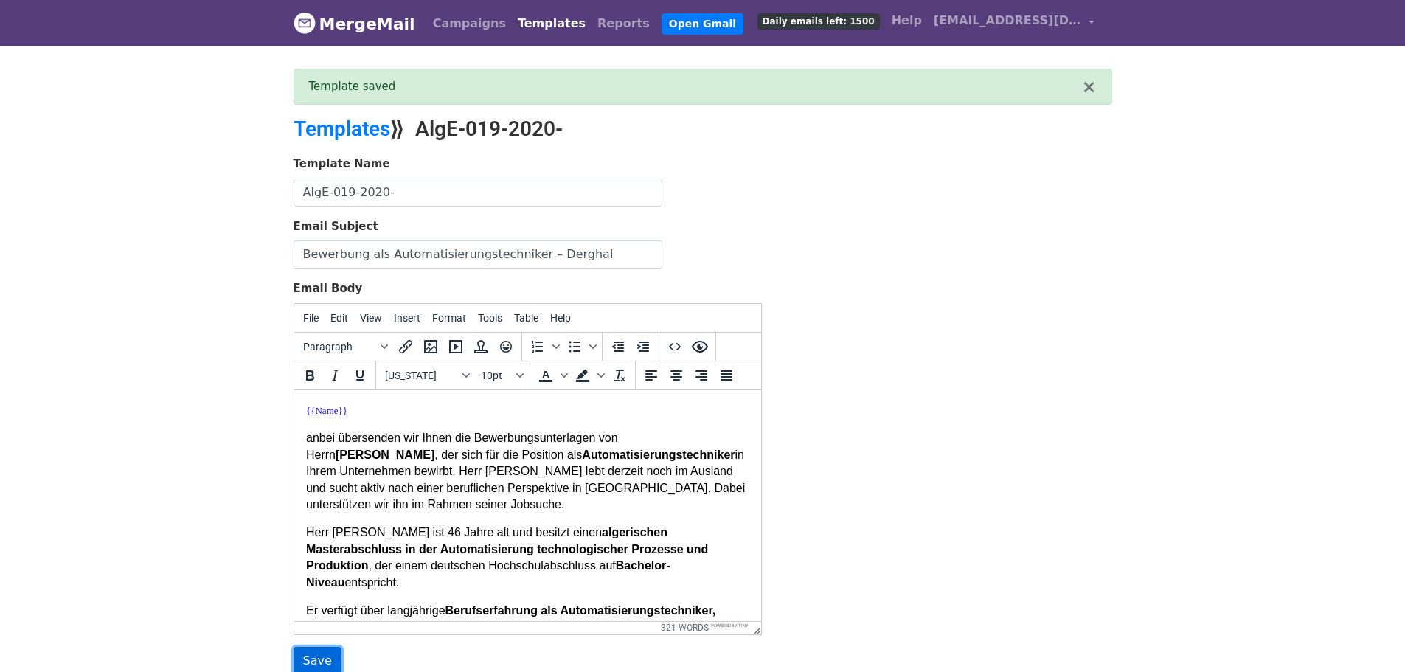
click at [322, 658] on input "Save" at bounding box center [318, 661] width 48 height 28
drag, startPoint x: 1156, startPoint y: 266, endPoint x: 405, endPoint y: 145, distance: 760.5
click at [1115, 249] on body "MergeMail Campaigns Templates Reports Open Gmail Daily emails left: 1500 Help […" at bounding box center [702, 367] width 1405 height 734
drag, startPoint x: 312, startPoint y: 130, endPoint x: 327, endPoint y: 131, distance: 15.5
click at [312, 130] on link "Templates" at bounding box center [342, 129] width 97 height 24
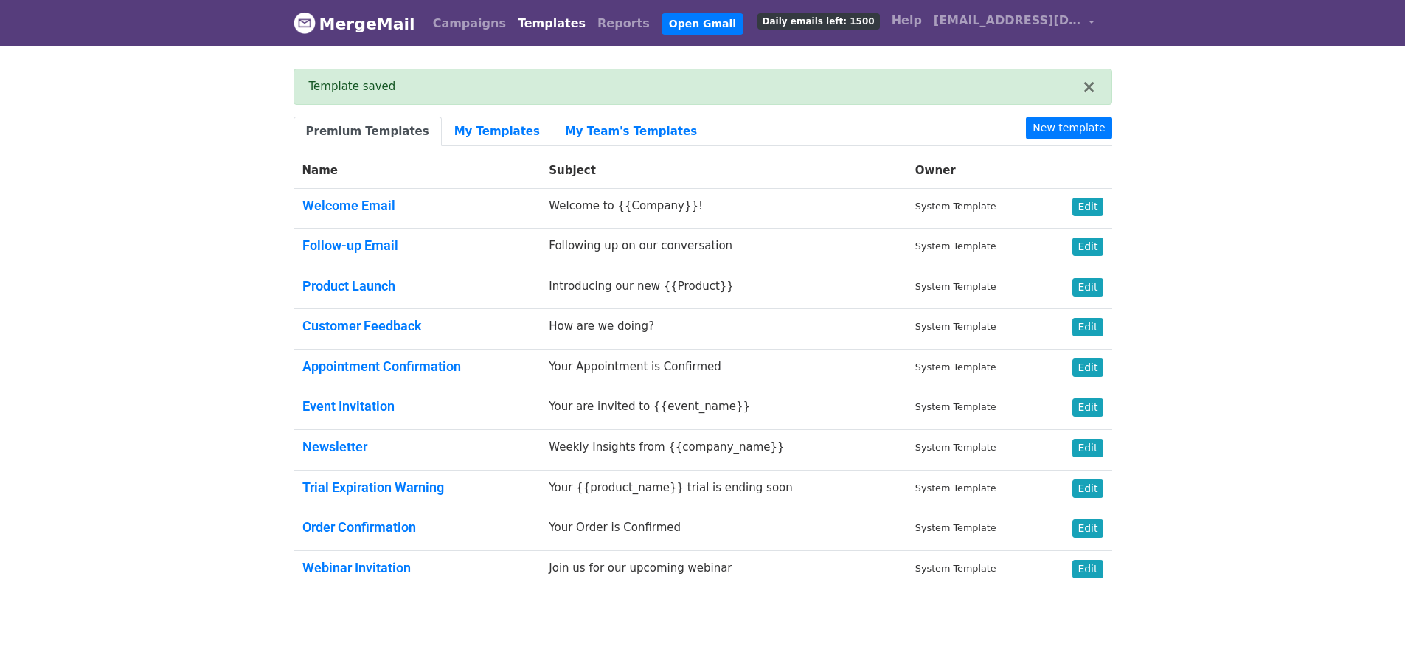
drag, startPoint x: 1310, startPoint y: 321, endPoint x: 983, endPoint y: 247, distance: 335.6
click at [1309, 321] on body "MergeMail Campaigns Templates Reports Open Gmail Daily emails left: 1500 Help […" at bounding box center [702, 330] width 1405 height 661
click at [470, 137] on link "My Templates" at bounding box center [497, 132] width 111 height 30
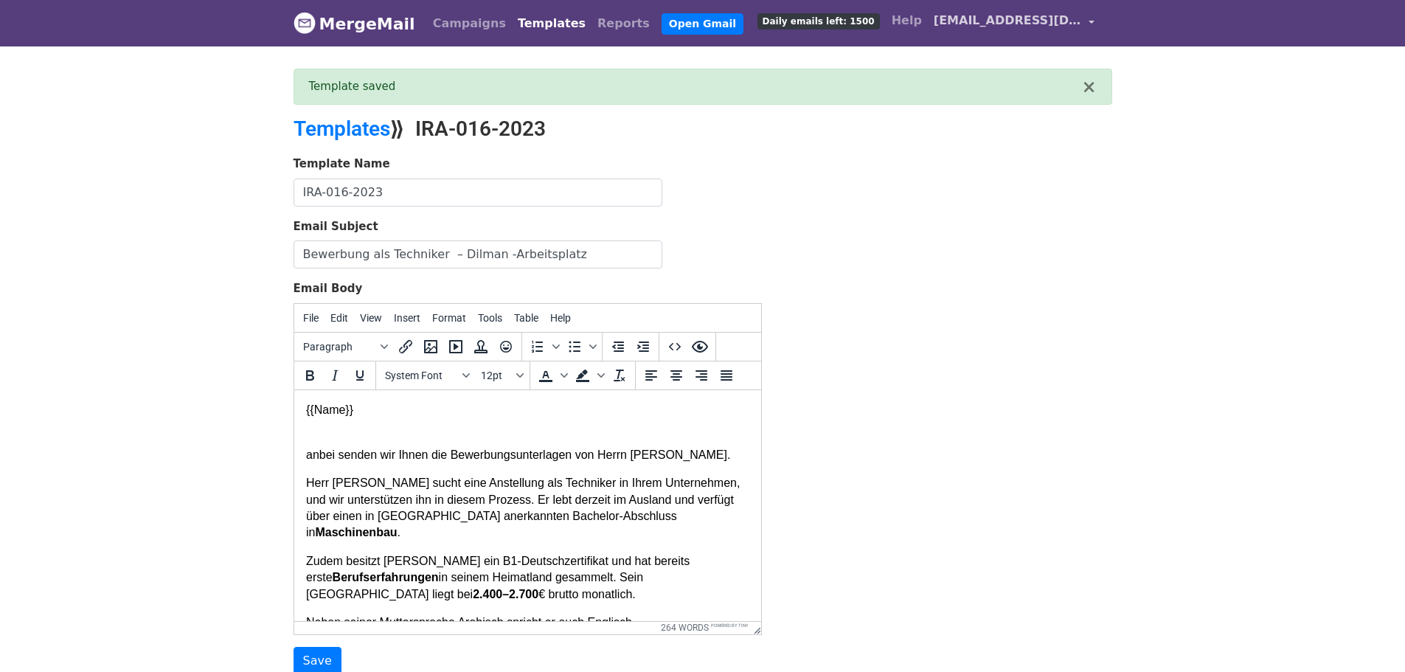
click at [1091, 21] on link "[EMAIL_ADDRESS][DOMAIN_NAME]" at bounding box center [1014, 23] width 173 height 35
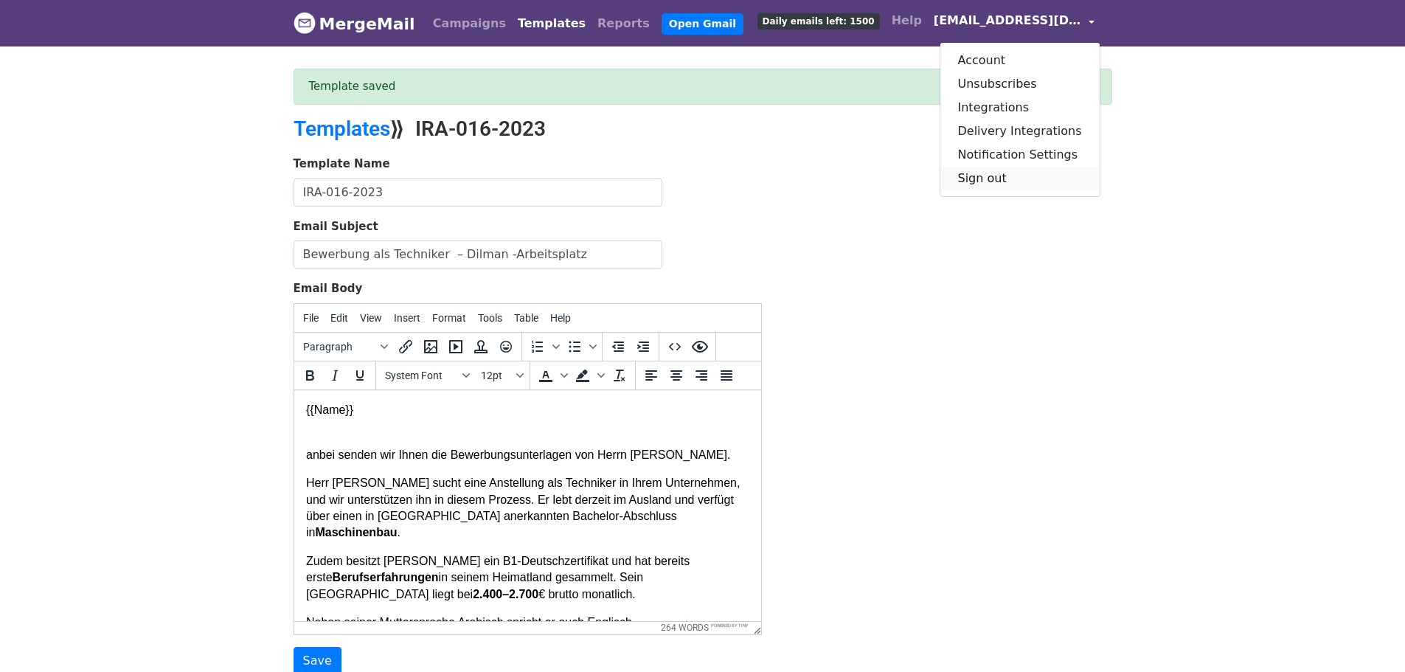
click at [1011, 173] on link "Sign out" at bounding box center [1019, 179] width 159 height 24
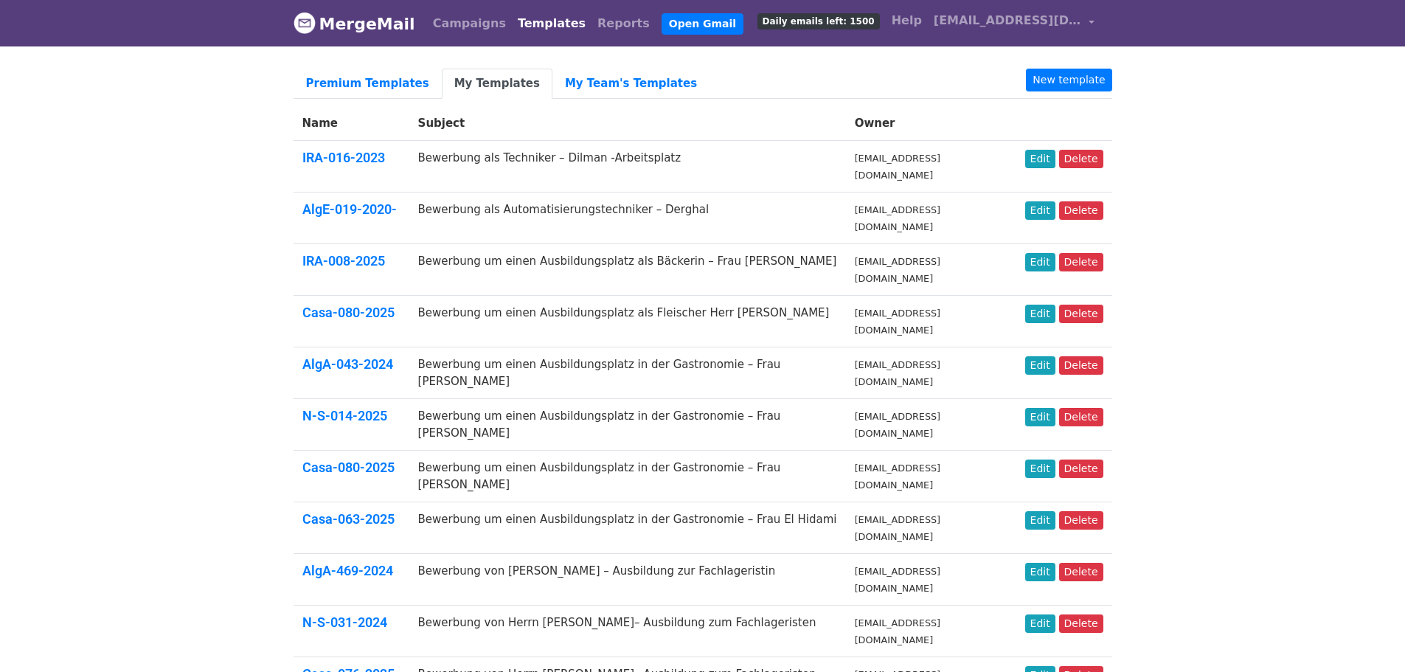
click at [1258, 316] on body "MergeMail Campaigns Templates Reports Open Gmail Daily emails left: 1500 Help i…" at bounding box center [702, 640] width 1405 height 1280
